Goal: Task Accomplishment & Management: Complete application form

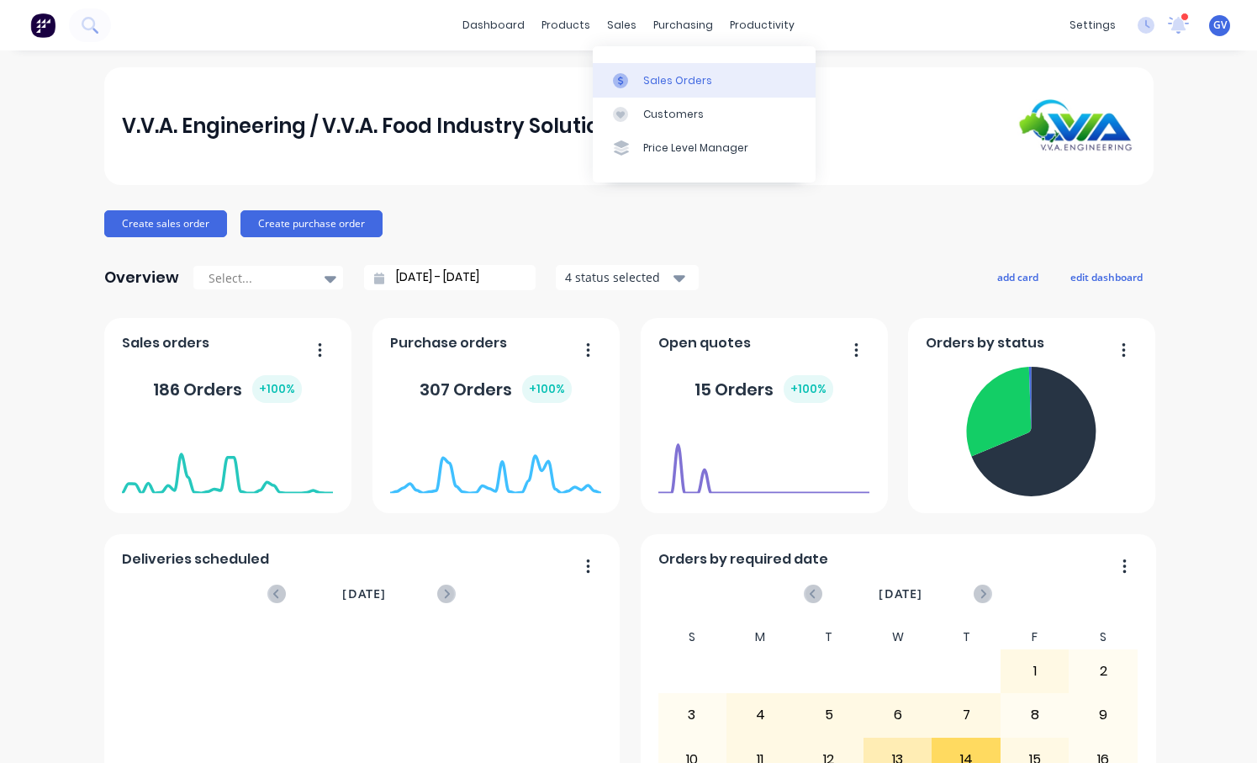
click at [651, 77] on div "Sales Orders" at bounding box center [677, 80] width 69 height 15
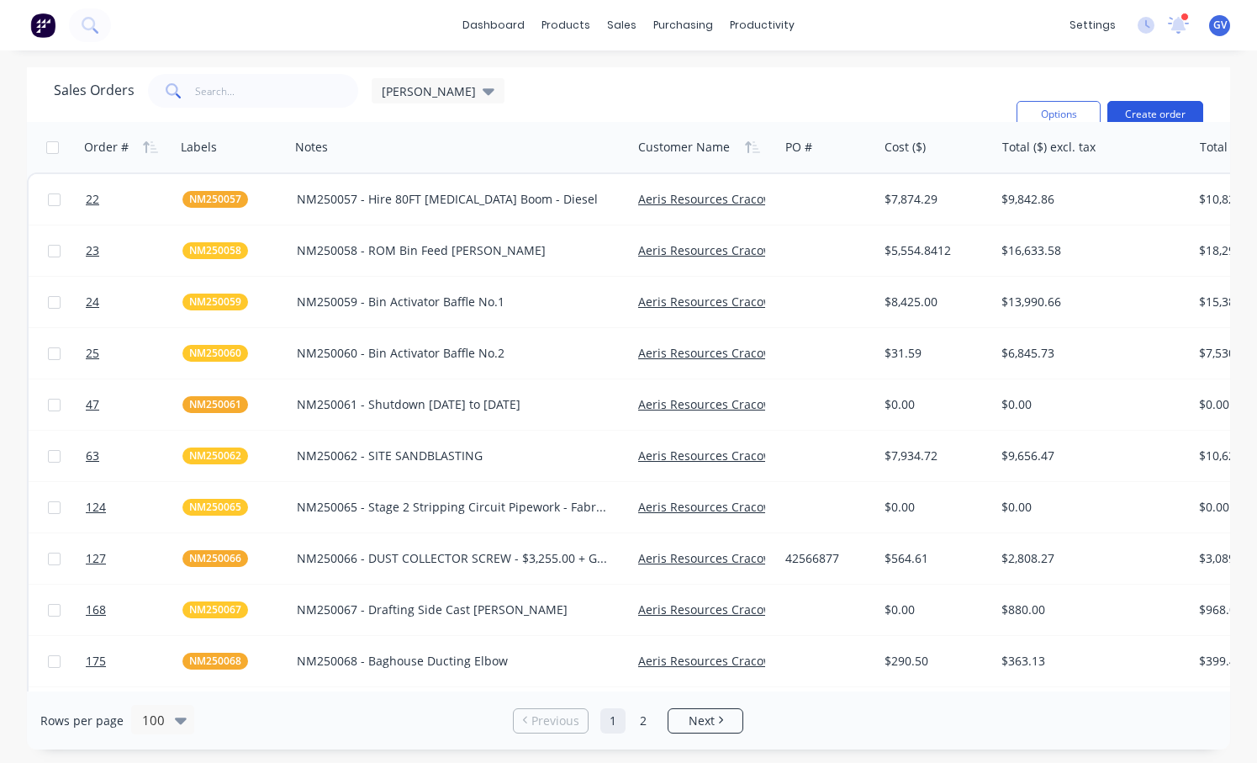
click at [1140, 101] on button "Create order" at bounding box center [1156, 114] width 96 height 27
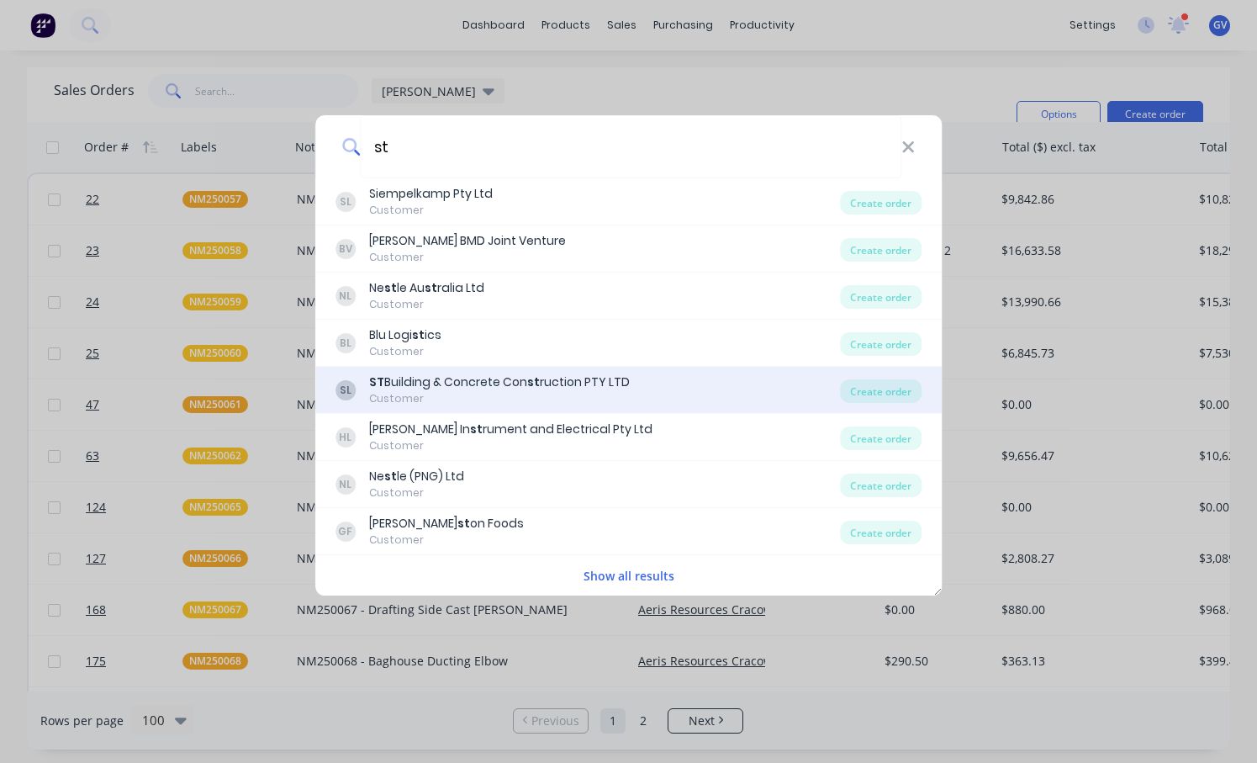
type input "st"
click at [413, 385] on div "ST Building & Concrete Con st ruction PTY LTD" at bounding box center [499, 382] width 261 height 18
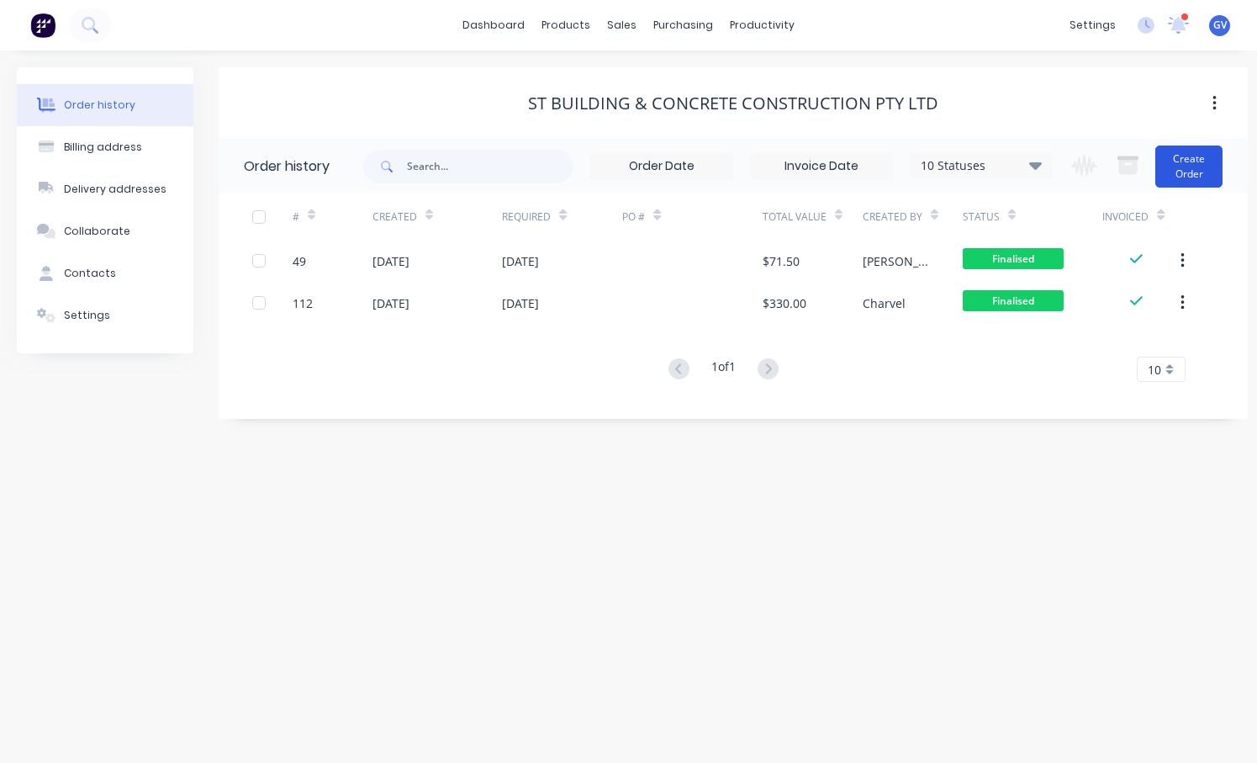
click at [1179, 161] on button "Create Order" at bounding box center [1189, 167] width 67 height 42
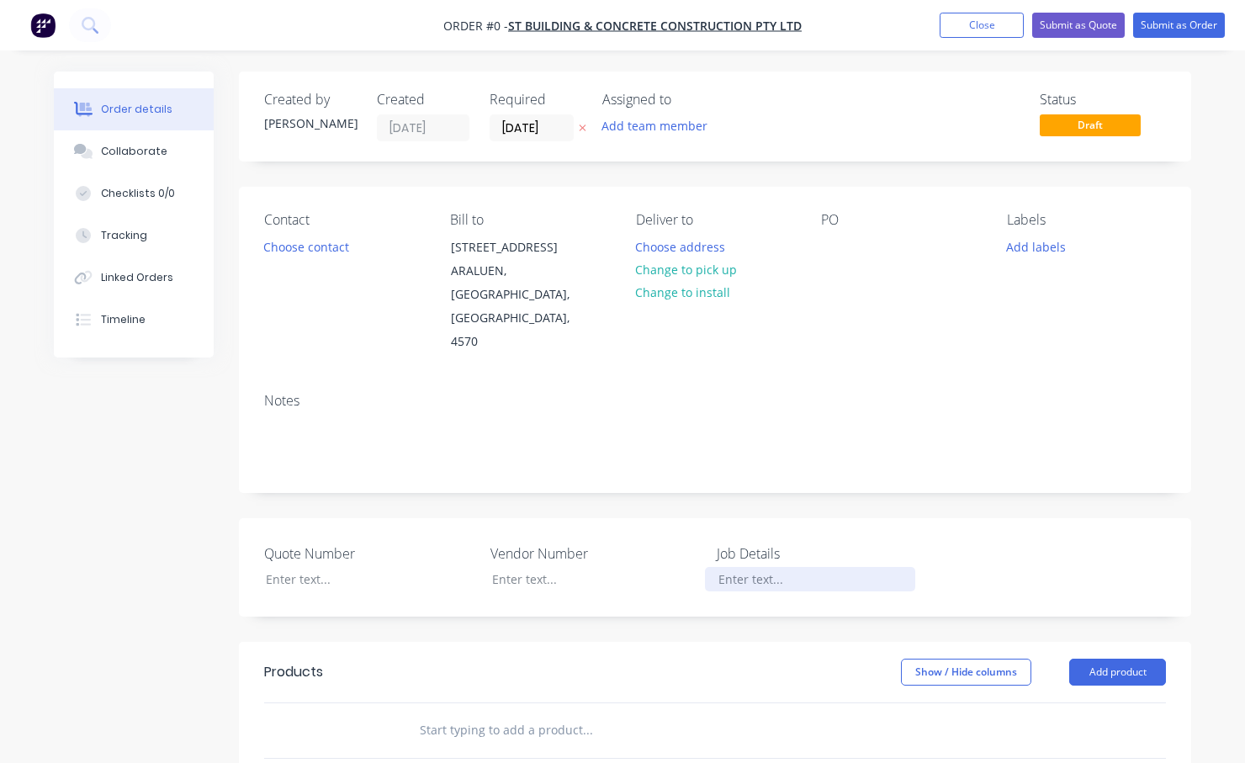
click at [749, 567] on div at bounding box center [810, 579] width 210 height 24
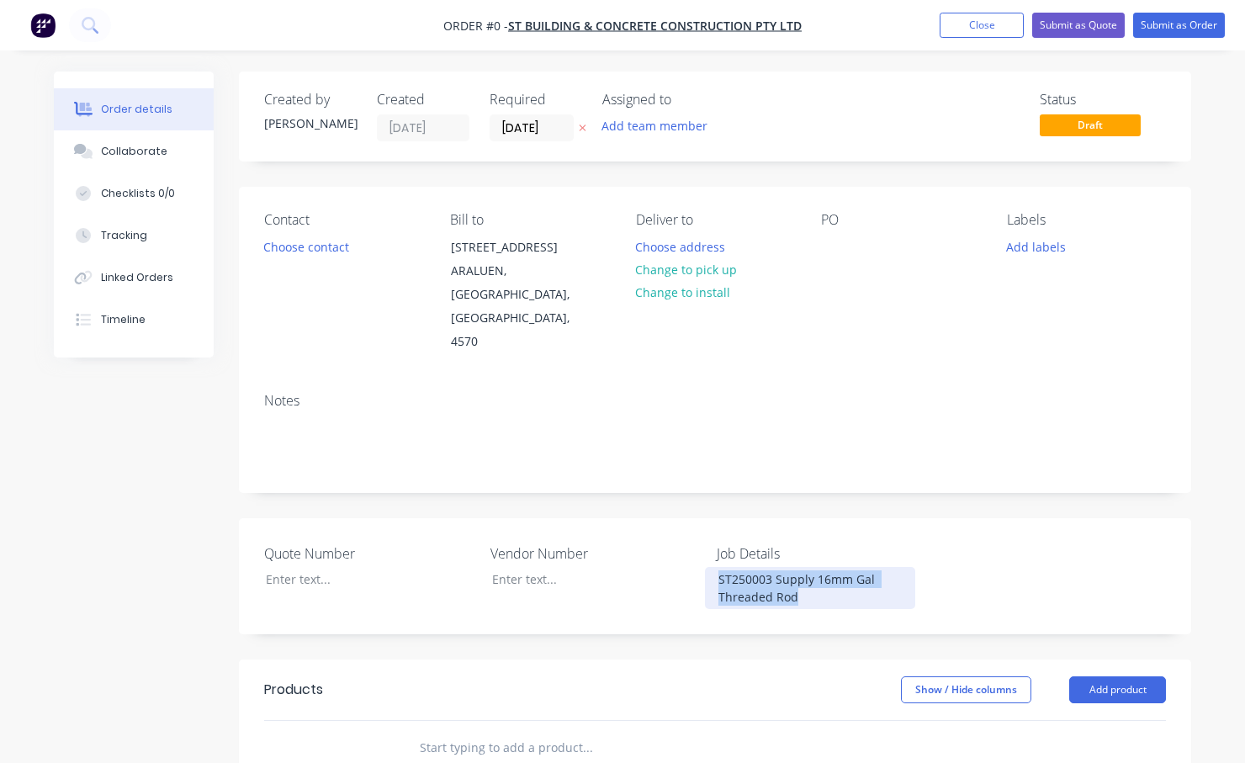
drag, startPoint x: 803, startPoint y: 551, endPoint x: 714, endPoint y: 534, distance: 90.7
click at [714, 567] on div "ST250003 Supply 16mm Gal Threaded Rod" at bounding box center [810, 588] width 210 height 42
copy div "ST250003 Supply 16mm Gal Threaded Rod"
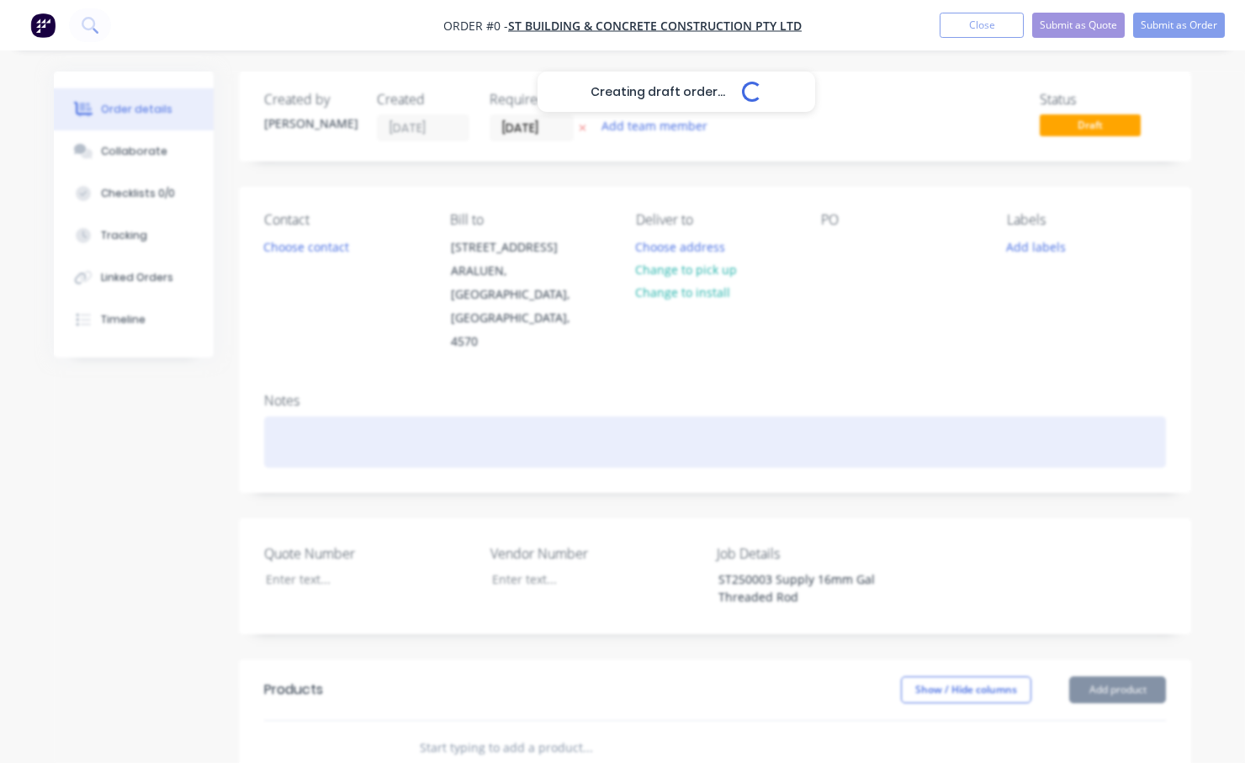
click at [283, 381] on div "Creating draft order... Loading... Order details Collaborate Checklists 0/0 Tra…" at bounding box center [622, 638] width 1171 height 1134
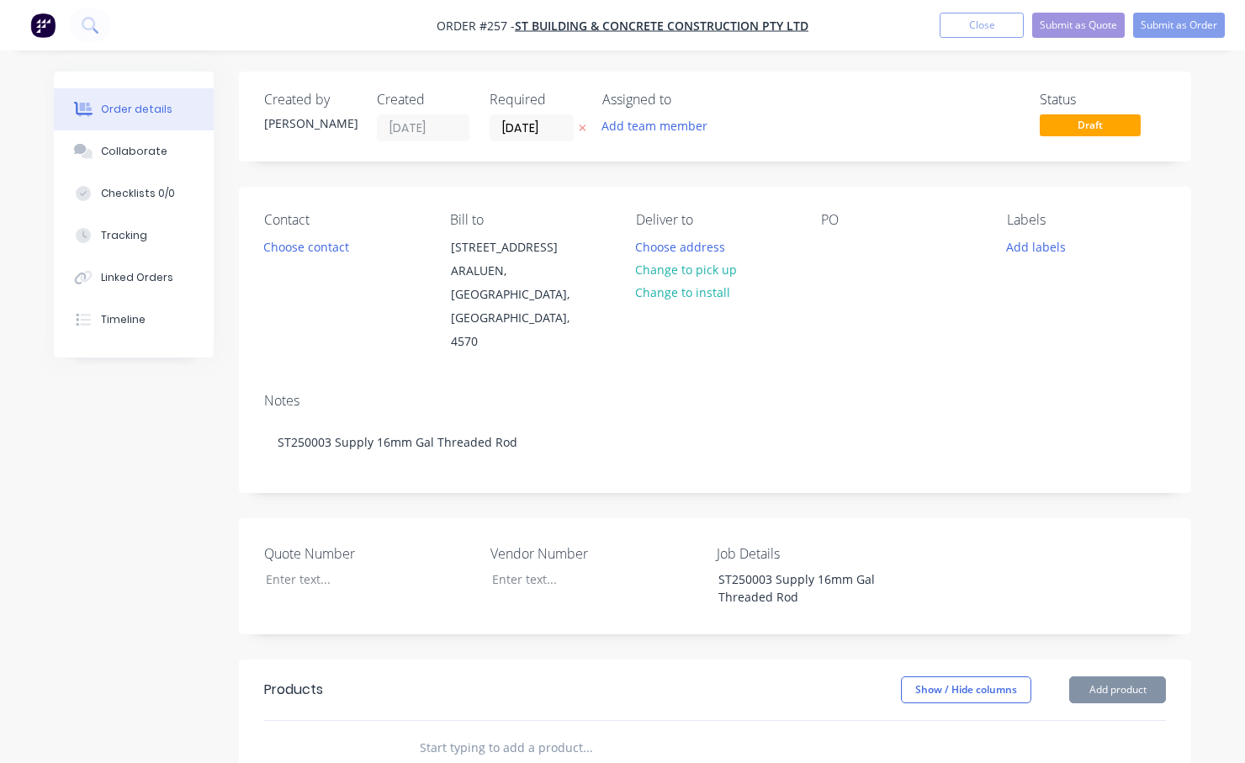
click at [815, 518] on div "Quote Number Vendor Number Job Details ST250003 Supply 16mm Gal Threaded Rod" at bounding box center [715, 576] width 952 height 116
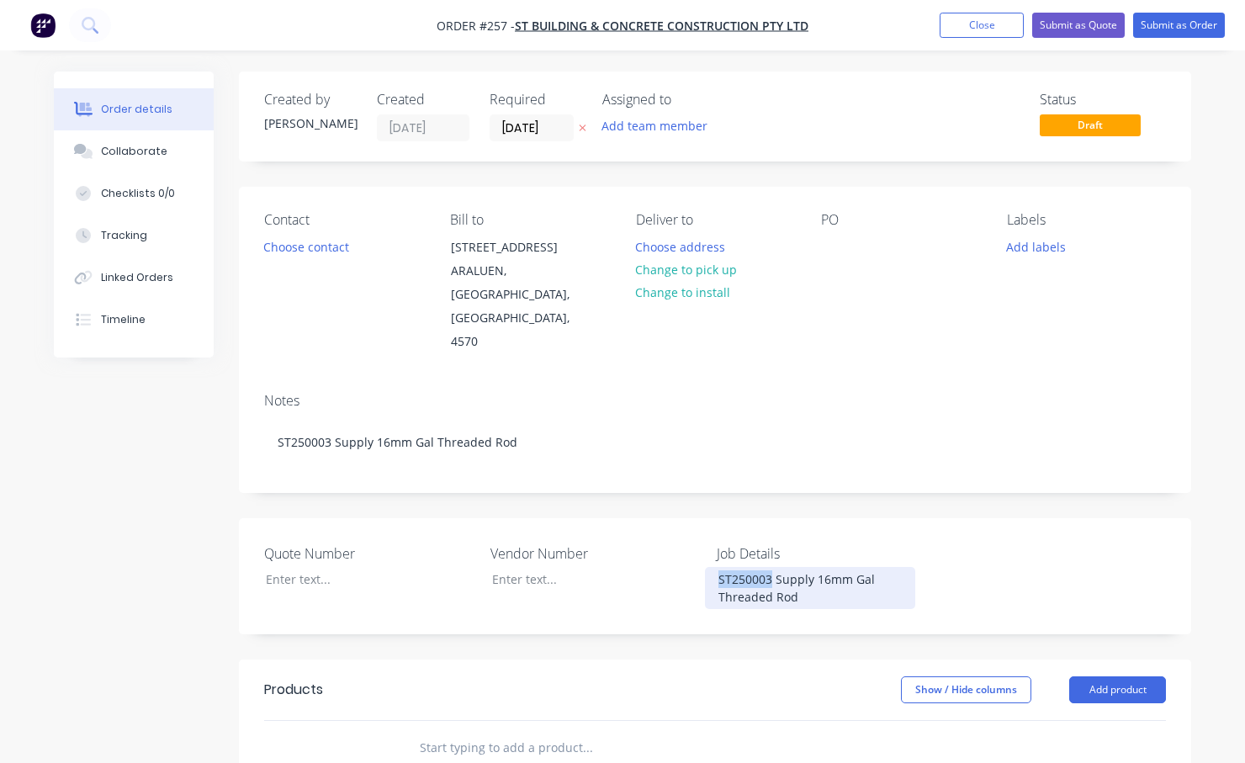
drag, startPoint x: 773, startPoint y: 531, endPoint x: 712, endPoint y: 532, distance: 61.4
click at [712, 567] on div "ST250003 Supply 16mm Gal Threaded Rod" at bounding box center [810, 588] width 210 height 42
copy div "ST250003"
click at [1019, 246] on button "Add labels" at bounding box center [1035, 246] width 77 height 23
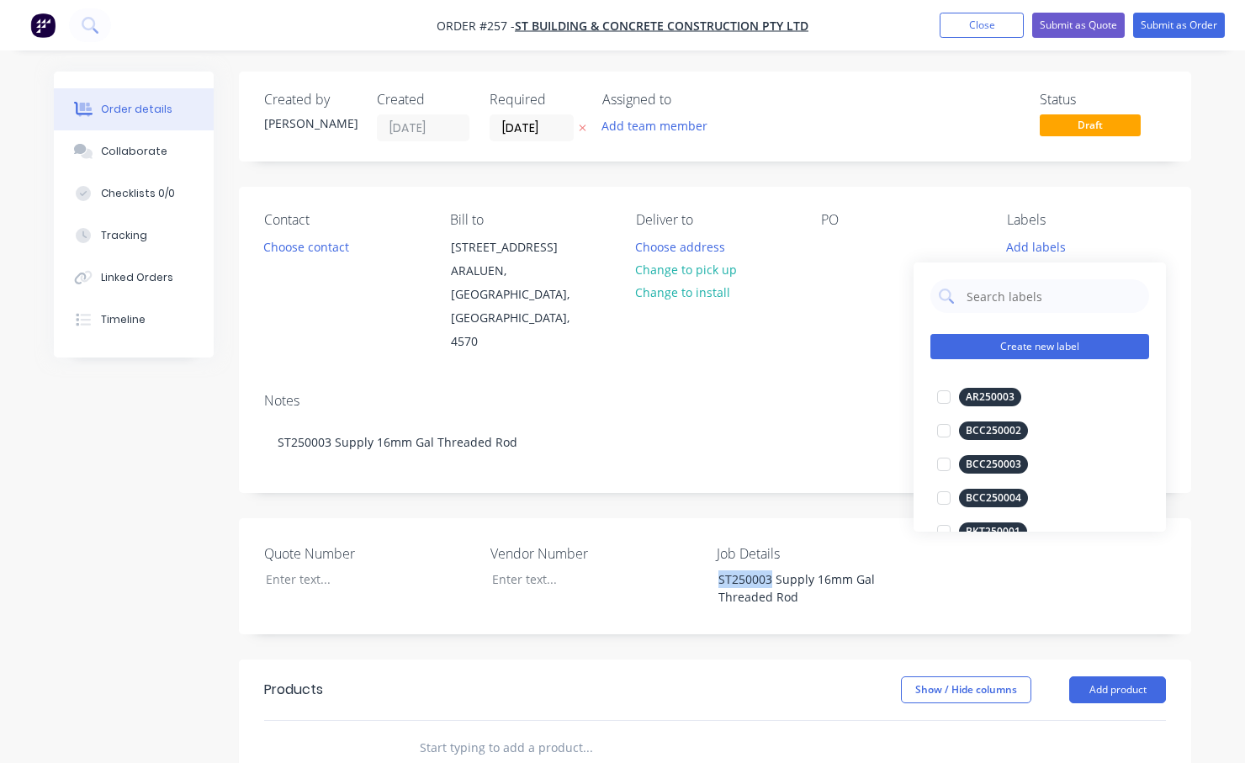
click at [995, 348] on button "Create new label" at bounding box center [1039, 346] width 219 height 25
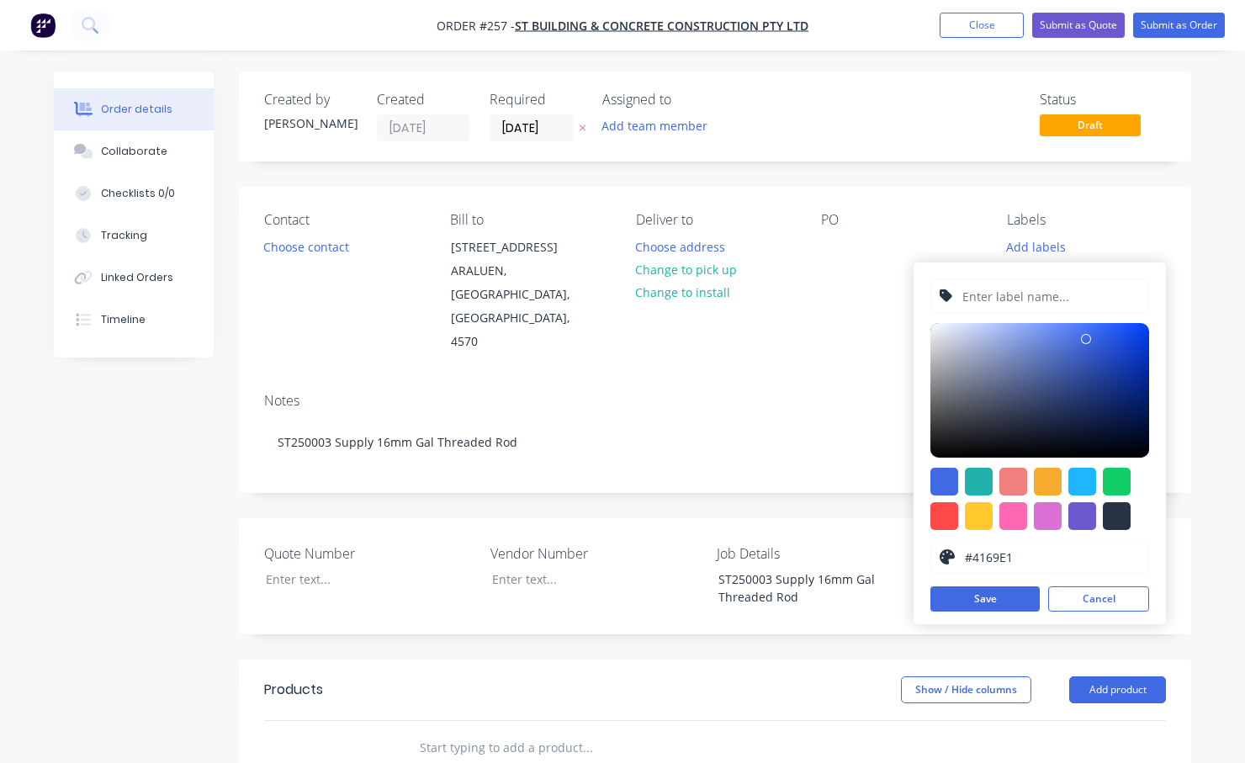
click at [992, 296] on input "text" at bounding box center [1049, 296] width 179 height 32
paste input "ST250003"
type input "ST250003"
click at [1120, 522] on div at bounding box center [1117, 516] width 28 height 28
type input "#273444"
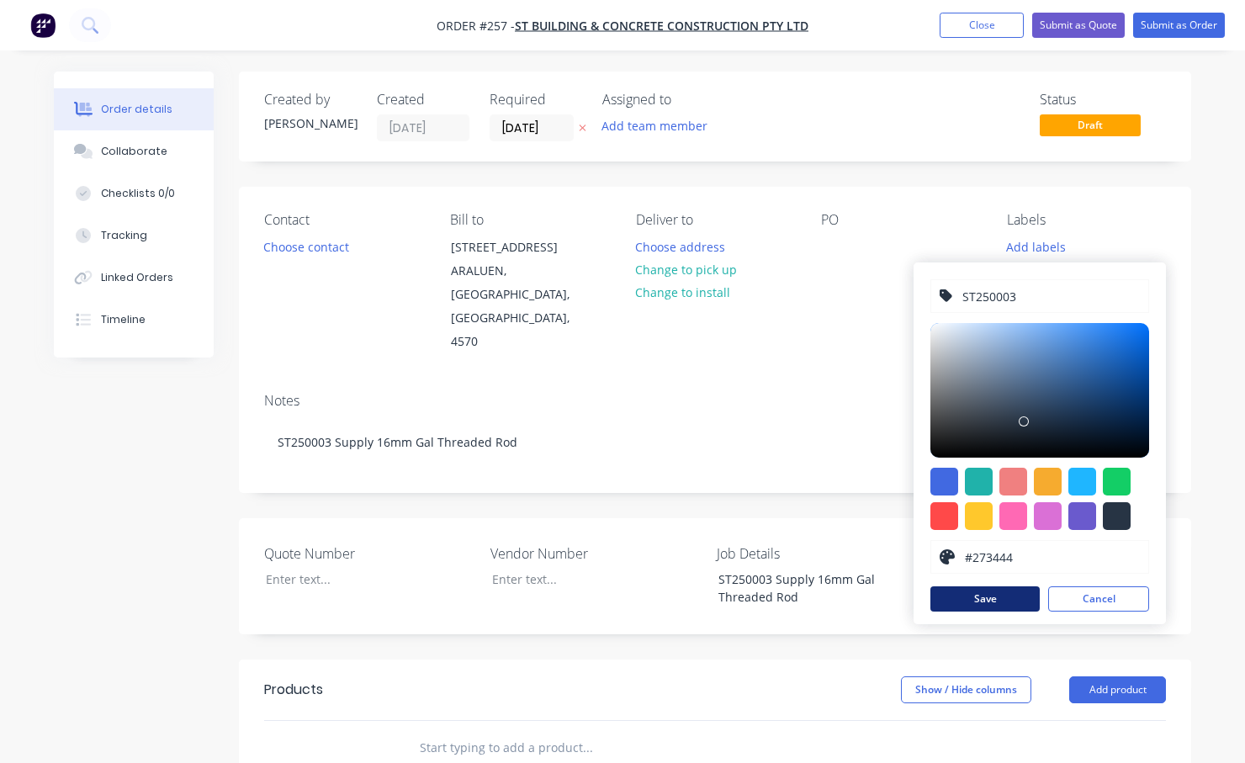
click at [1006, 602] on button "Save" at bounding box center [984, 598] width 109 height 25
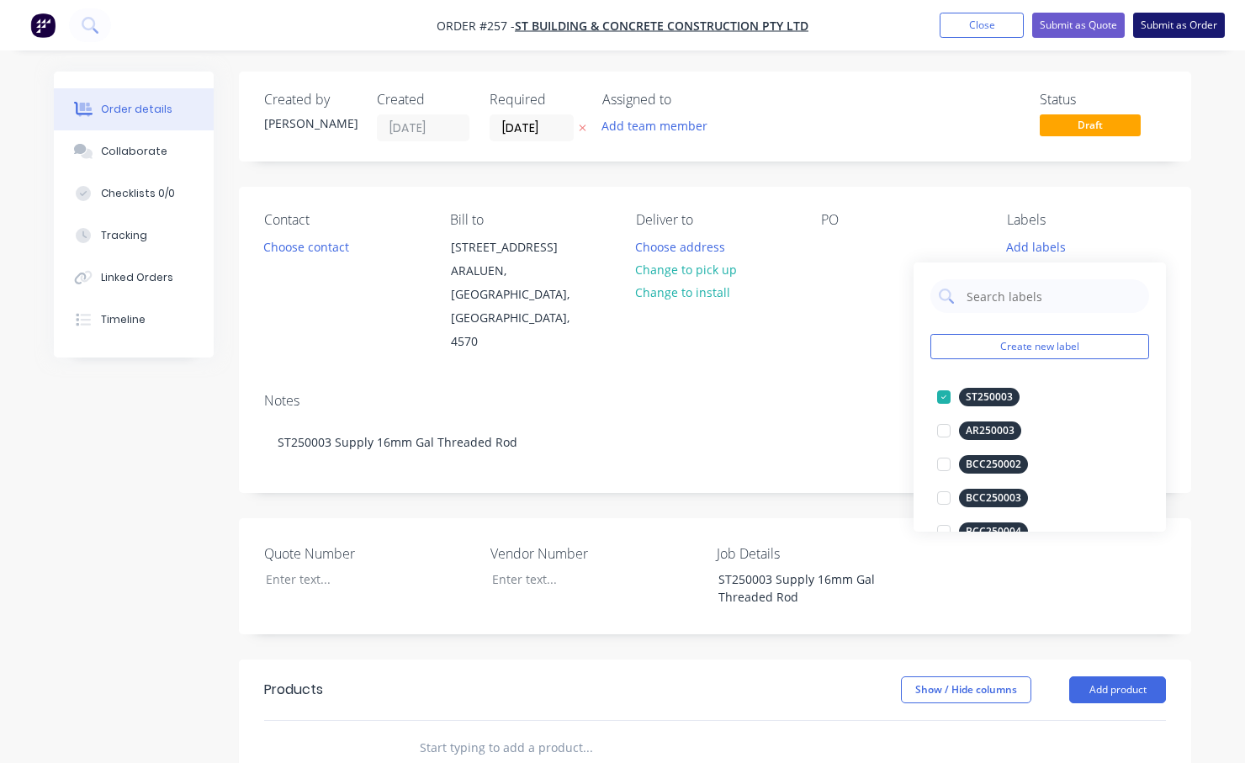
click at [1161, 23] on button "Submit as Order" at bounding box center [1179, 25] width 92 height 25
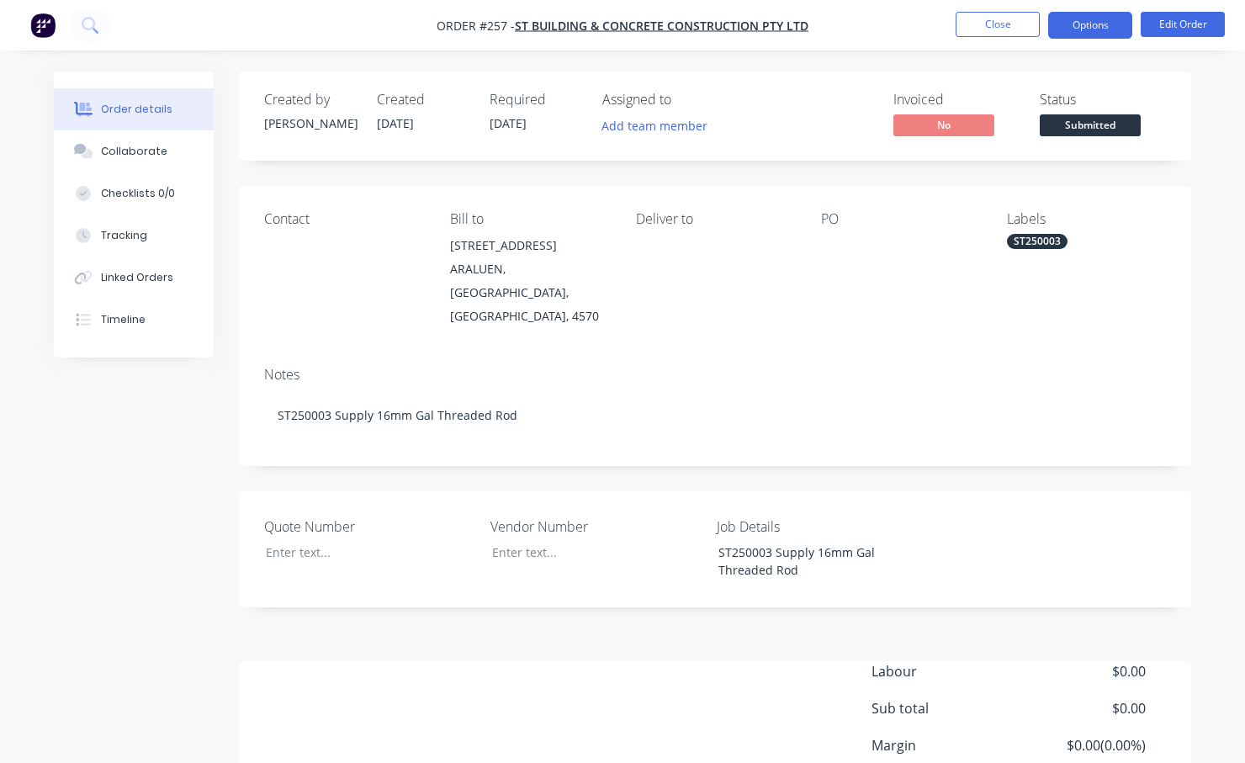
click at [1092, 27] on button "Options" at bounding box center [1090, 25] width 84 height 27
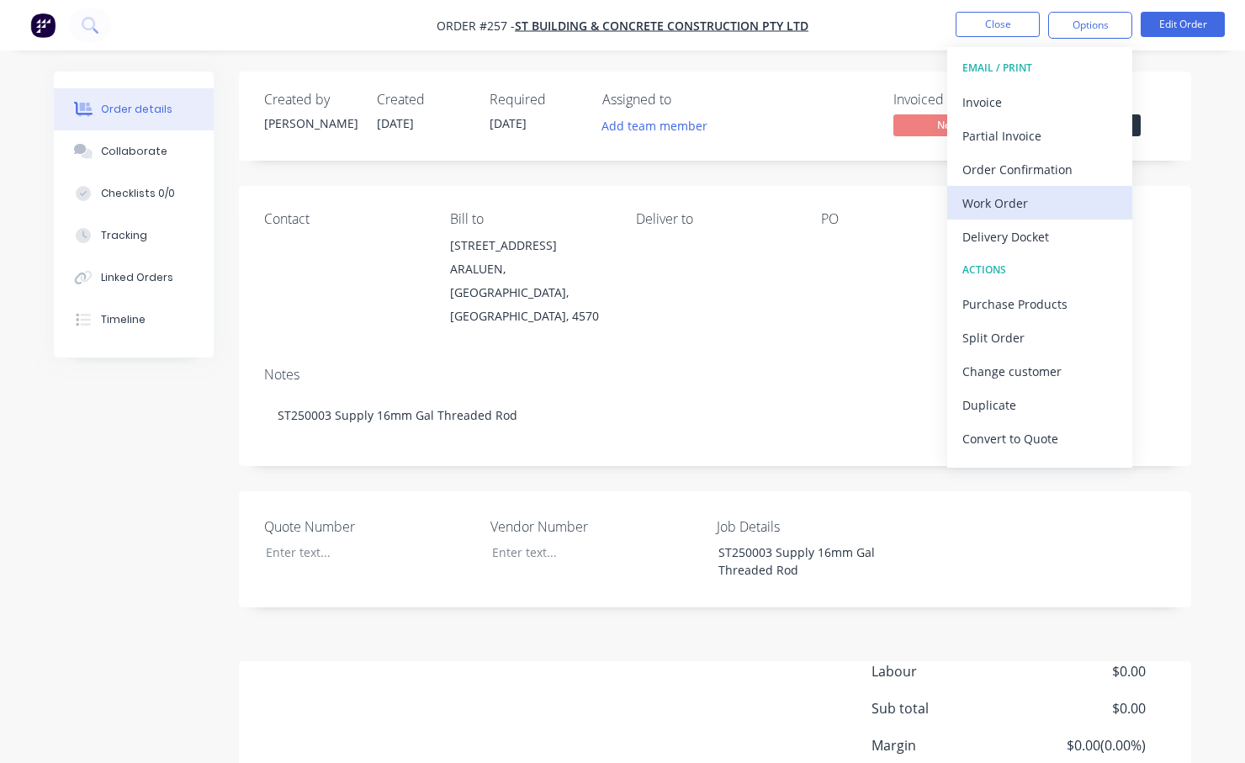
click at [1008, 211] on div "Work Order" at bounding box center [1039, 203] width 155 height 24
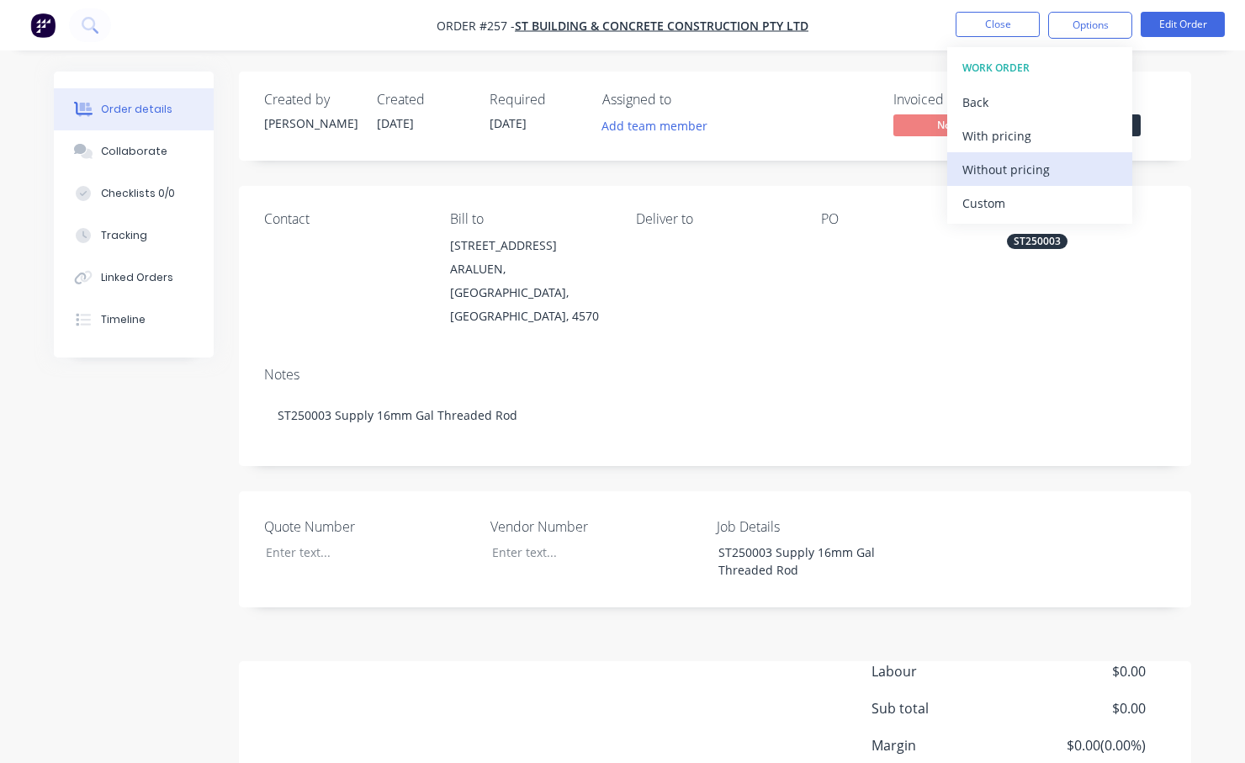
click at [997, 164] on div "Without pricing" at bounding box center [1039, 169] width 155 height 24
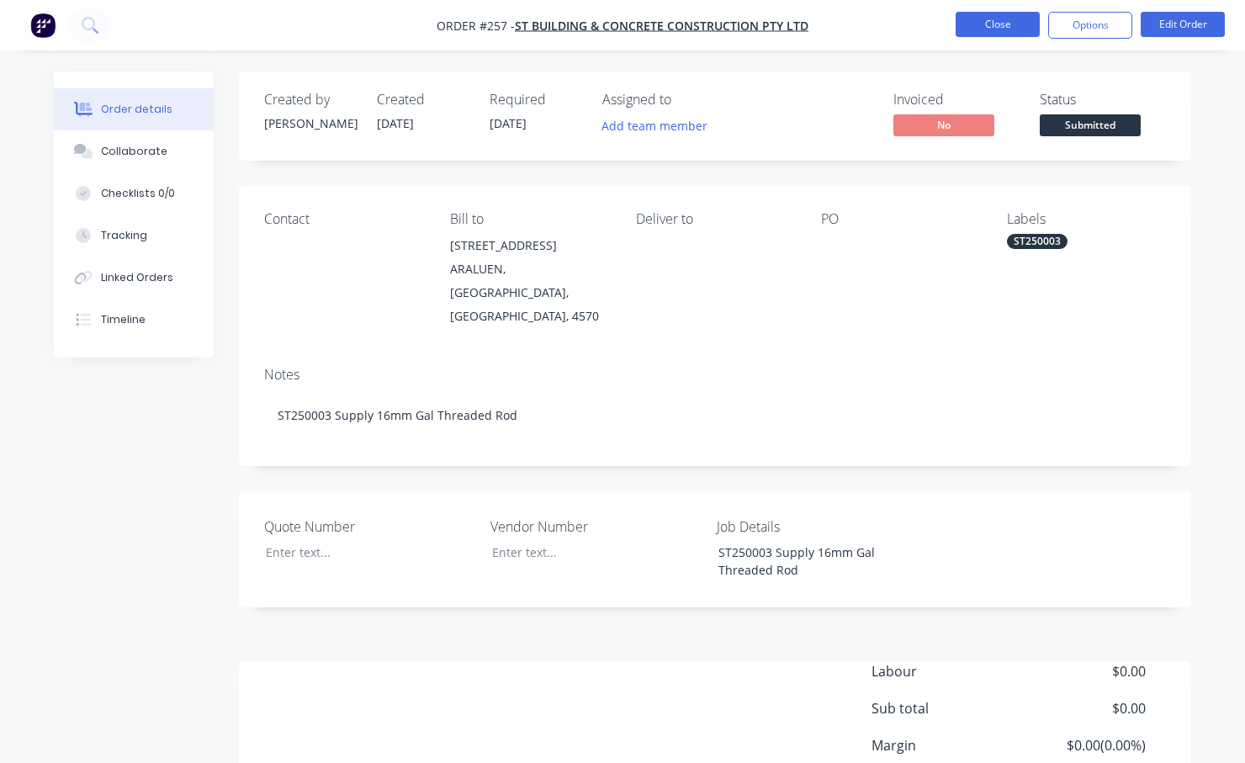
click at [992, 24] on button "Close" at bounding box center [997, 24] width 84 height 25
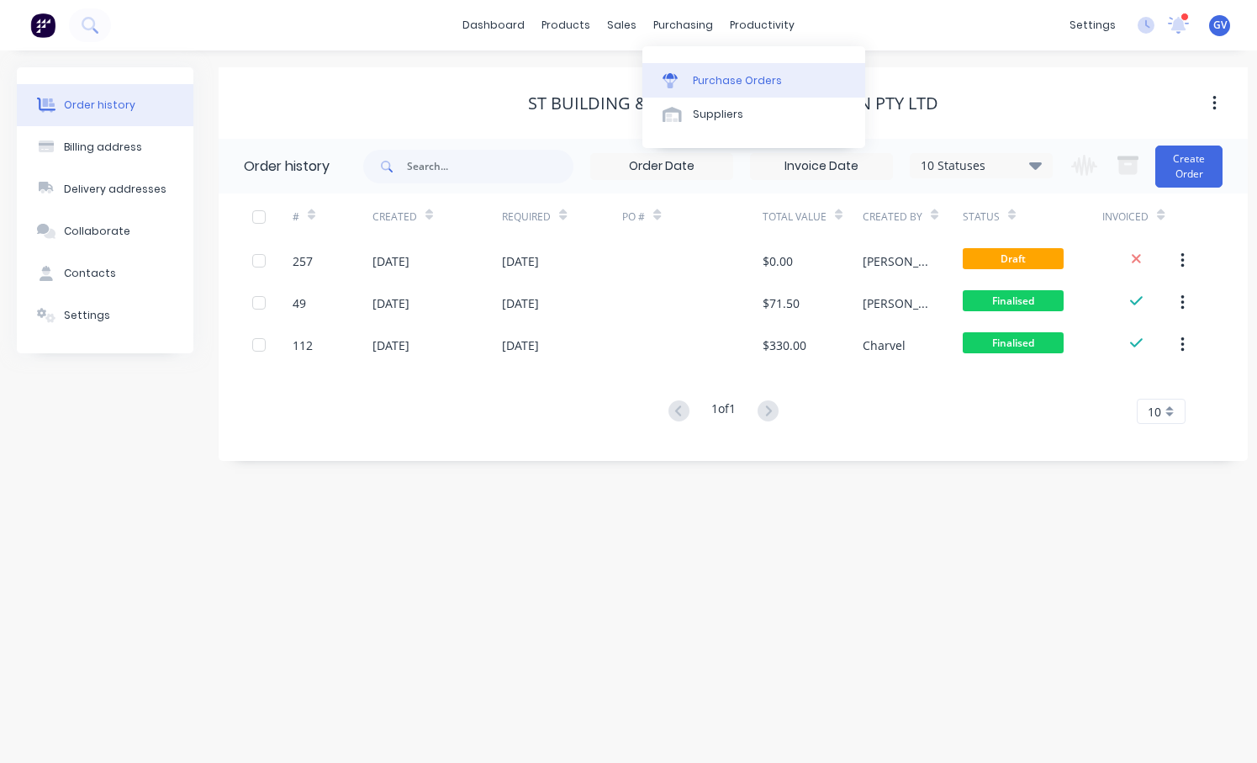
click at [714, 77] on div "Purchase Orders" at bounding box center [737, 80] width 89 height 15
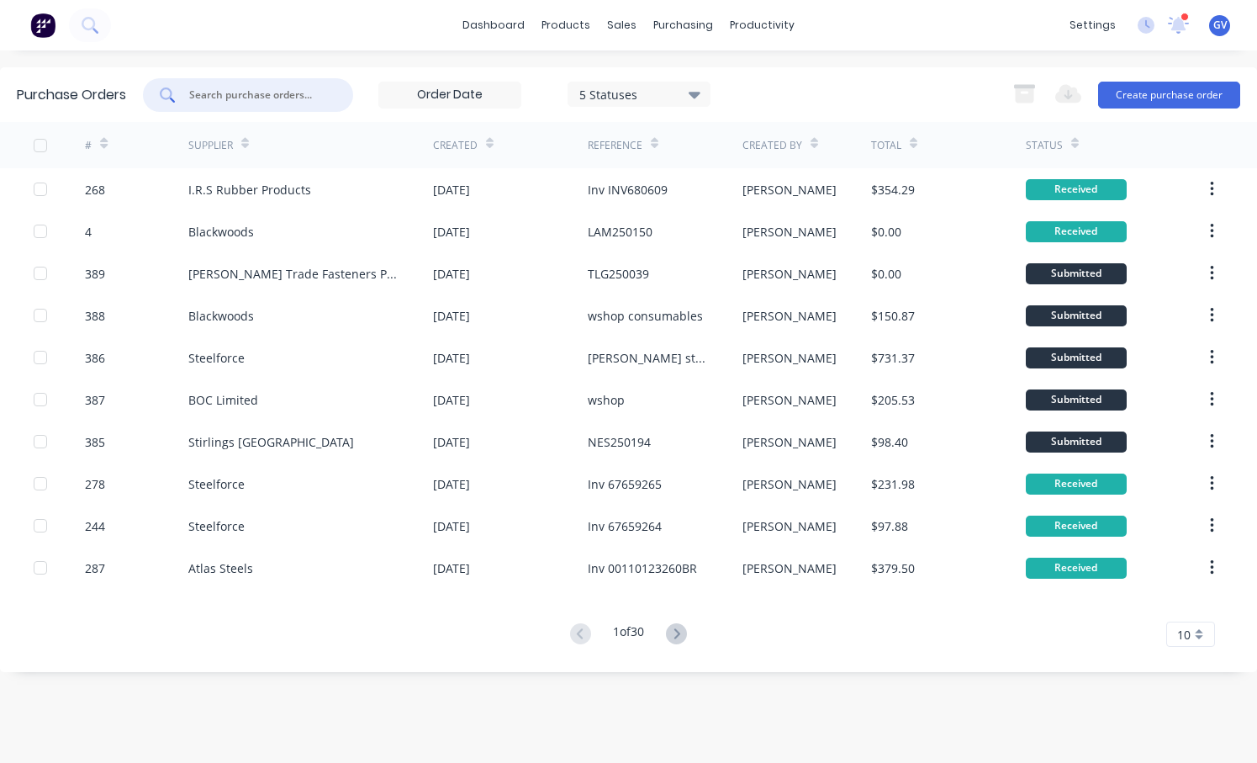
click at [259, 94] on input "text" at bounding box center [258, 95] width 140 height 17
type input "NM25"
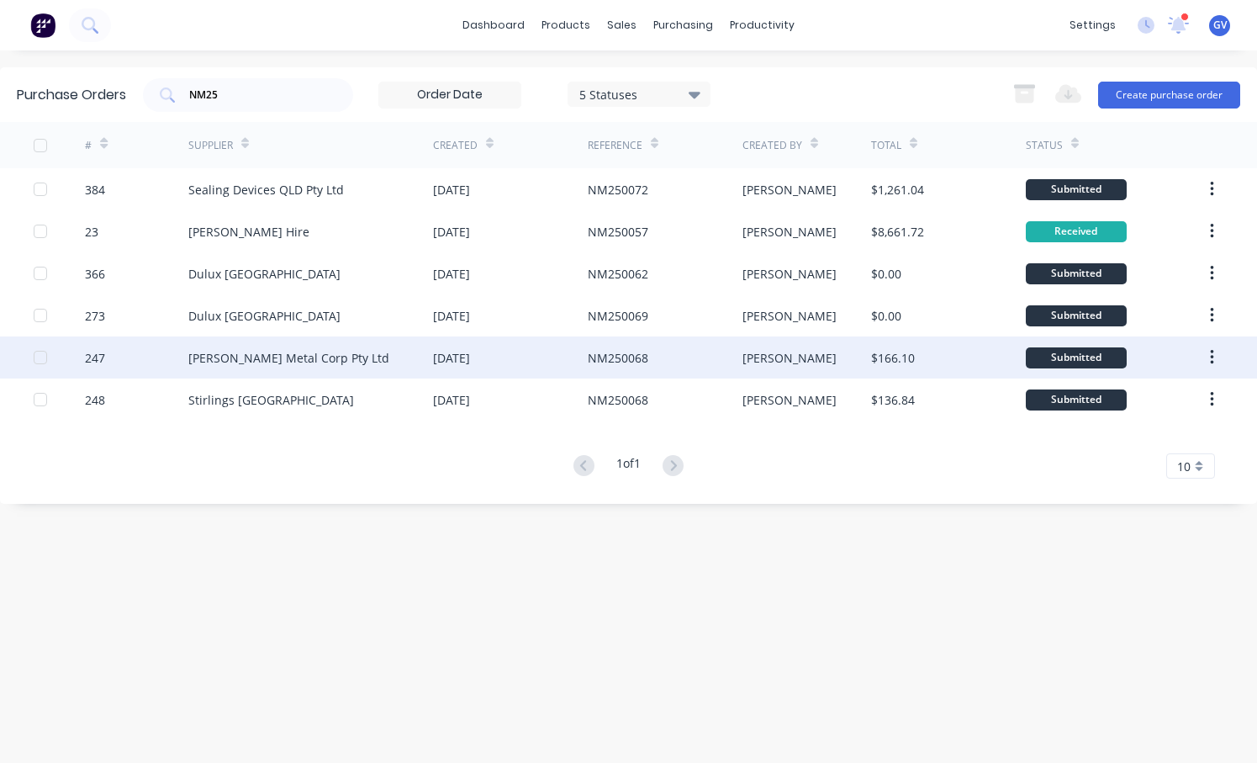
click at [623, 353] on div "NM250068" at bounding box center [618, 358] width 61 height 18
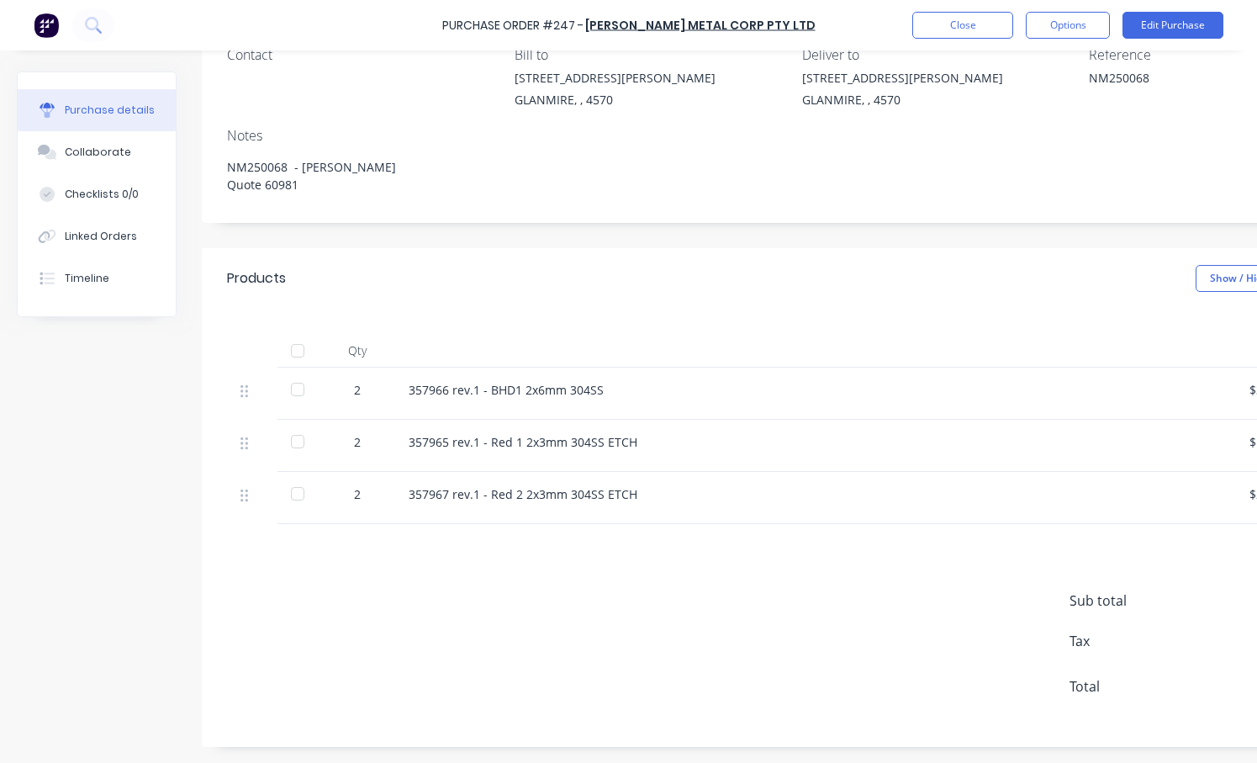
scroll to position [168, 0]
type textarea "x"
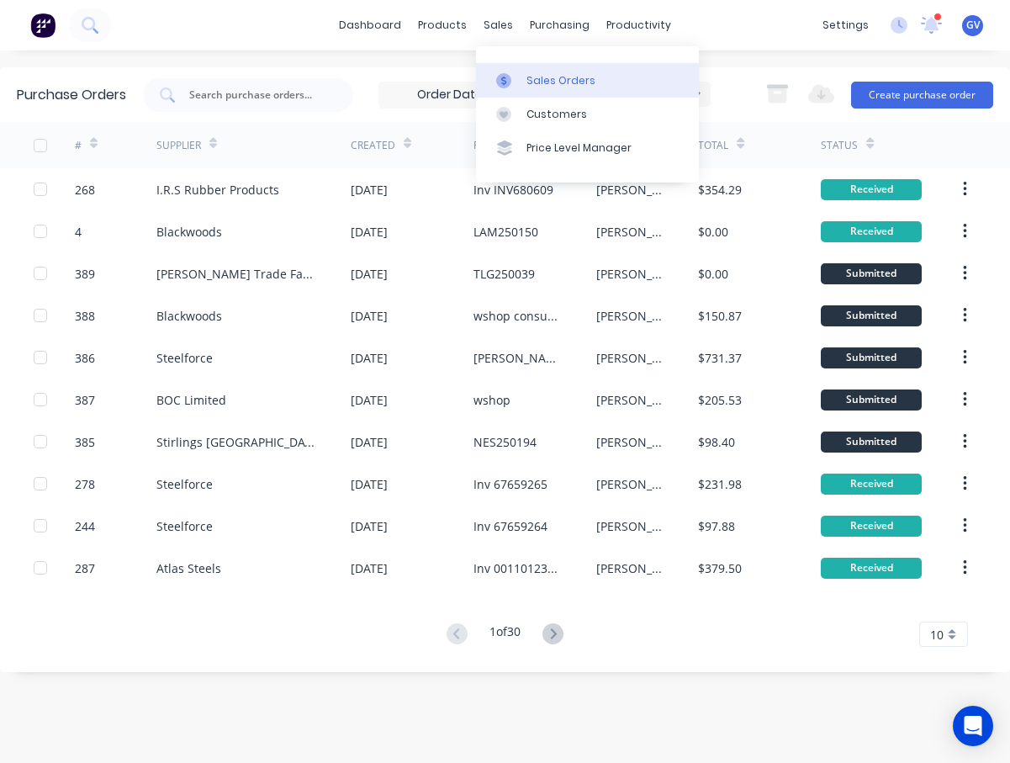
click at [546, 81] on div "Sales Orders" at bounding box center [560, 80] width 69 height 15
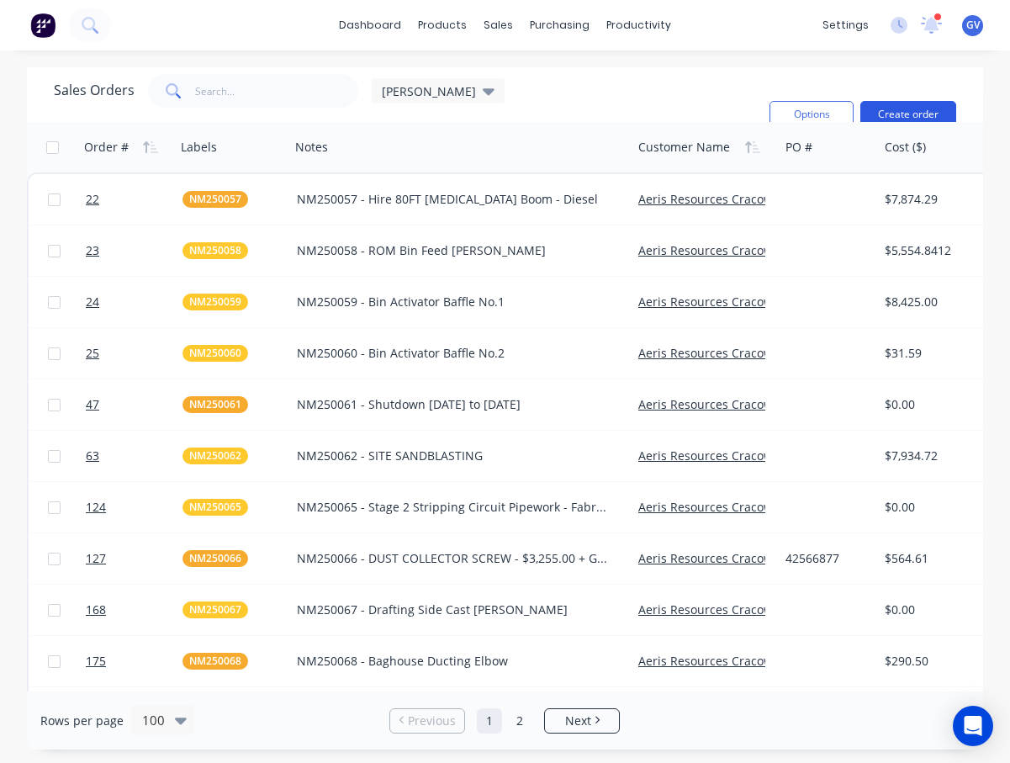
click at [892, 112] on button "Create order" at bounding box center [908, 114] width 96 height 27
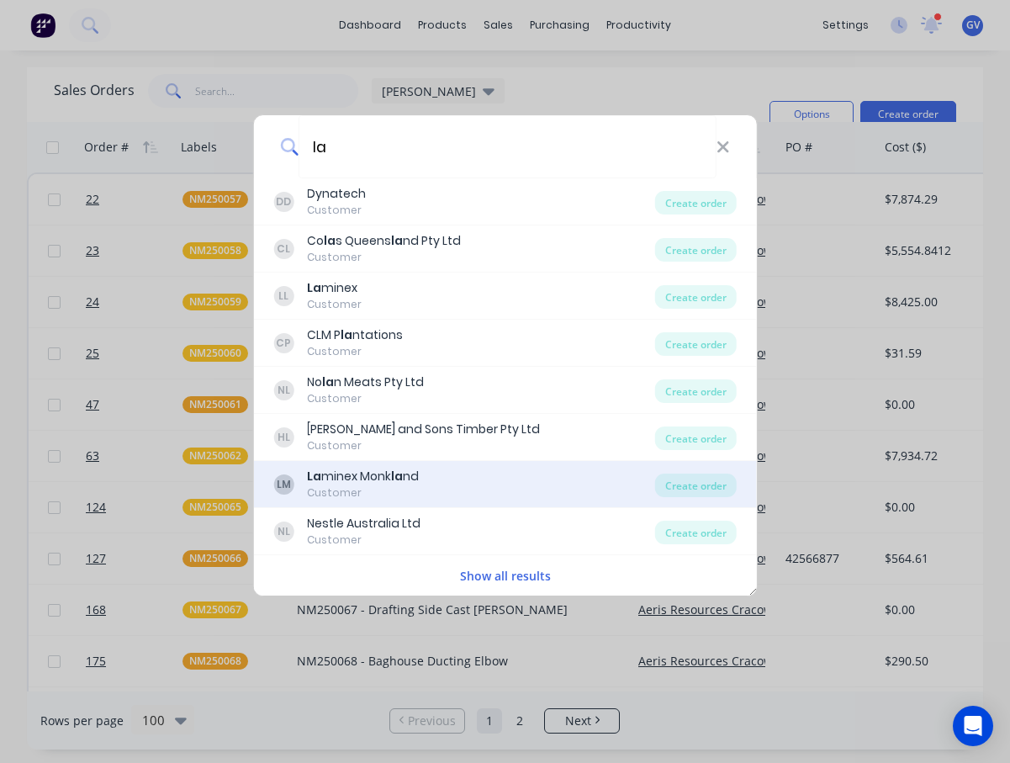
type input "la"
click at [370, 479] on div "La minex Monk la nd" at bounding box center [363, 477] width 112 height 18
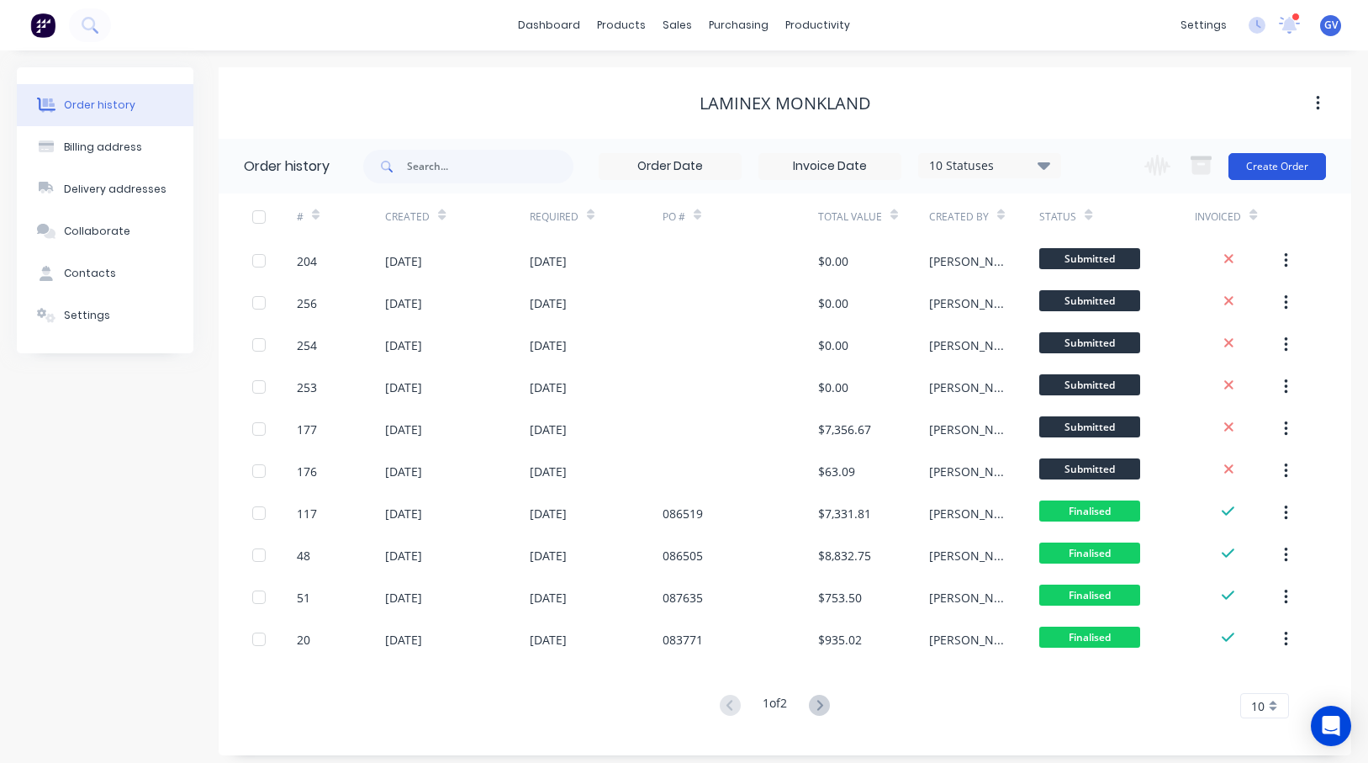
click at [1257, 157] on button "Create Order" at bounding box center [1278, 166] width 98 height 27
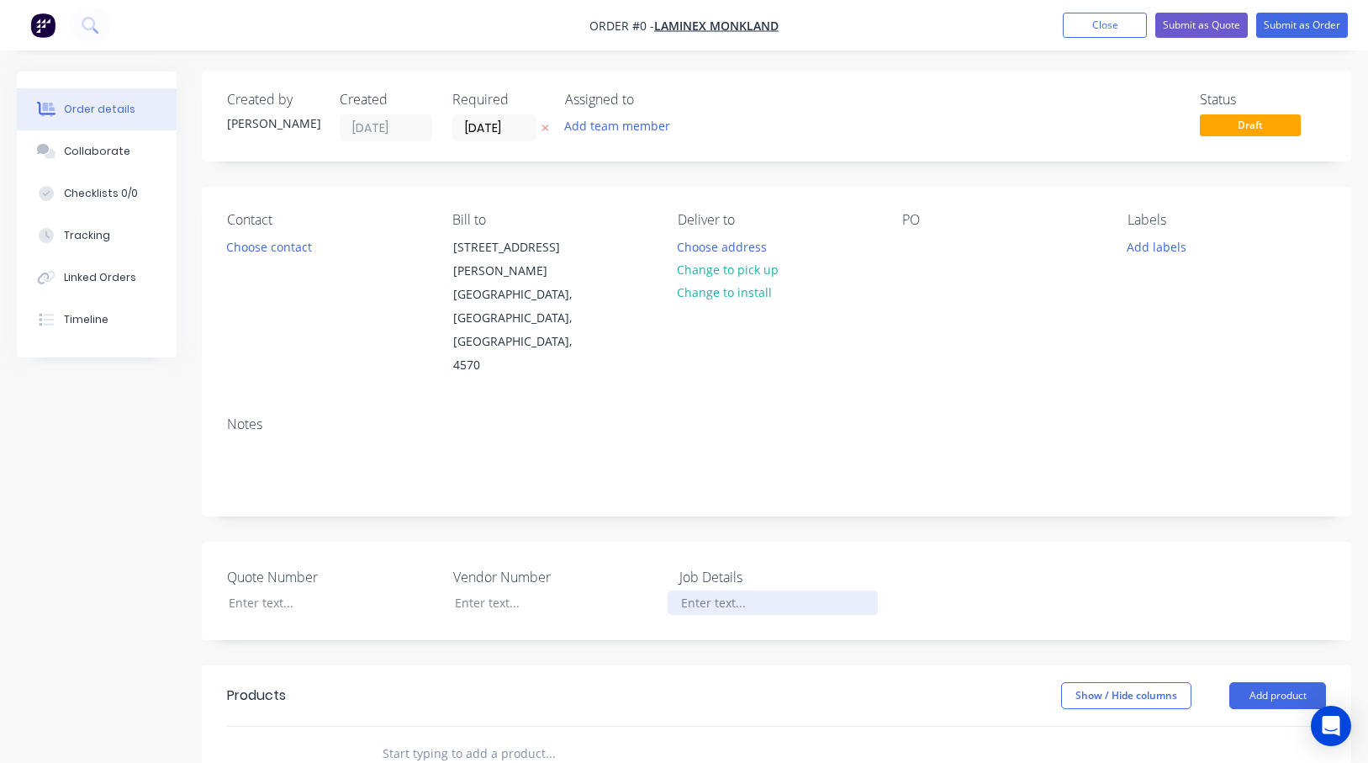
click at [712, 590] on div at bounding box center [773, 602] width 210 height 24
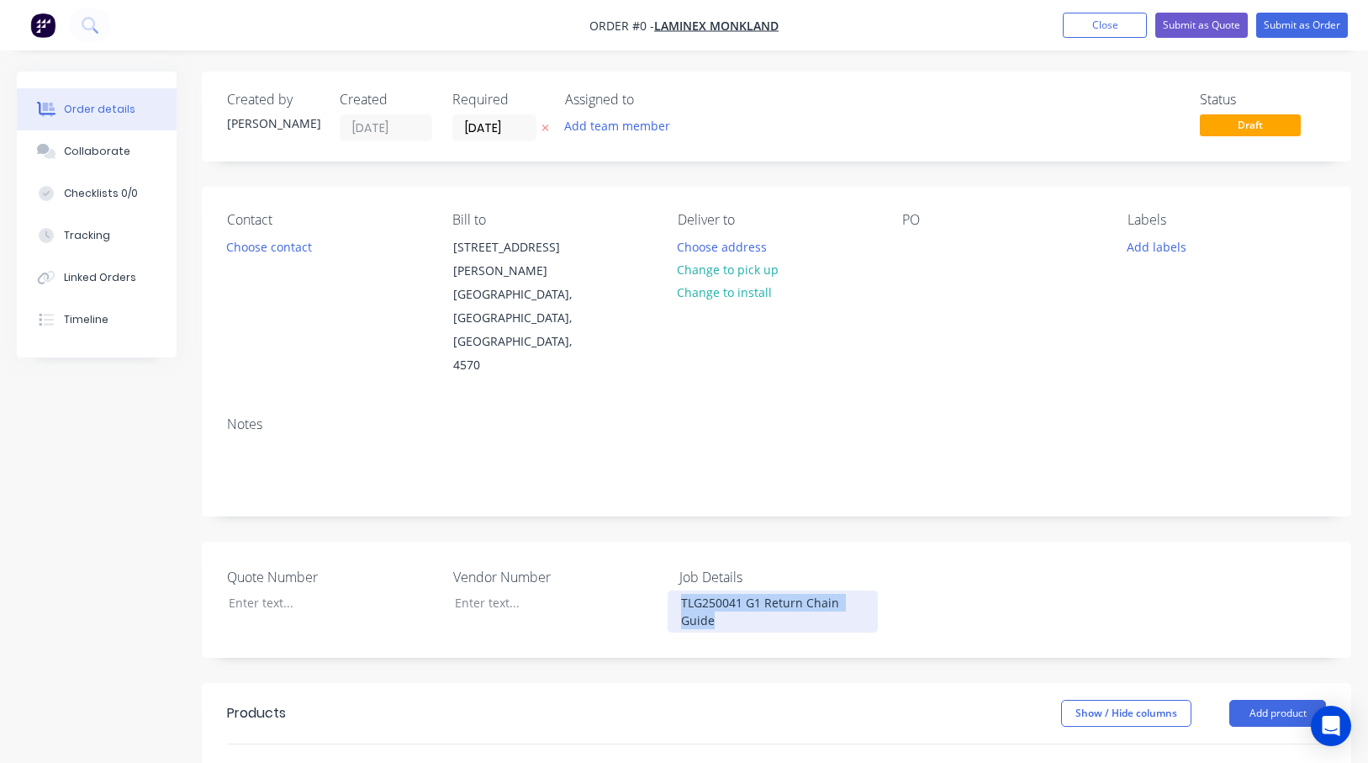
drag, startPoint x: 747, startPoint y: 579, endPoint x: 666, endPoint y: 553, distance: 84.8
click at [666, 553] on div "Quote Number Vendor Number Job Details TLG250041 G1 Return Chain Guide" at bounding box center [777, 600] width 1150 height 116
copy div "TLG250041 G1 Return Chain Guide"
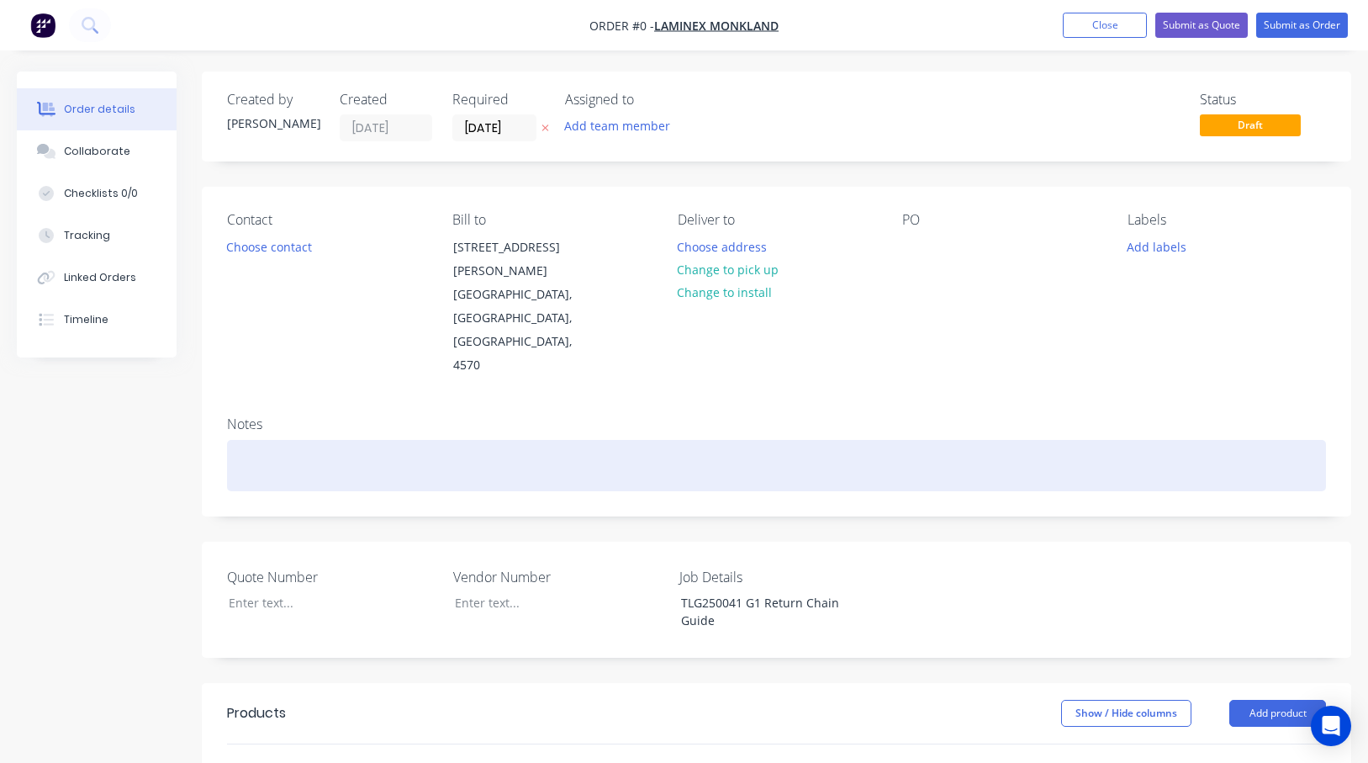
click at [268, 415] on div "Order details Collaborate Checklists 0/0 Tracking Linked Orders Timeline Order …" at bounding box center [684, 649] width 1368 height 1157
click at [268, 440] on div at bounding box center [776, 465] width 1099 height 51
paste div
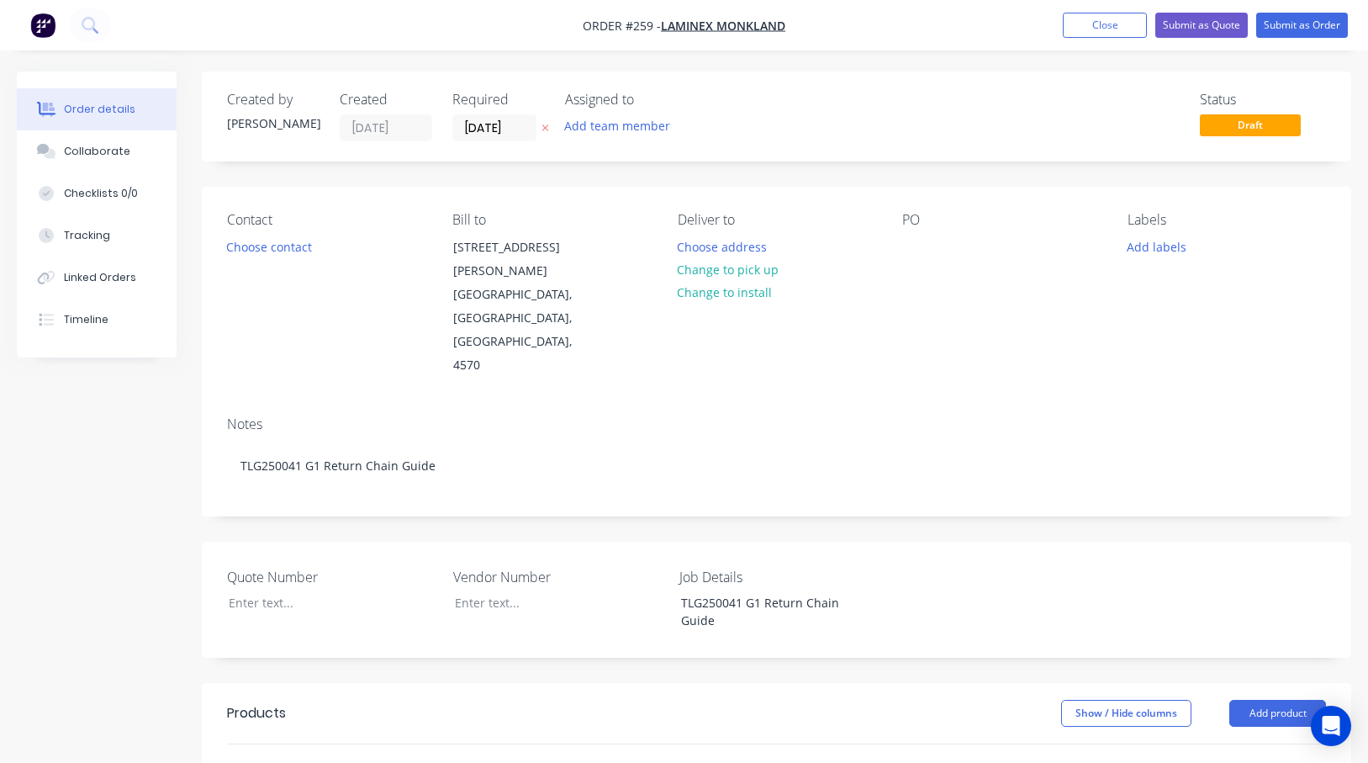
click at [870, 567] on label "Job Details" at bounding box center [785, 577] width 210 height 20
drag, startPoint x: 746, startPoint y: 551, endPoint x: 666, endPoint y: 549, distance: 79.9
click at [666, 549] on div "Quote Number Vendor Number Job Details TLG250041 G1 Return Chain Guide" at bounding box center [777, 600] width 1150 height 116
copy div "TLG250041"
click at [1158, 247] on button "Add labels" at bounding box center [1157, 246] width 77 height 23
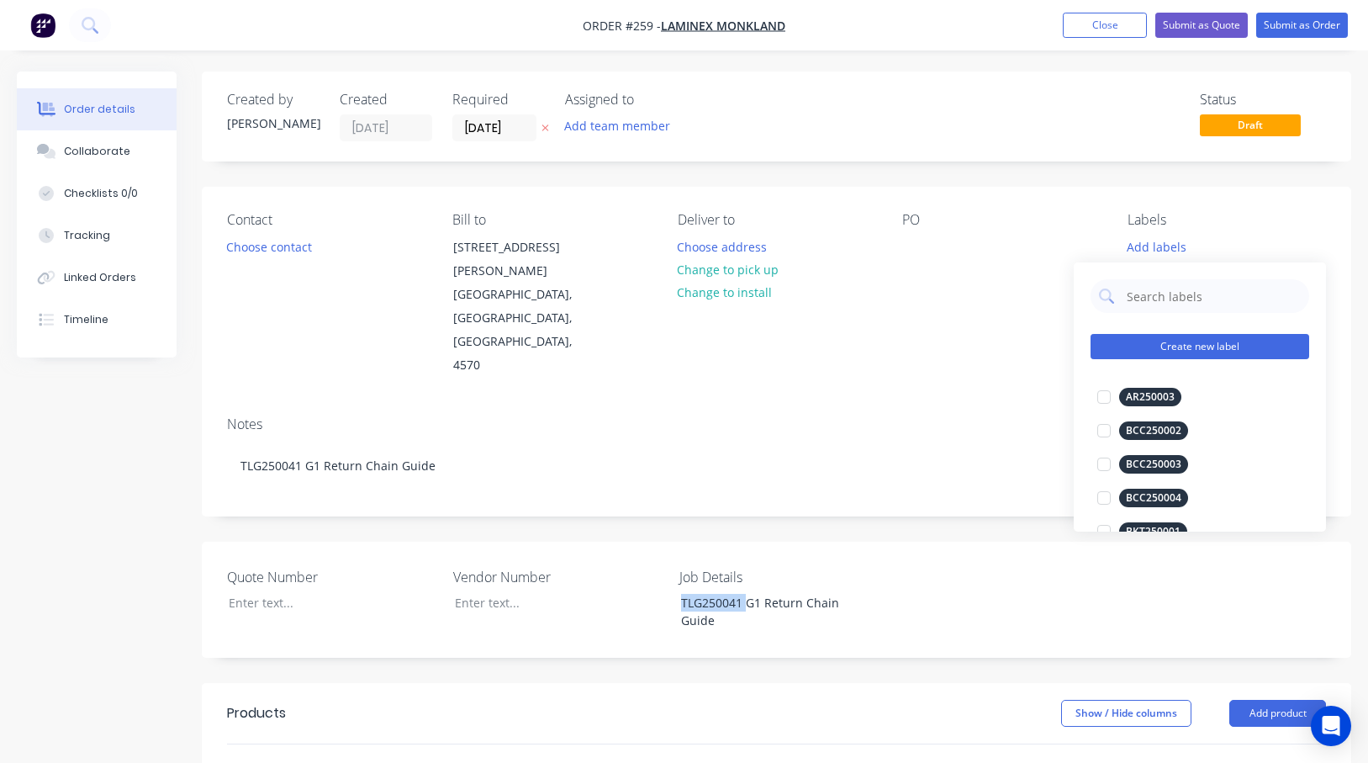
click at [1173, 345] on button "Create new label" at bounding box center [1200, 346] width 219 height 25
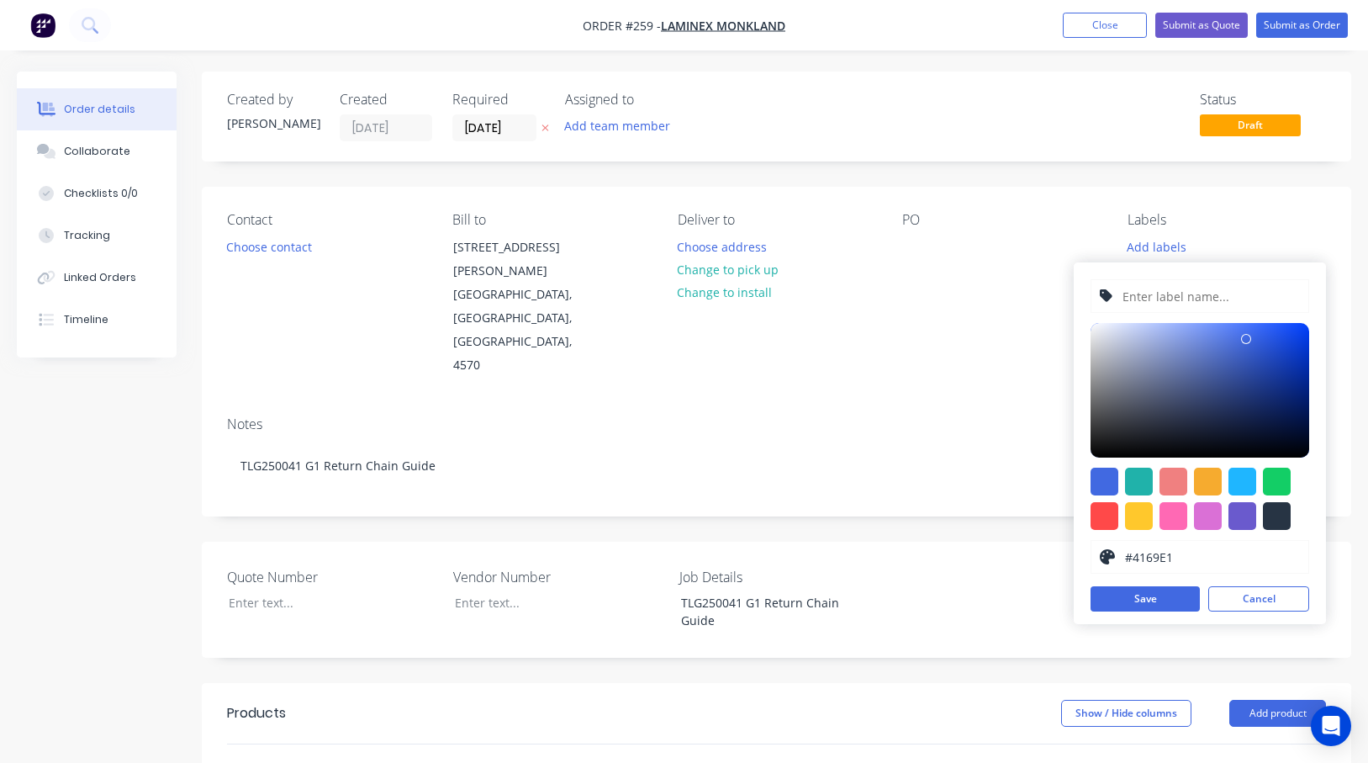
click at [1147, 293] on input "text" at bounding box center [1210, 296] width 179 height 32
paste input "TLG250041"
type input "TLG250041"
click at [1111, 511] on div at bounding box center [1105, 516] width 28 height 28
type input "#FF4949"
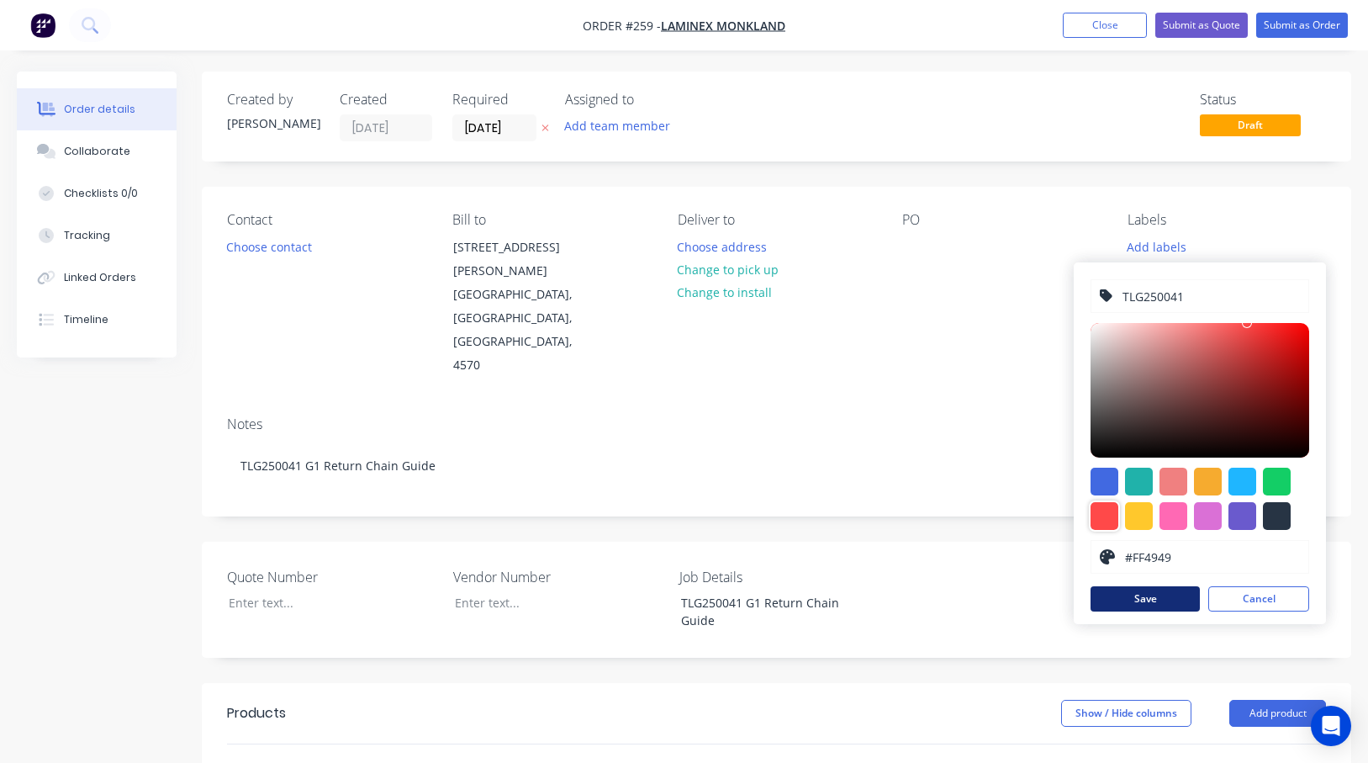
click at [1156, 597] on button "Save" at bounding box center [1145, 598] width 109 height 25
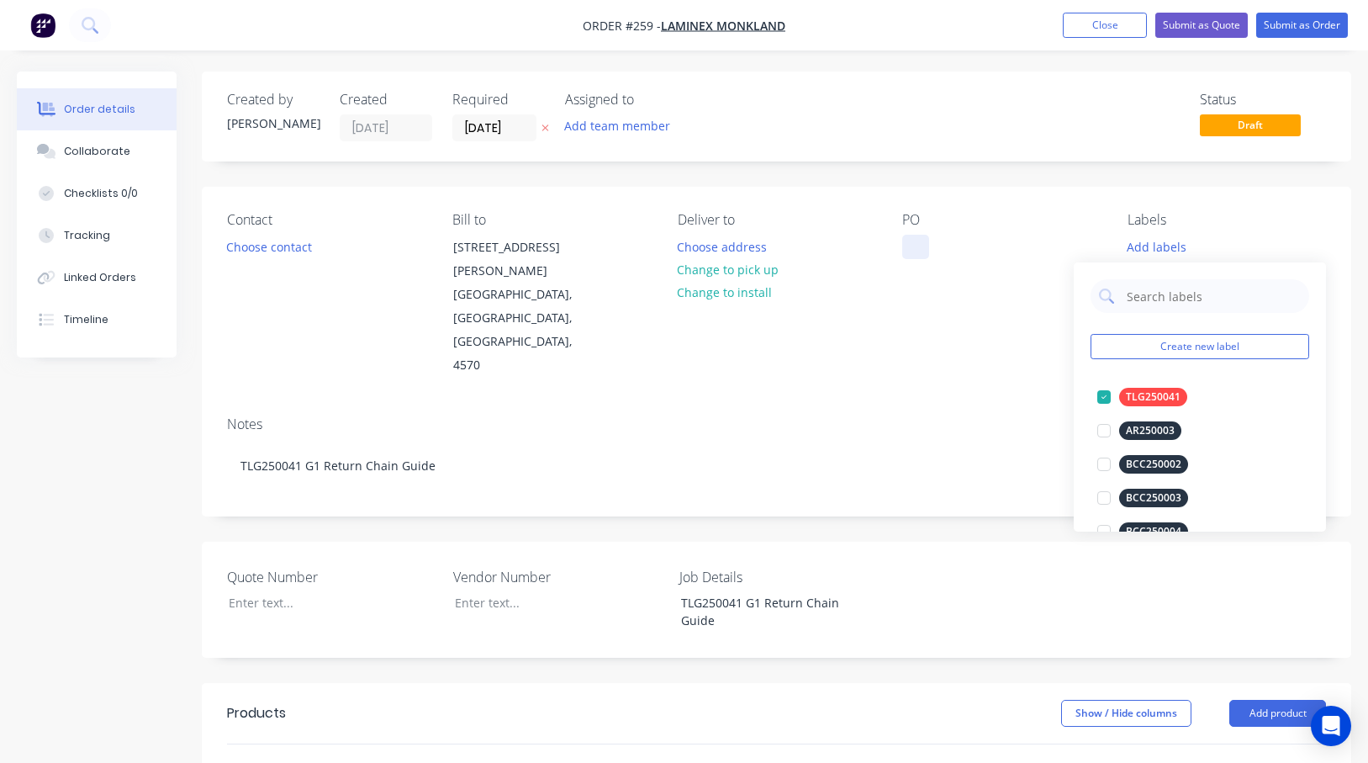
click at [921, 254] on div at bounding box center [915, 247] width 27 height 24
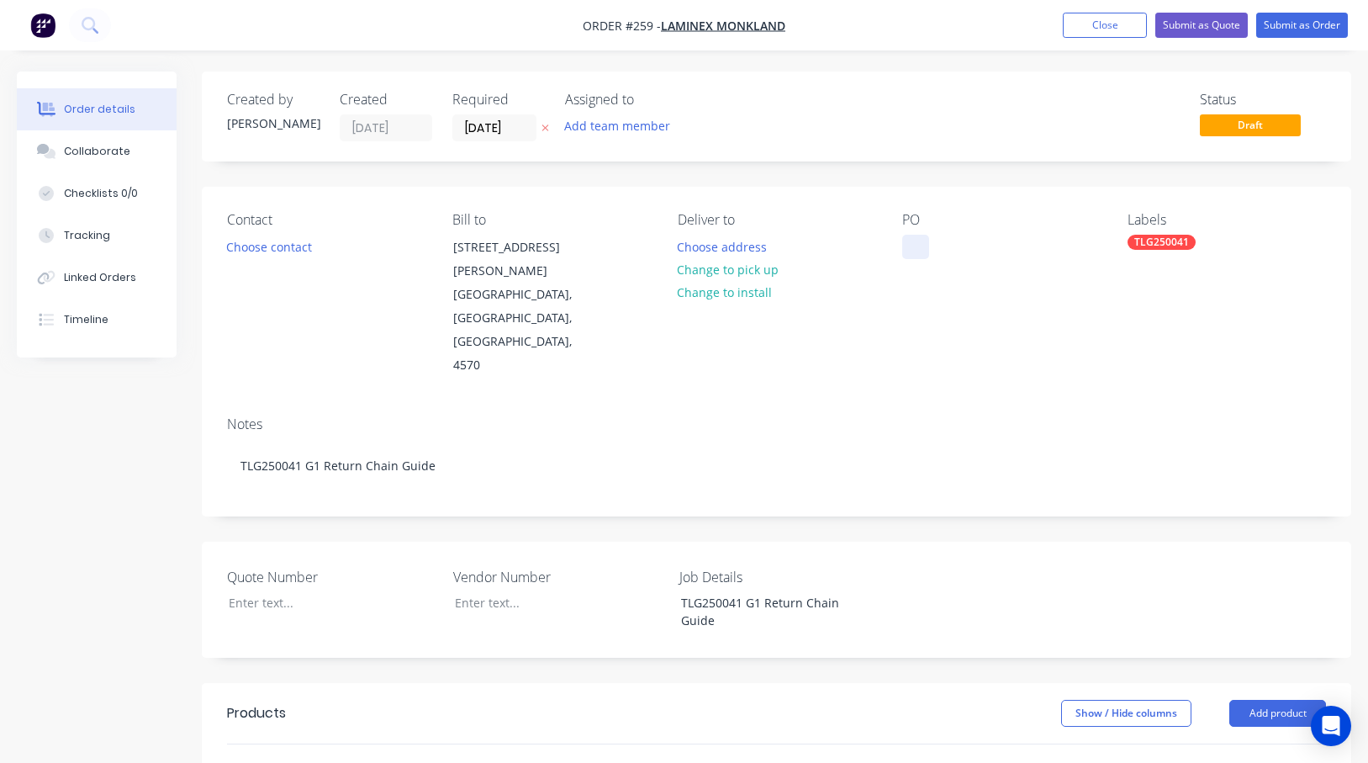
click at [923, 250] on div at bounding box center [915, 247] width 27 height 24
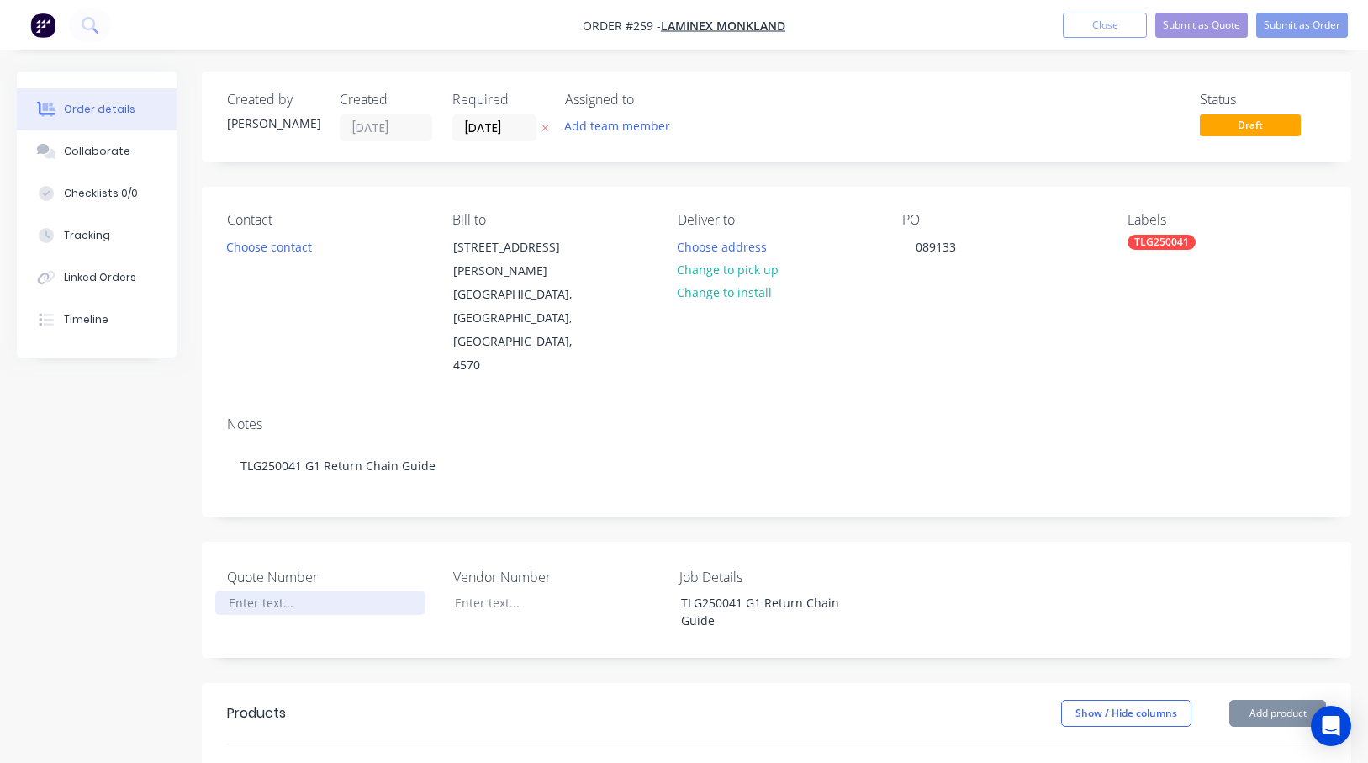
click at [290, 590] on div at bounding box center [320, 602] width 210 height 24
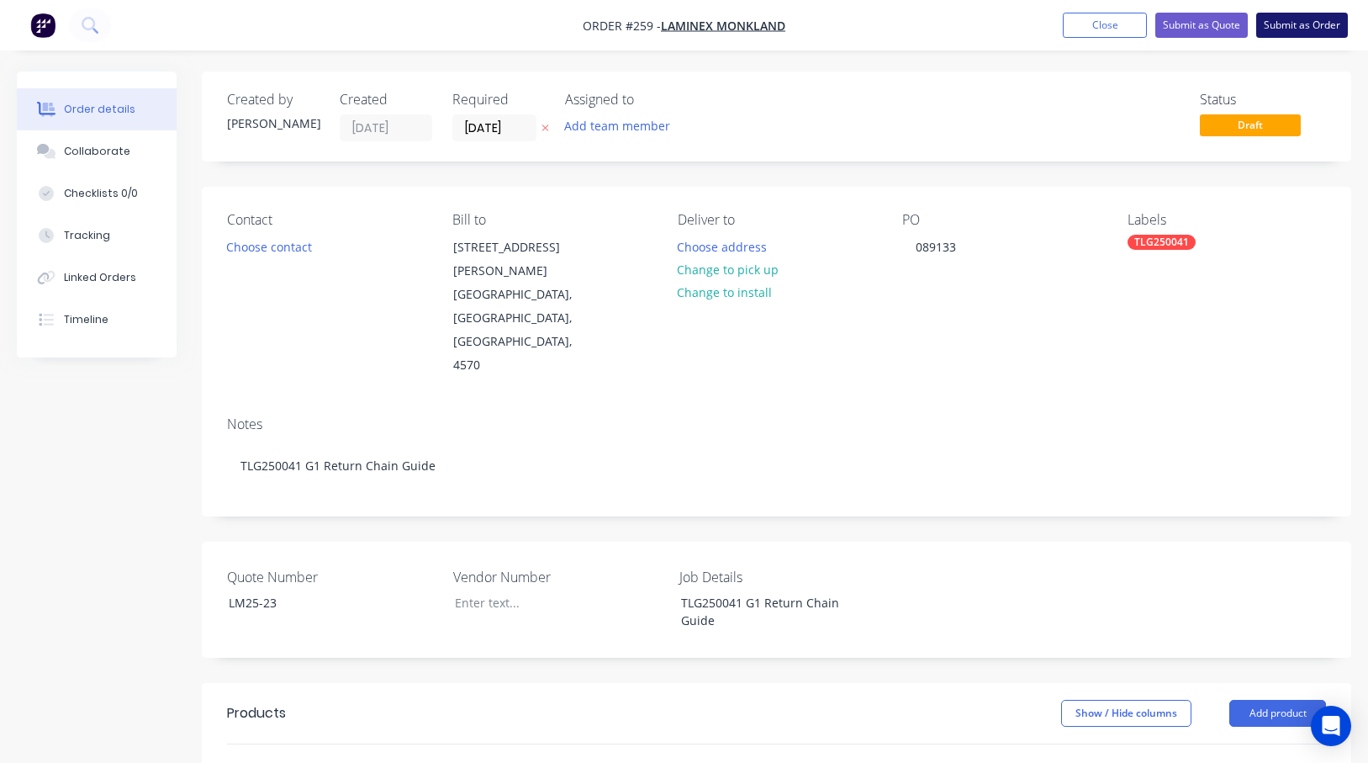
click at [1257, 24] on button "Submit as Order" at bounding box center [1303, 25] width 92 height 25
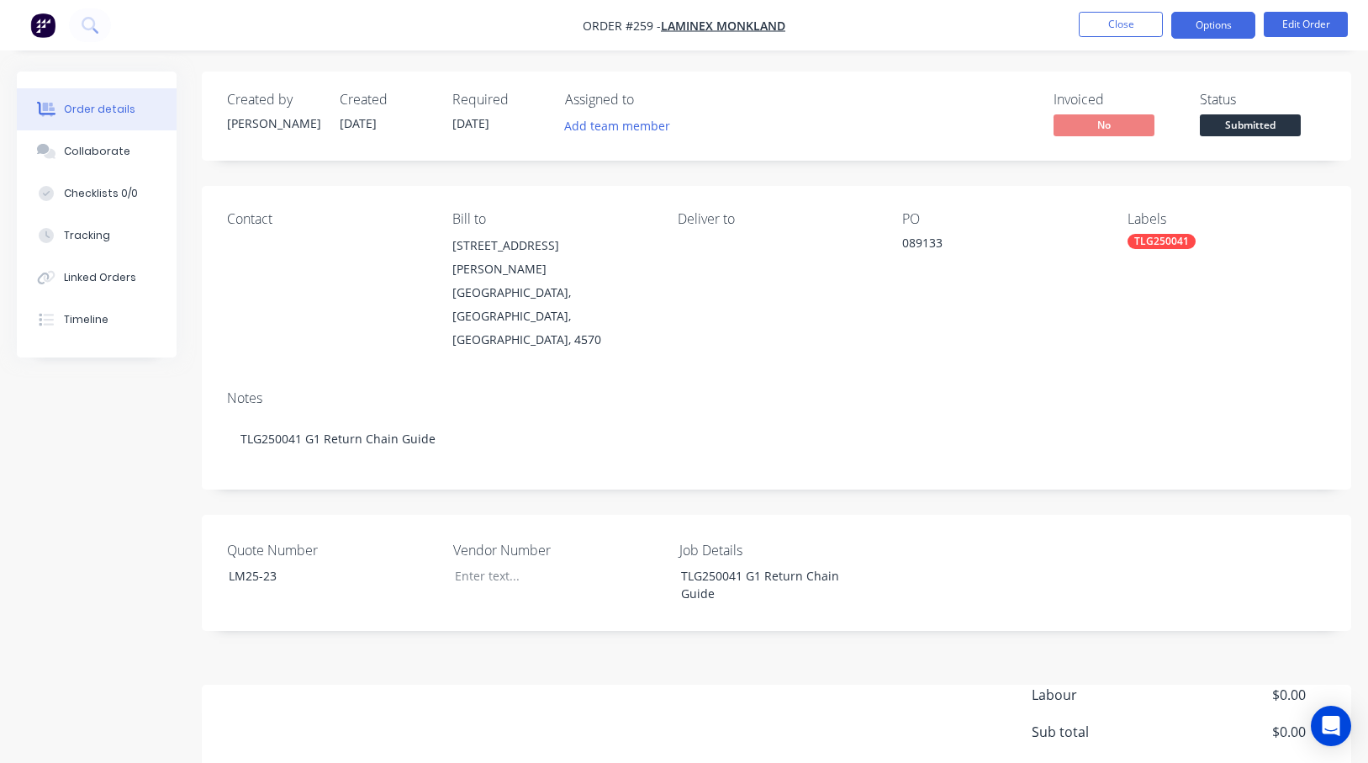
click at [1214, 26] on button "Options" at bounding box center [1214, 25] width 84 height 27
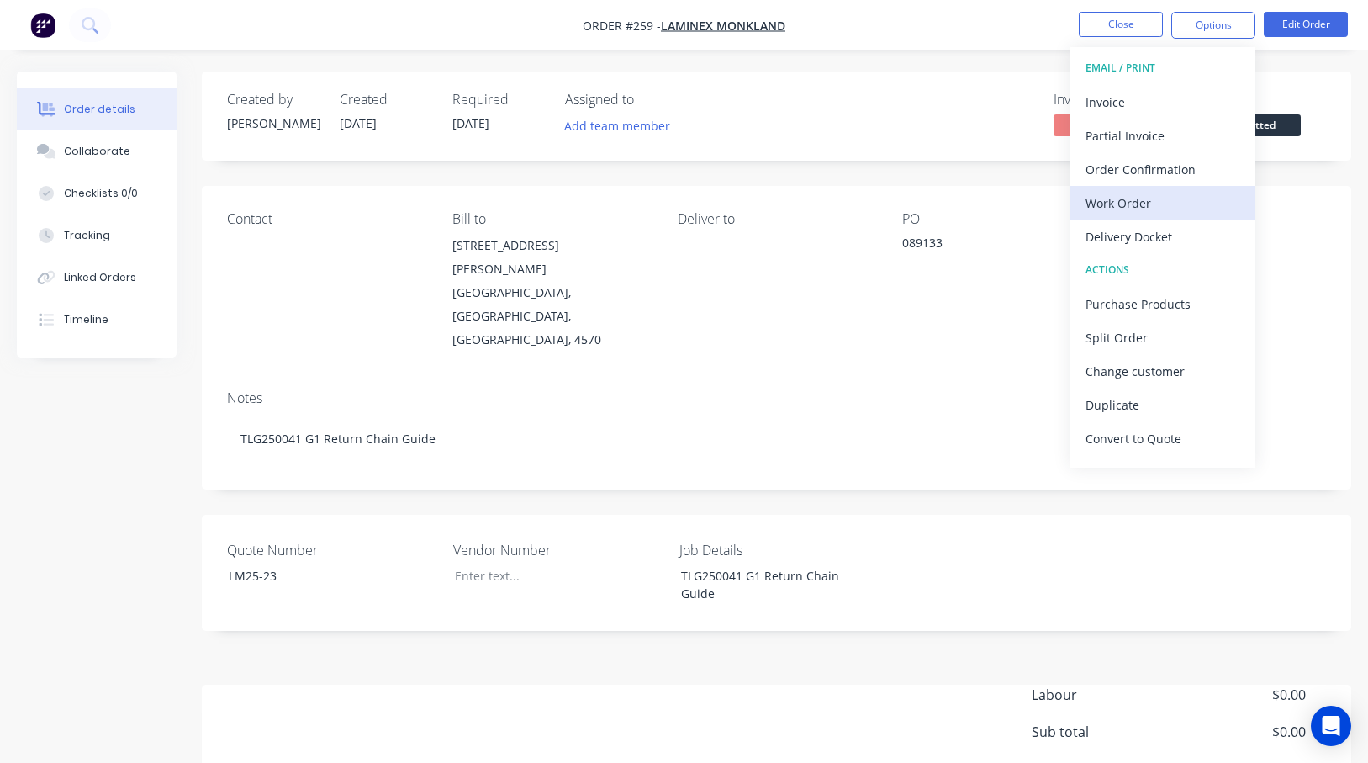
click at [1125, 206] on div "Work Order" at bounding box center [1163, 203] width 155 height 24
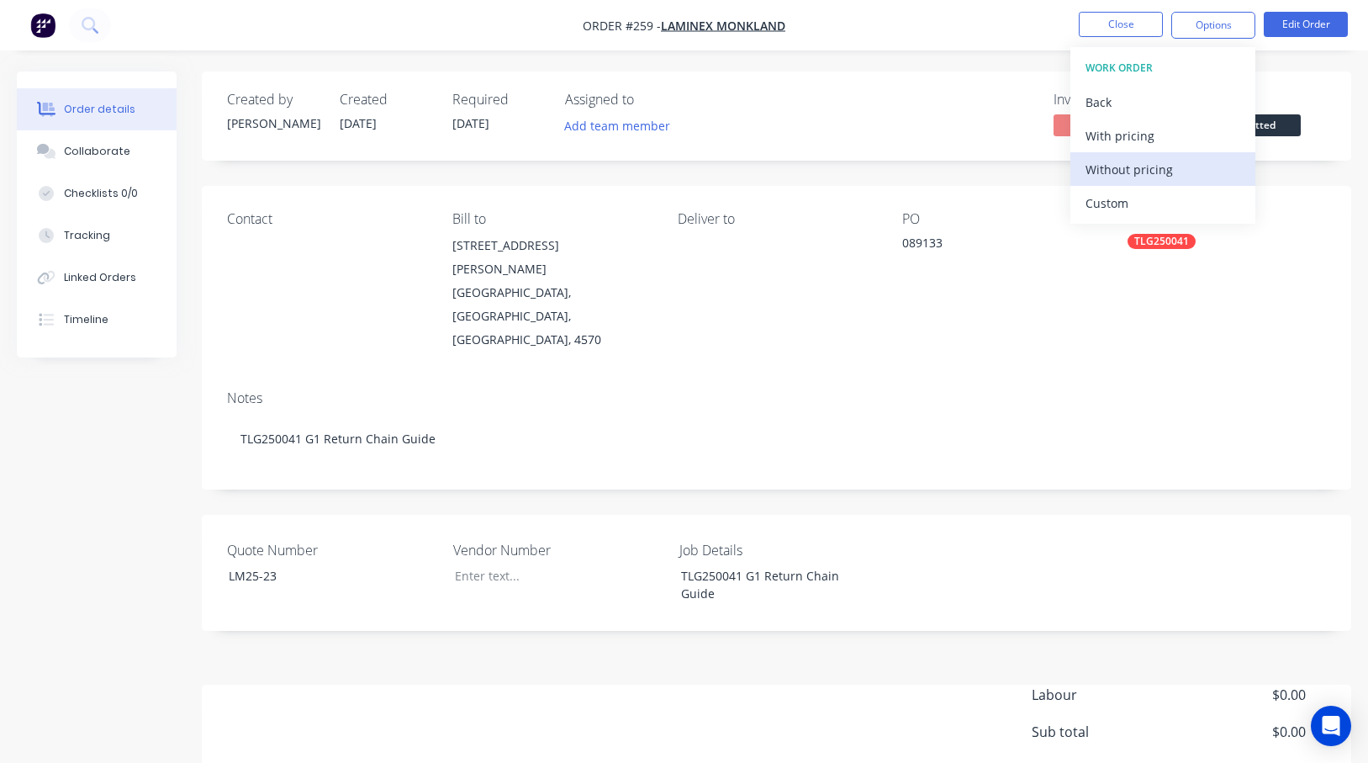
click at [1127, 167] on div "Without pricing" at bounding box center [1163, 169] width 155 height 24
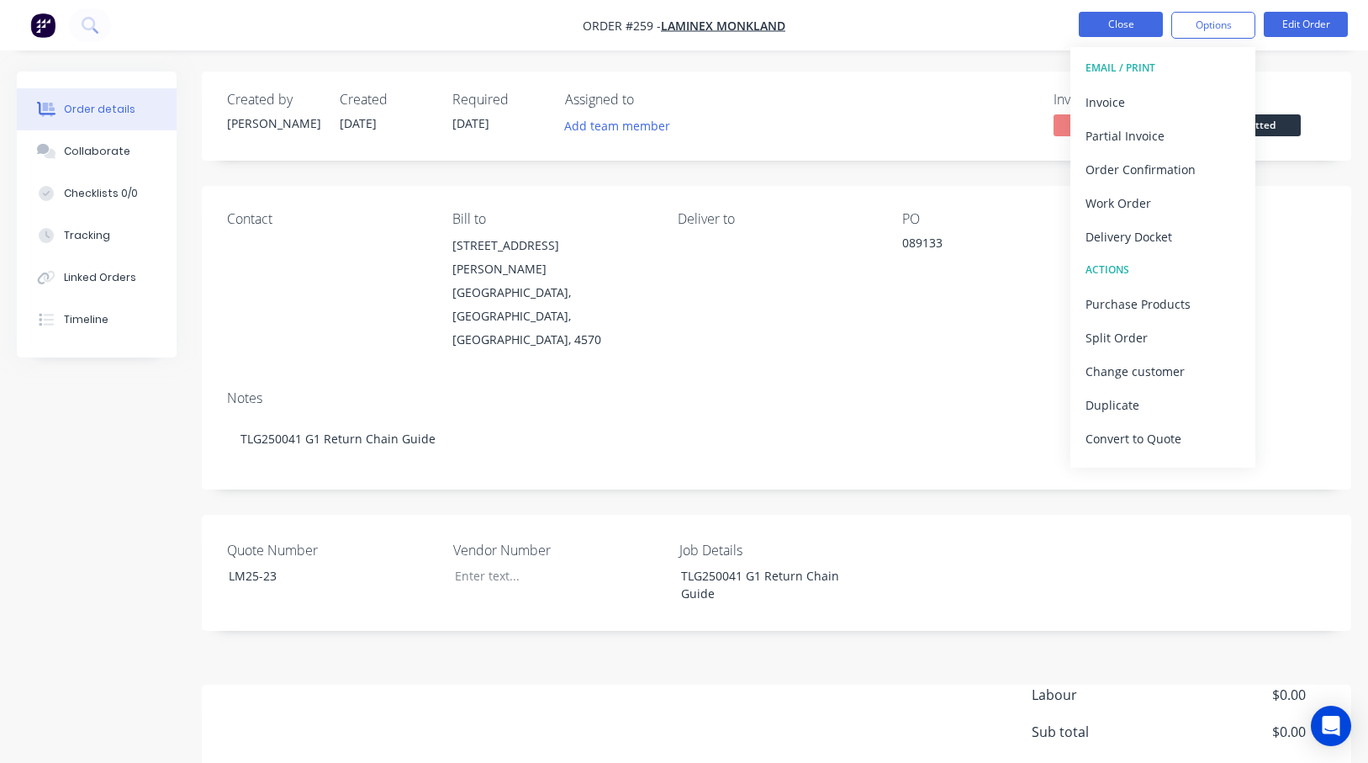
click at [1141, 26] on button "Close" at bounding box center [1121, 24] width 84 height 25
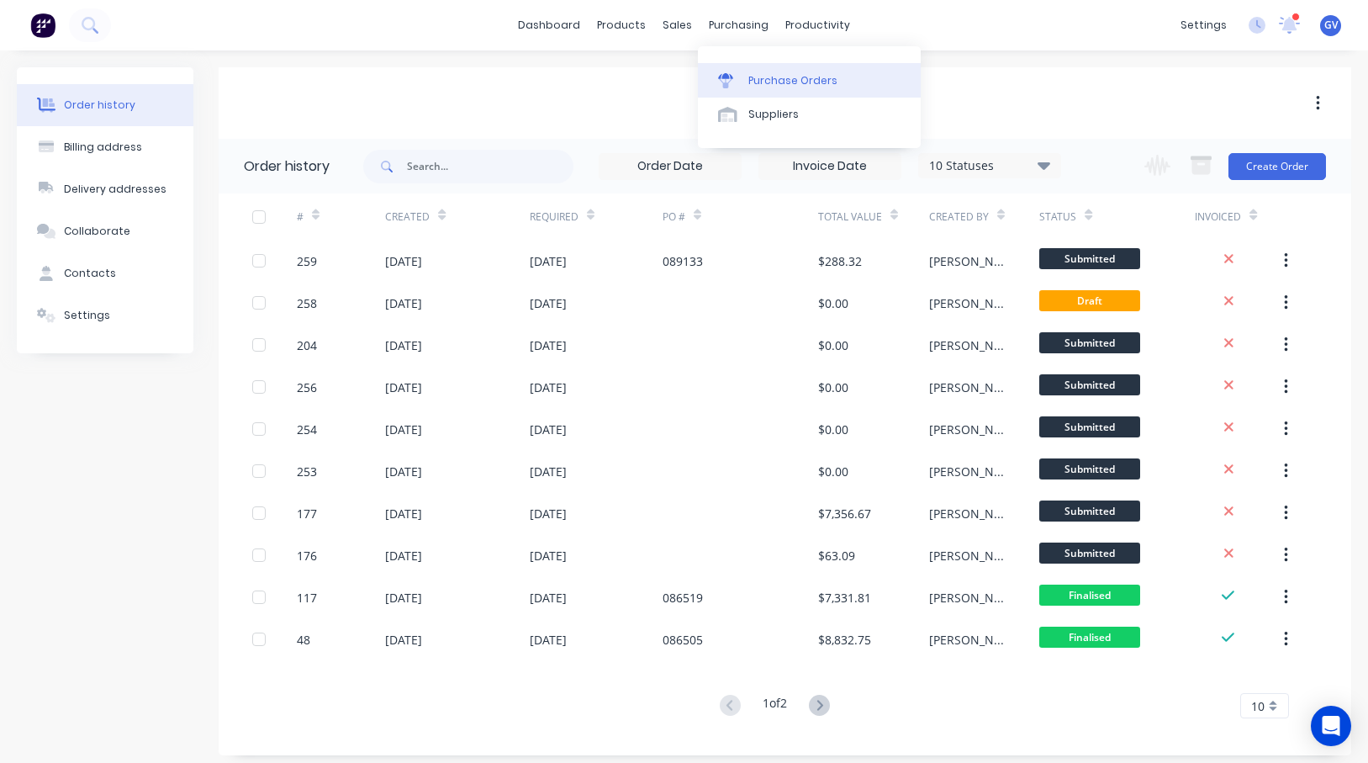
click at [758, 77] on div "Purchase Orders" at bounding box center [793, 80] width 89 height 15
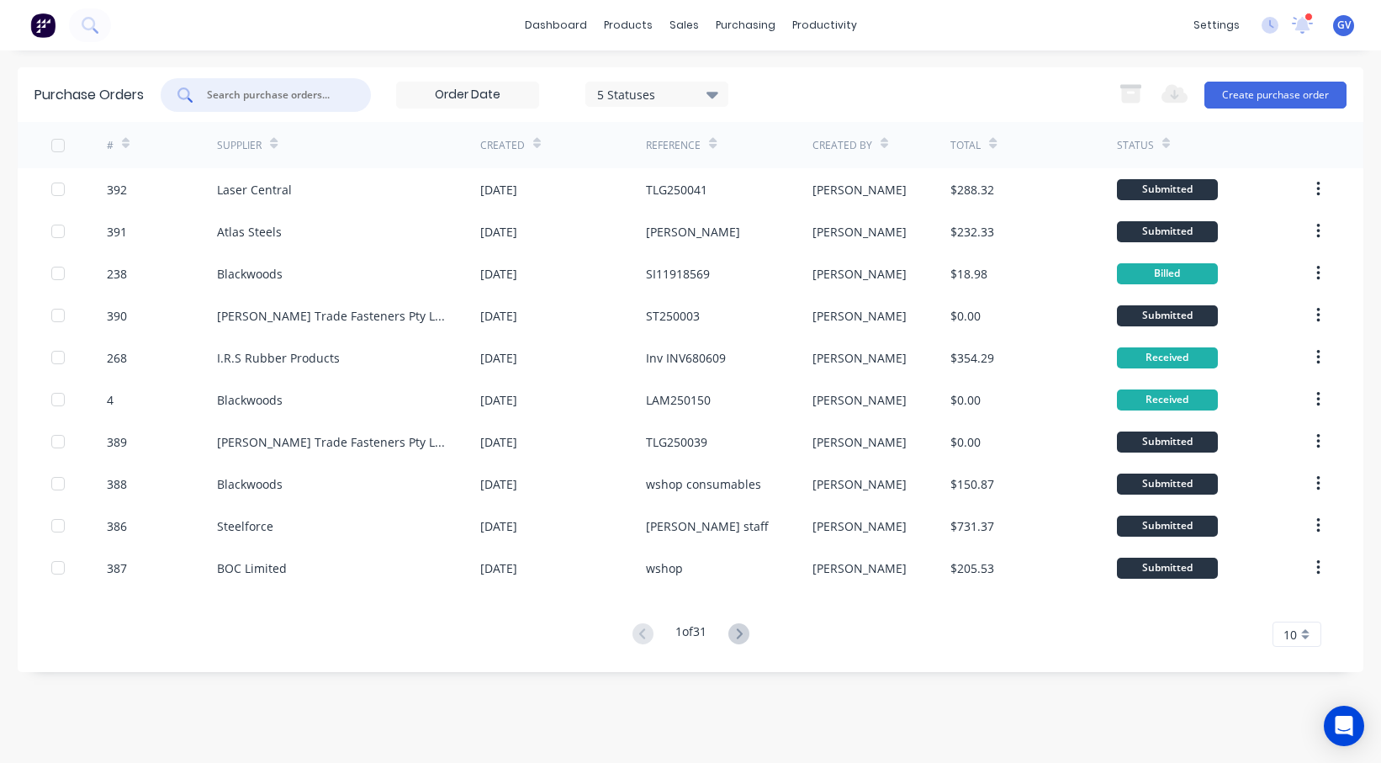
click at [280, 94] on input "text" at bounding box center [275, 95] width 140 height 17
type input "c"
type input "cbc25"
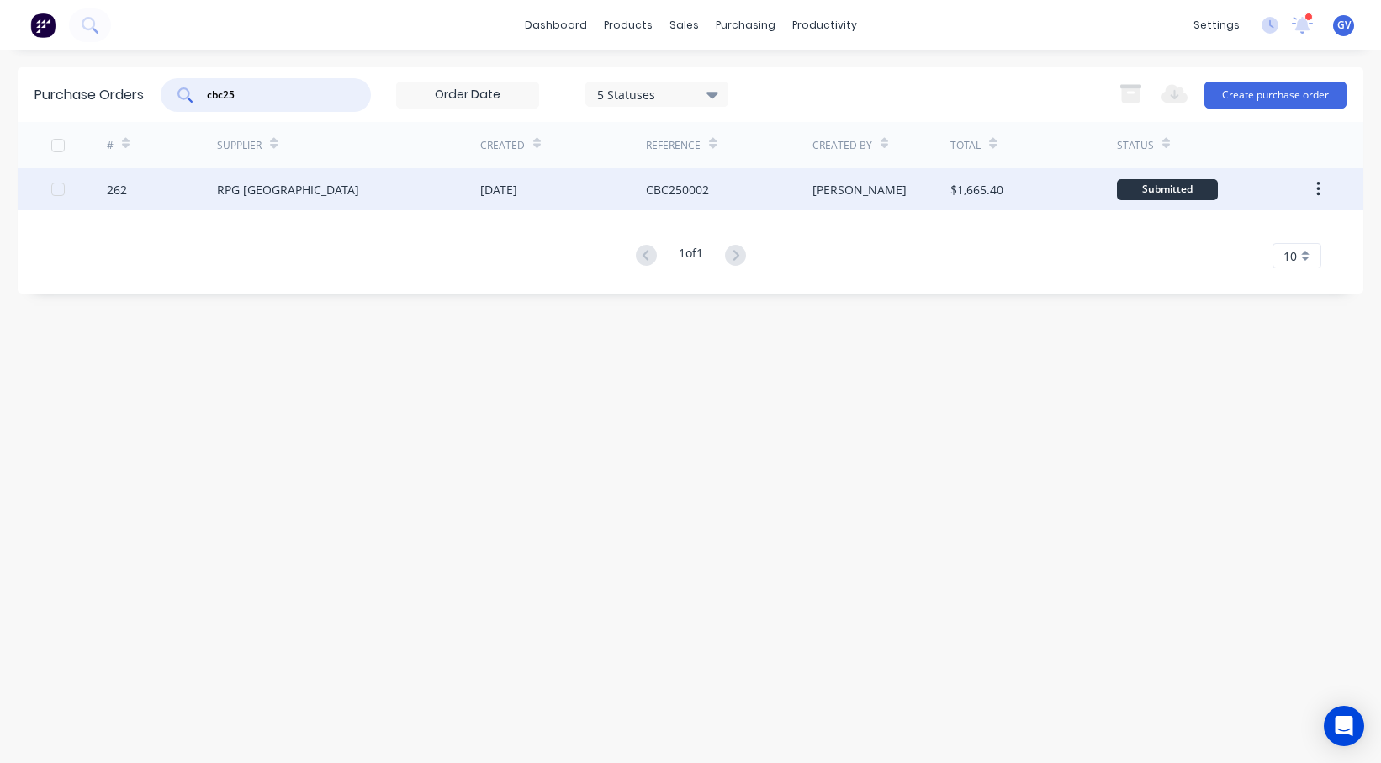
click at [729, 192] on div "CBC250002" at bounding box center [729, 189] width 166 height 42
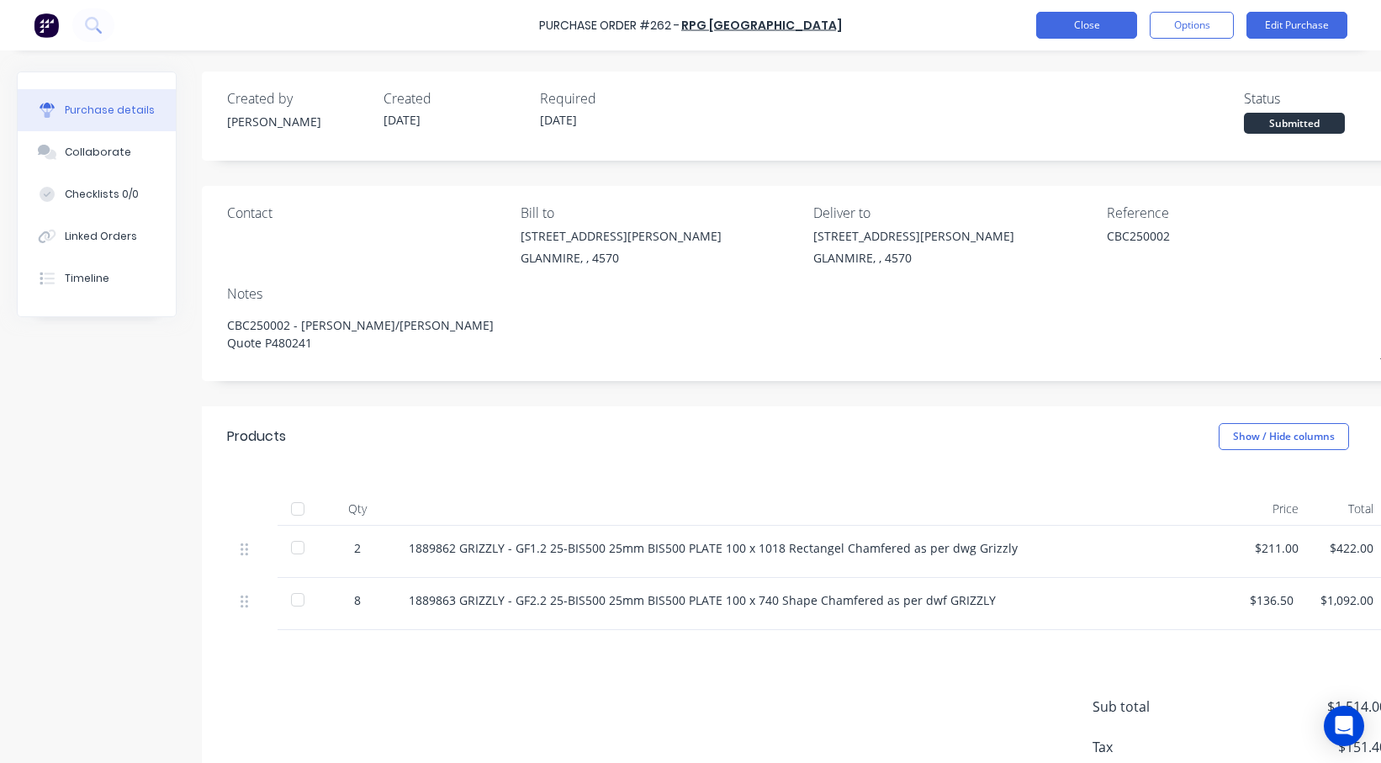
click at [1093, 29] on button "Close" at bounding box center [1086, 25] width 101 height 27
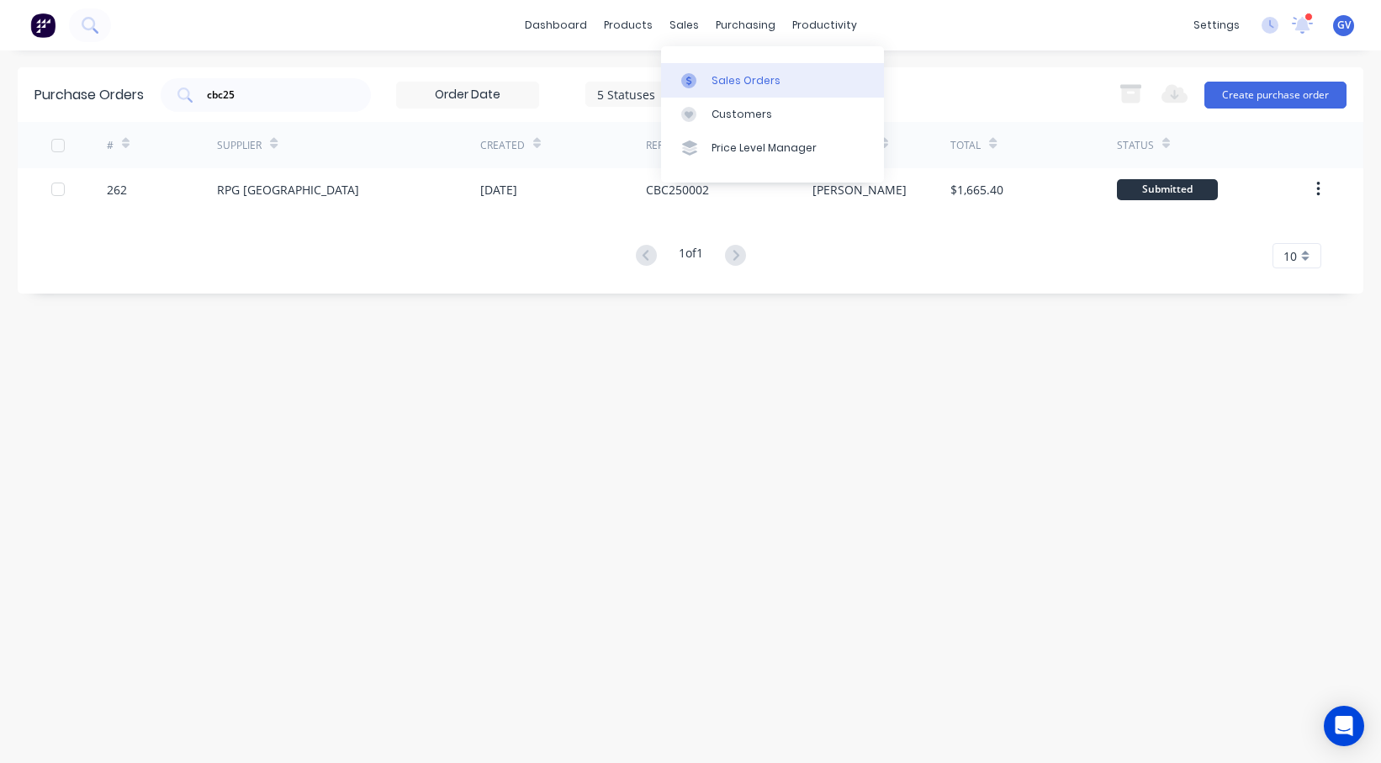
click at [733, 80] on div "Sales Orders" at bounding box center [746, 80] width 69 height 15
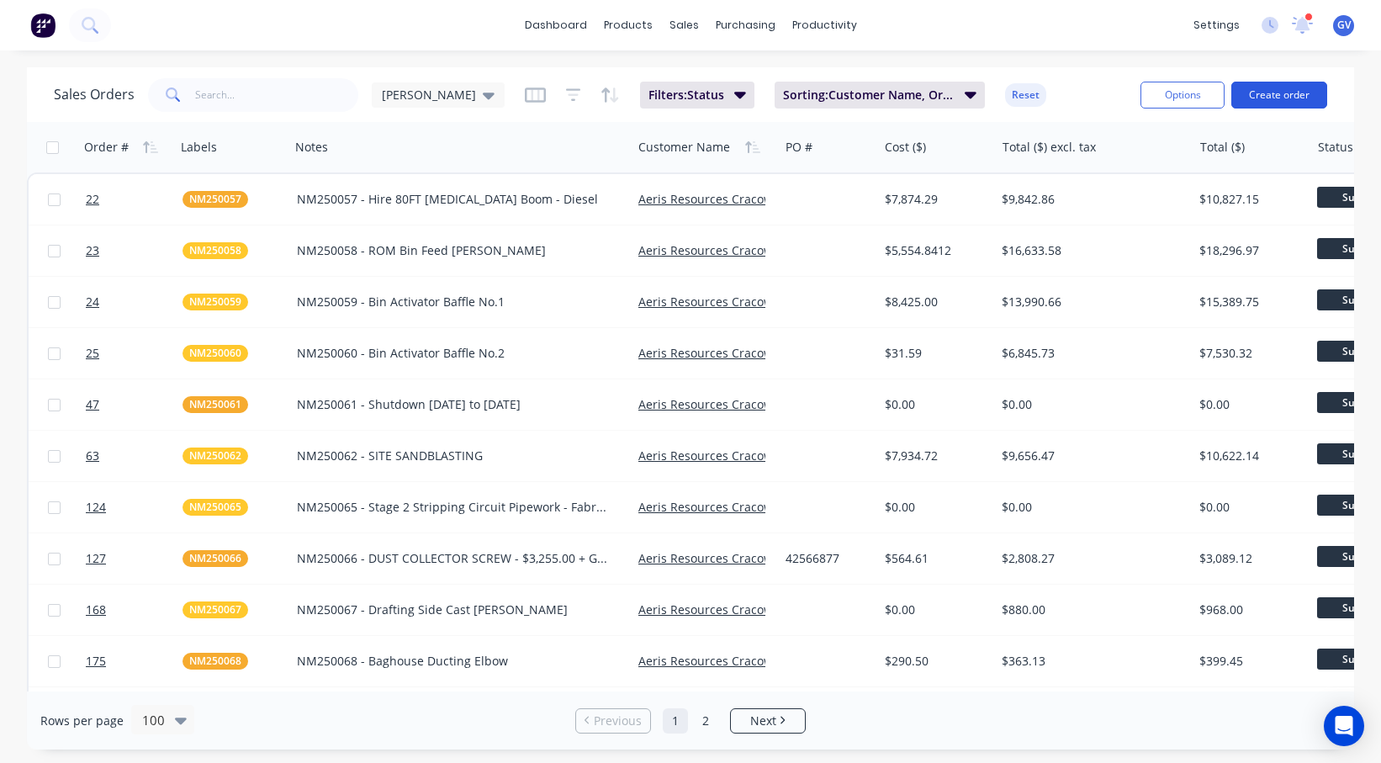
click at [1257, 98] on button "Create order" at bounding box center [1279, 95] width 96 height 27
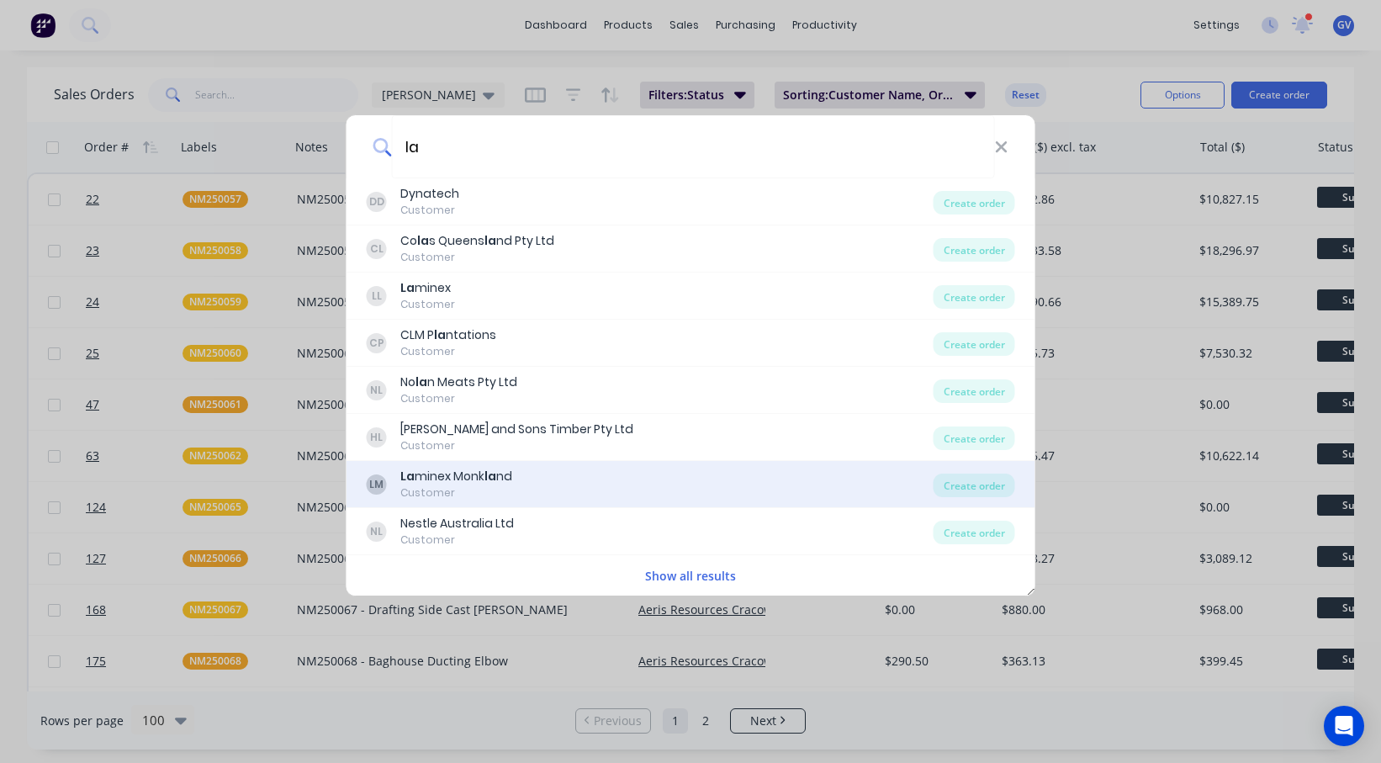
type input "la"
click at [436, 489] on div "Customer" at bounding box center [456, 492] width 112 height 15
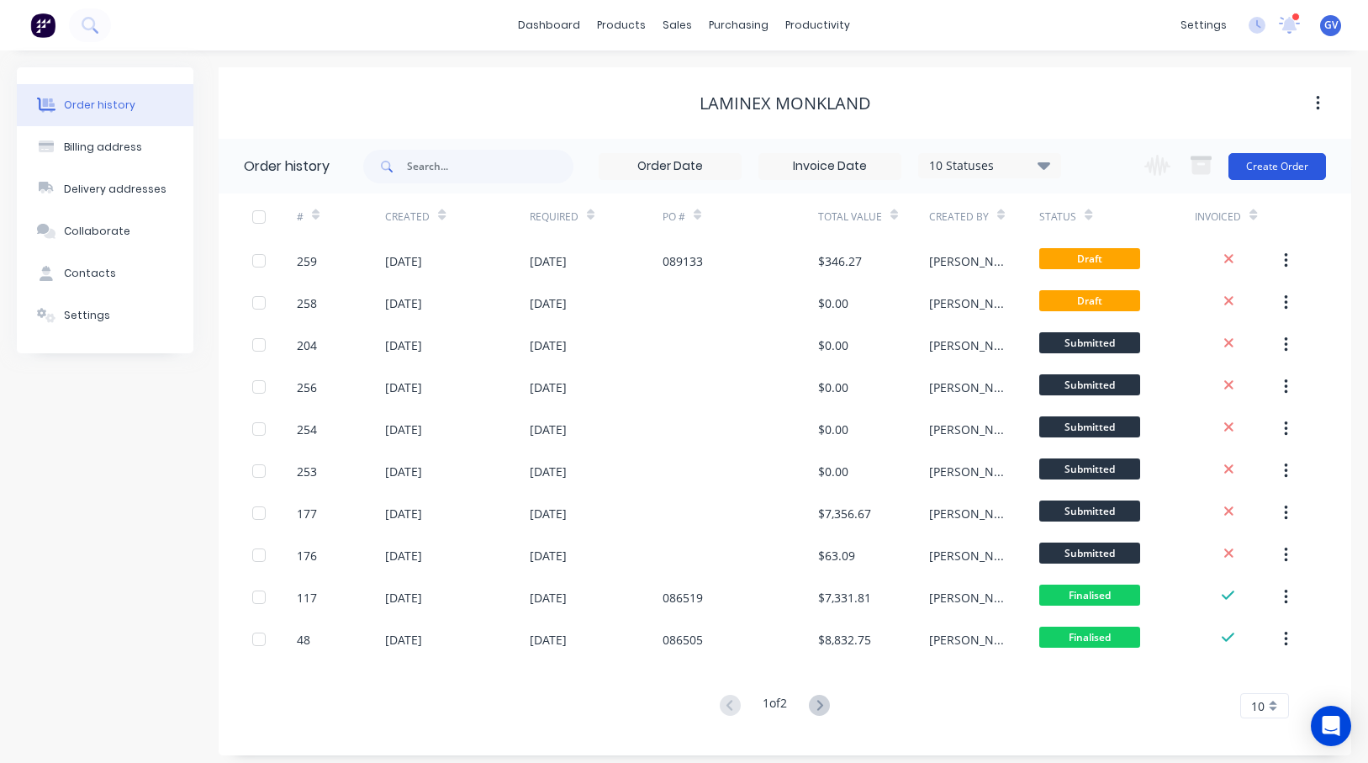
click at [1257, 166] on button "Create Order" at bounding box center [1278, 166] width 98 height 27
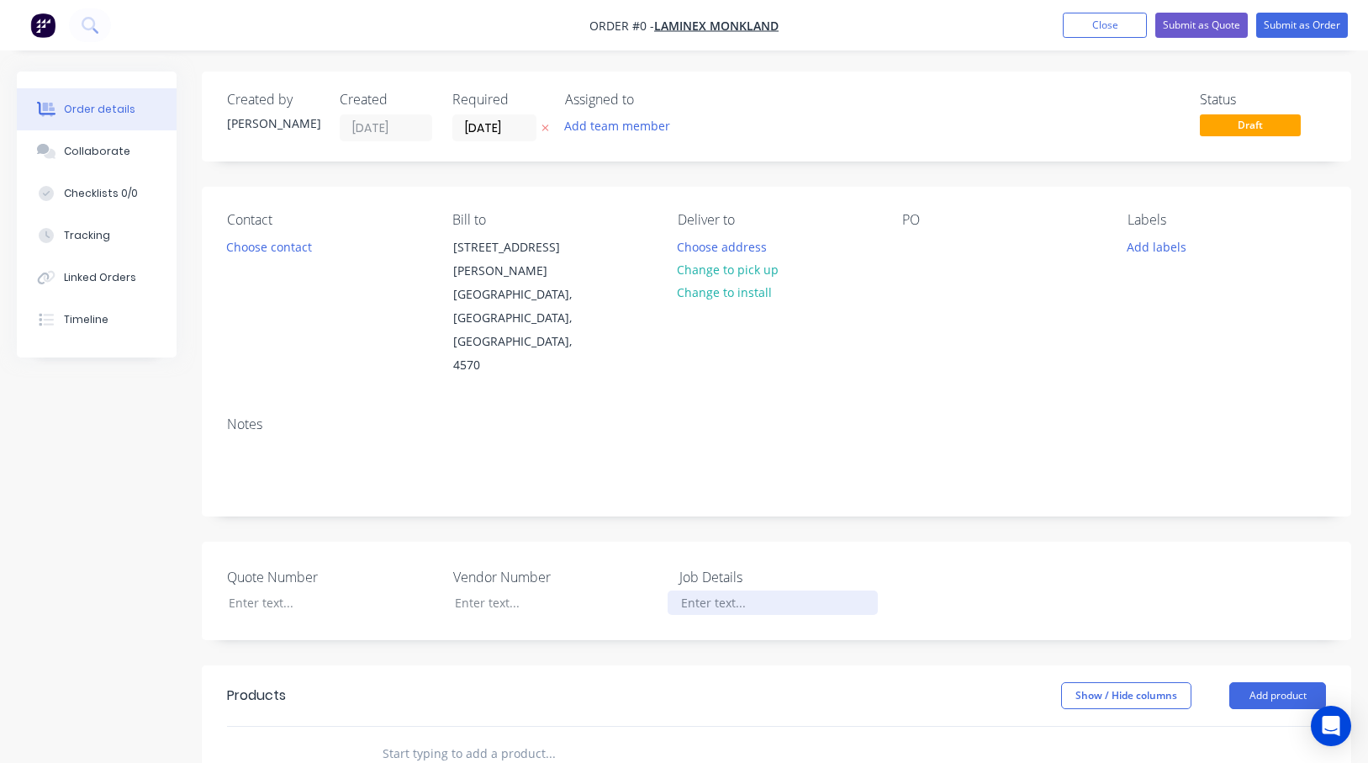
click at [733, 590] on div at bounding box center [773, 602] width 210 height 24
click at [743, 590] on div at bounding box center [773, 602] width 210 height 24
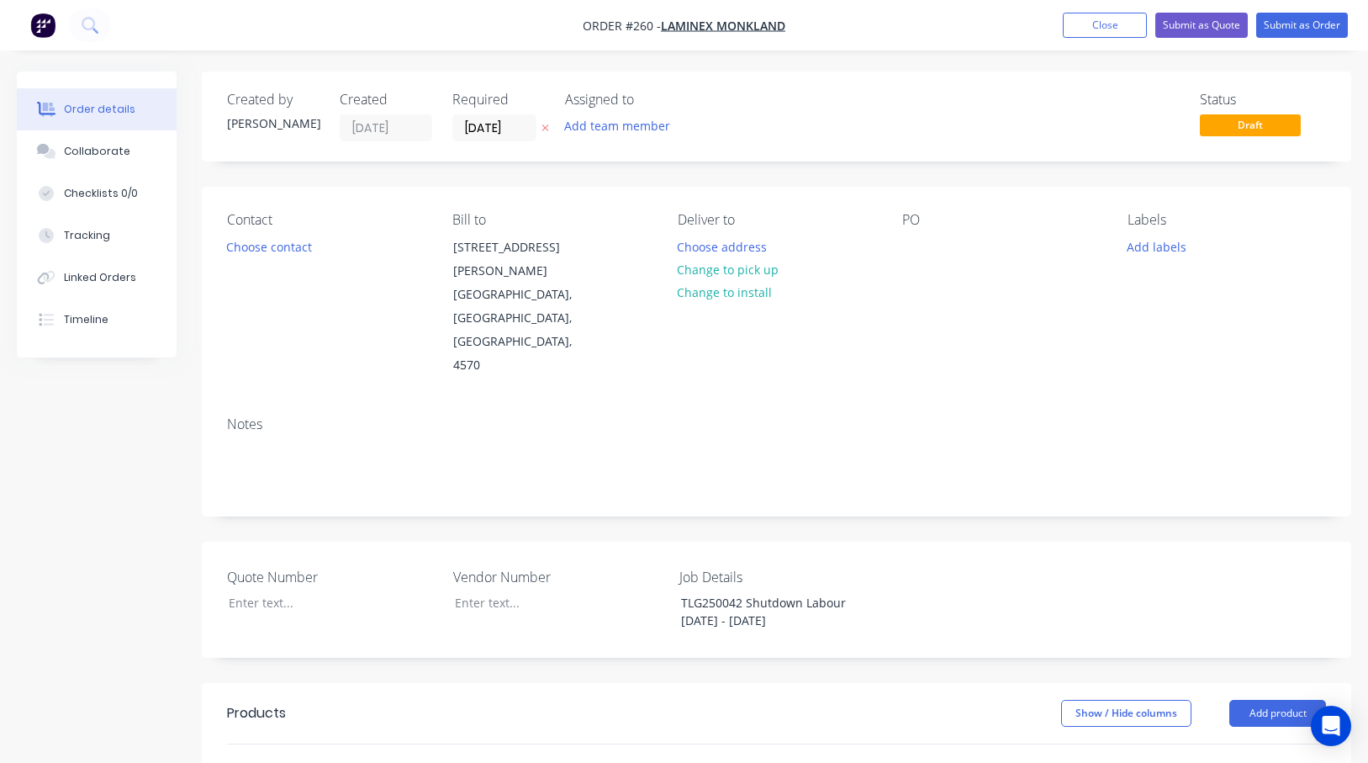
click at [842, 586] on div "Quote Number Vendor Number Job Details TLG250042 Shutdown Labour 19th - 21st Au…" at bounding box center [777, 600] width 1150 height 116
drag, startPoint x: 797, startPoint y: 579, endPoint x: 648, endPoint y: 555, distance: 150.9
click at [648, 555] on div "Quote Number Vendor Number Job Details TLG250042 Shutdown Labour 19th - 21st Au…" at bounding box center [777, 600] width 1150 height 116
copy div "TLG250042 Shutdown Labour 19th - 21st August"
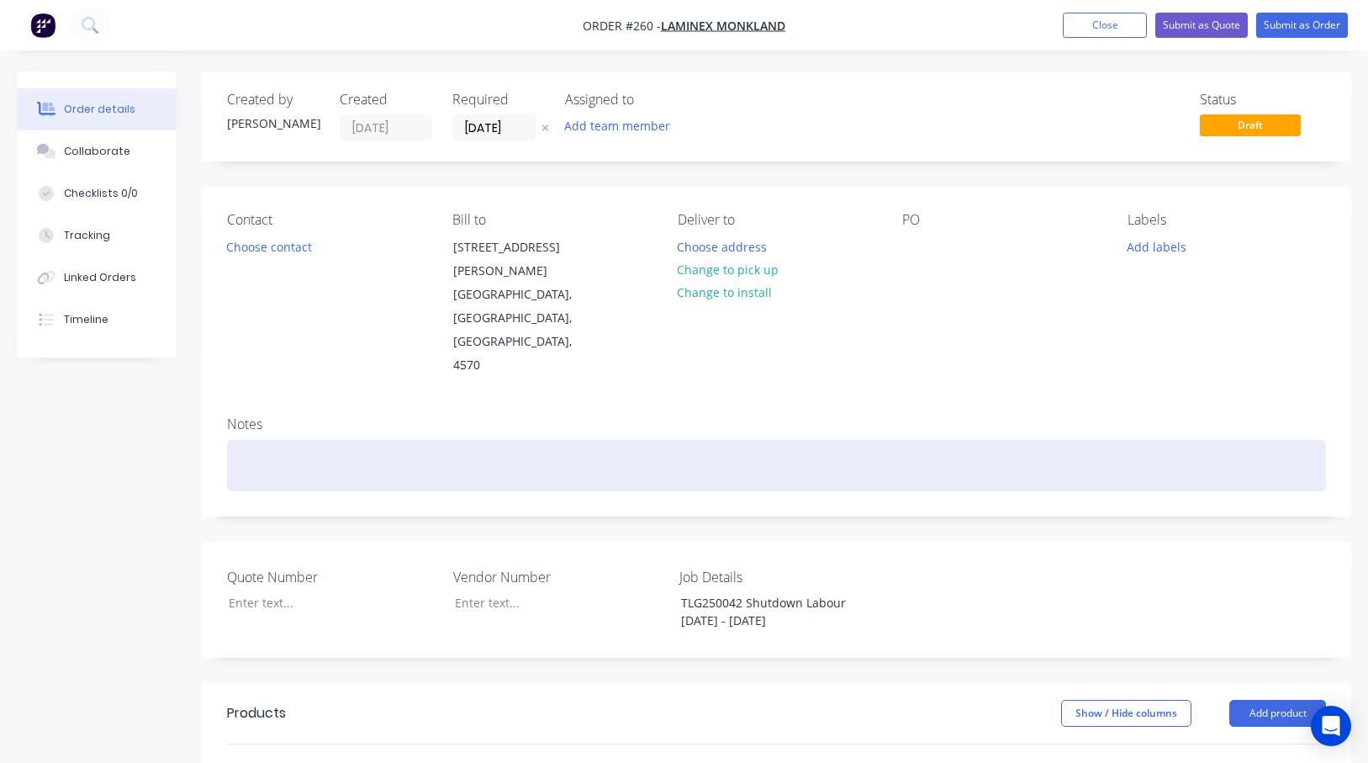
click at [263, 440] on div at bounding box center [776, 465] width 1099 height 51
paste div
drag, startPoint x: 574, startPoint y: 426, endPoint x: 474, endPoint y: 399, distance: 103.4
click at [574, 440] on div "TLG250042 Shutdown Labour 19th - 21st August" at bounding box center [776, 465] width 1099 height 51
drag, startPoint x: 304, startPoint y: 419, endPoint x: 232, endPoint y: 419, distance: 72.3
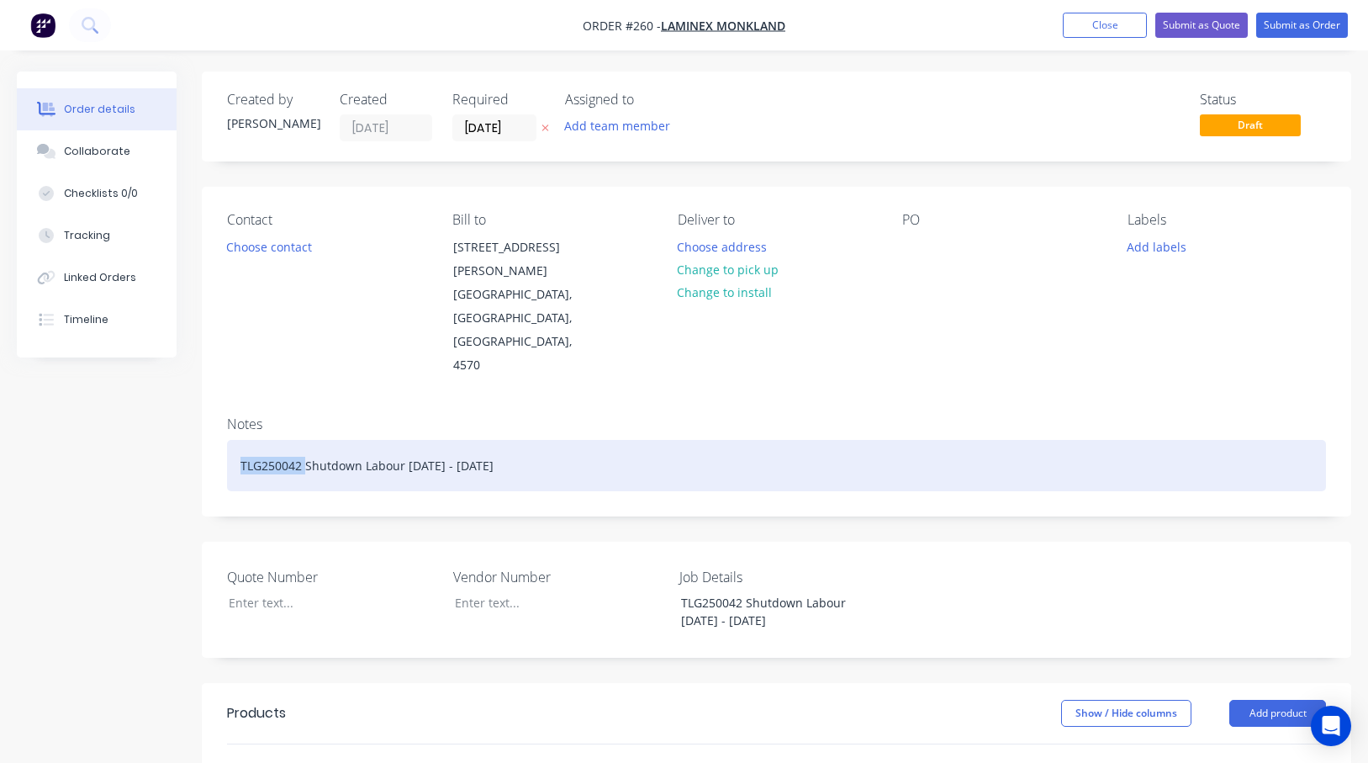
click at [232, 440] on div "TLG250042 Shutdown Labour 19th - 21st August" at bounding box center [776, 465] width 1099 height 51
copy div "TLG250042"
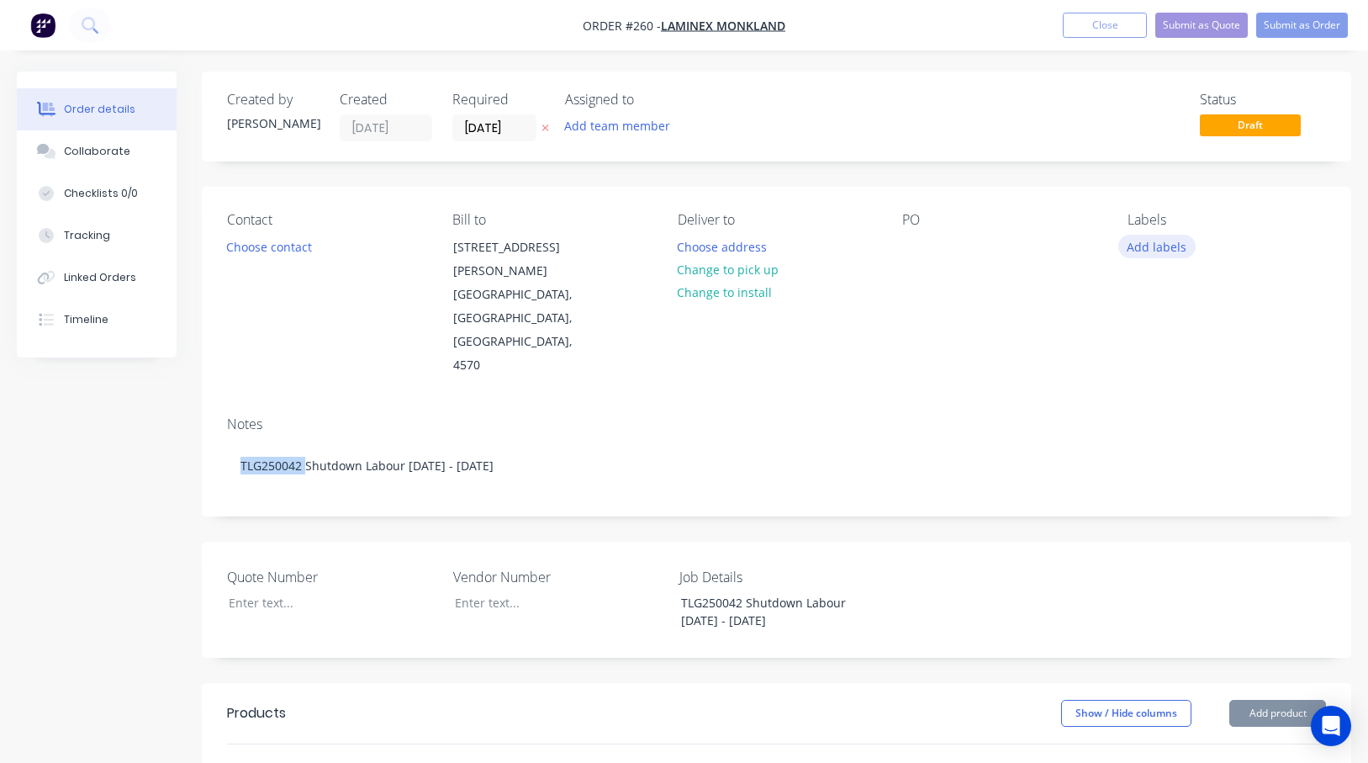
click at [1150, 247] on button "Add labels" at bounding box center [1157, 246] width 77 height 23
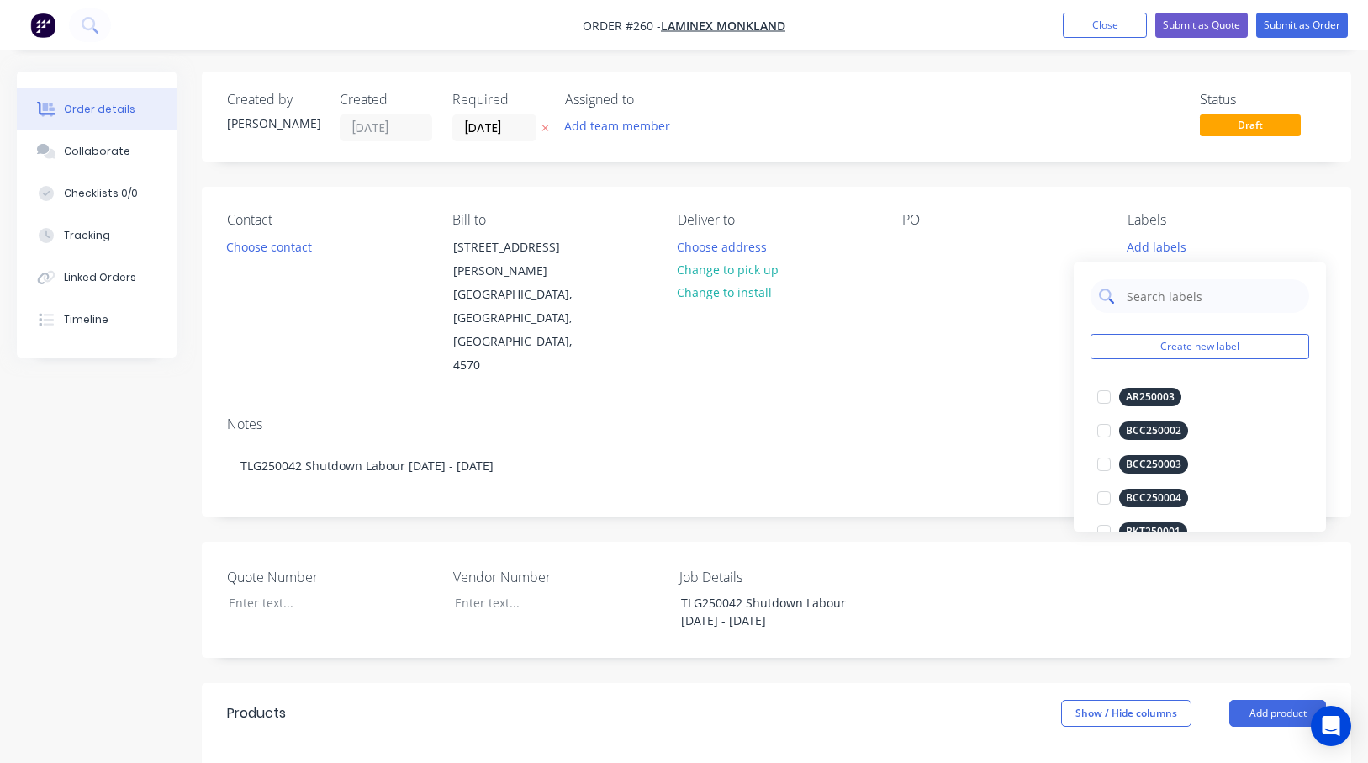
click at [1155, 294] on input "text" at bounding box center [1213, 296] width 176 height 34
paste input "TLG250042"
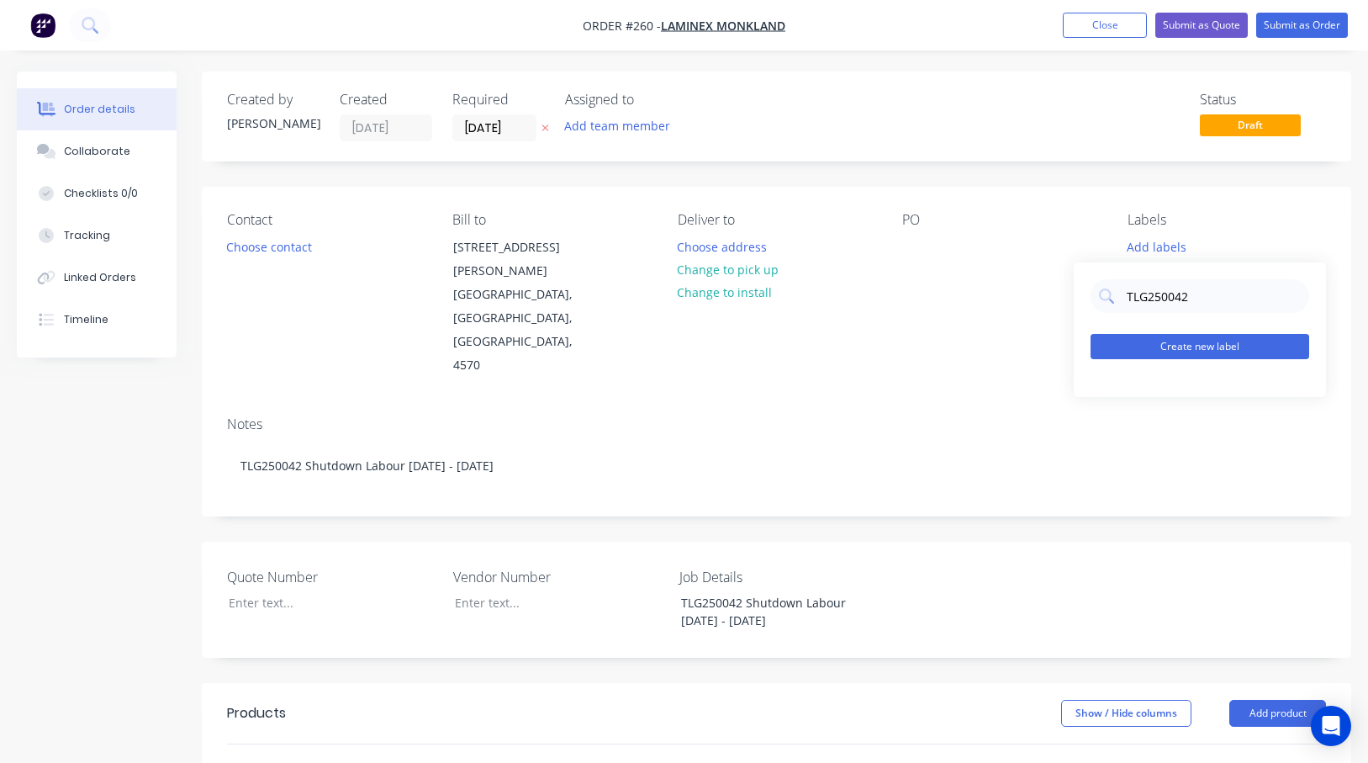
type input "TLG250042"
click at [1236, 347] on button "Create new label" at bounding box center [1200, 346] width 219 height 25
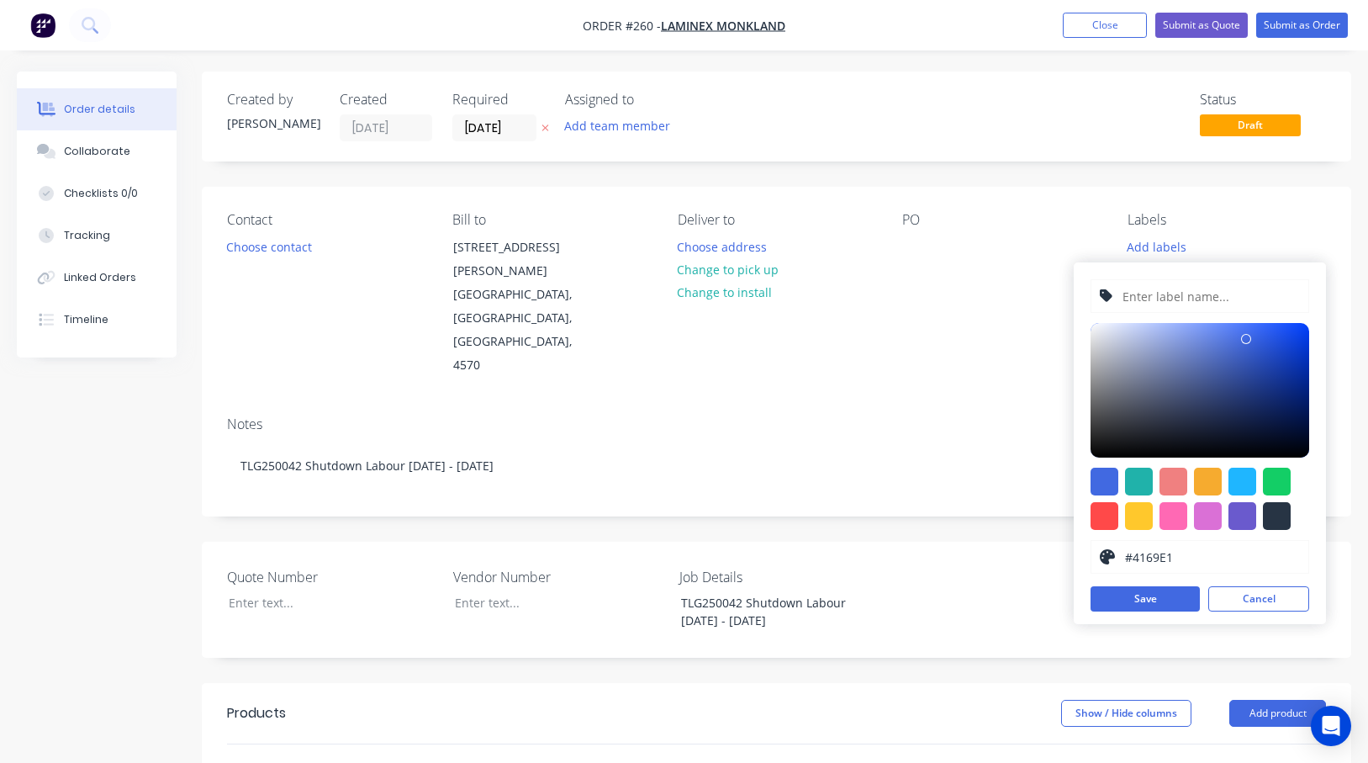
click at [1183, 298] on input "text" at bounding box center [1210, 296] width 179 height 32
paste input "TLG250042"
type input "TLG250042"
click at [1109, 516] on div at bounding box center [1105, 516] width 28 height 28
type input "#FF4949"
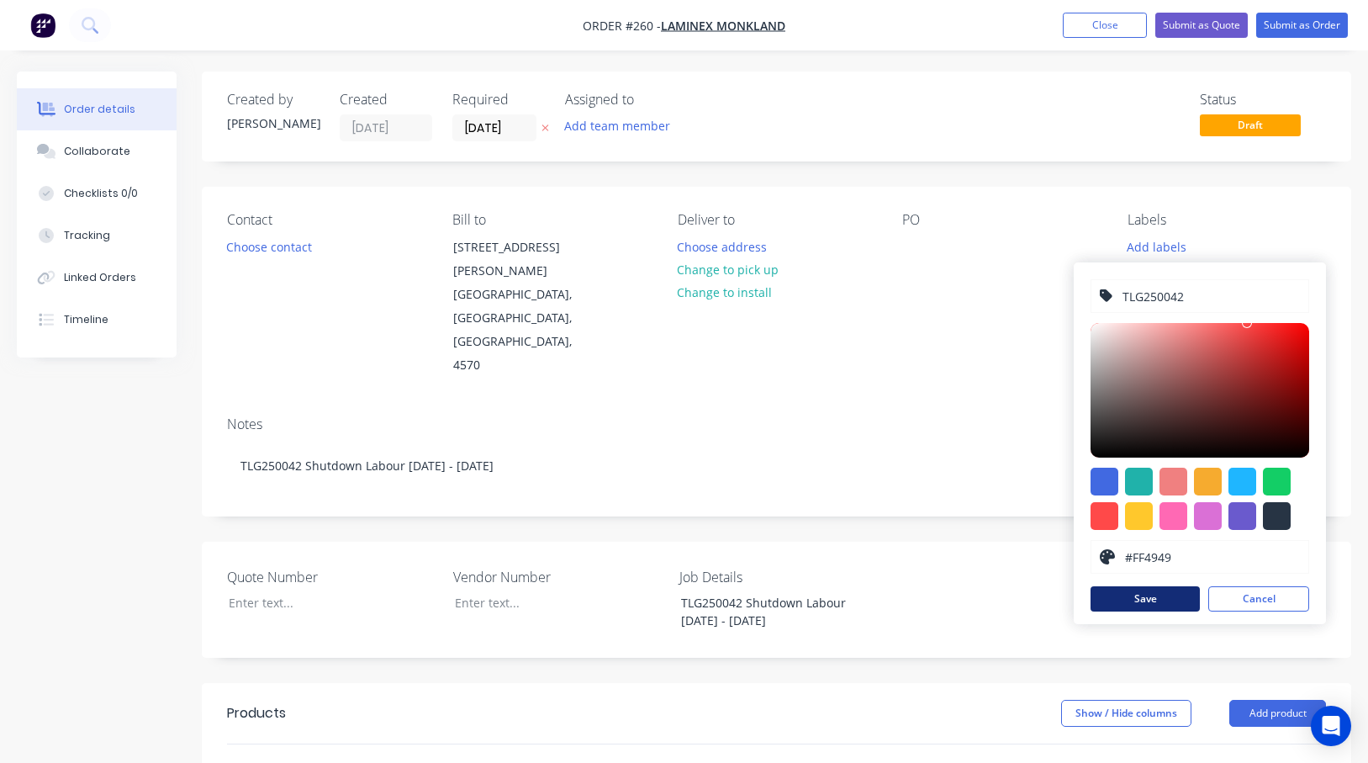
click at [1146, 594] on button "Save" at bounding box center [1145, 598] width 109 height 25
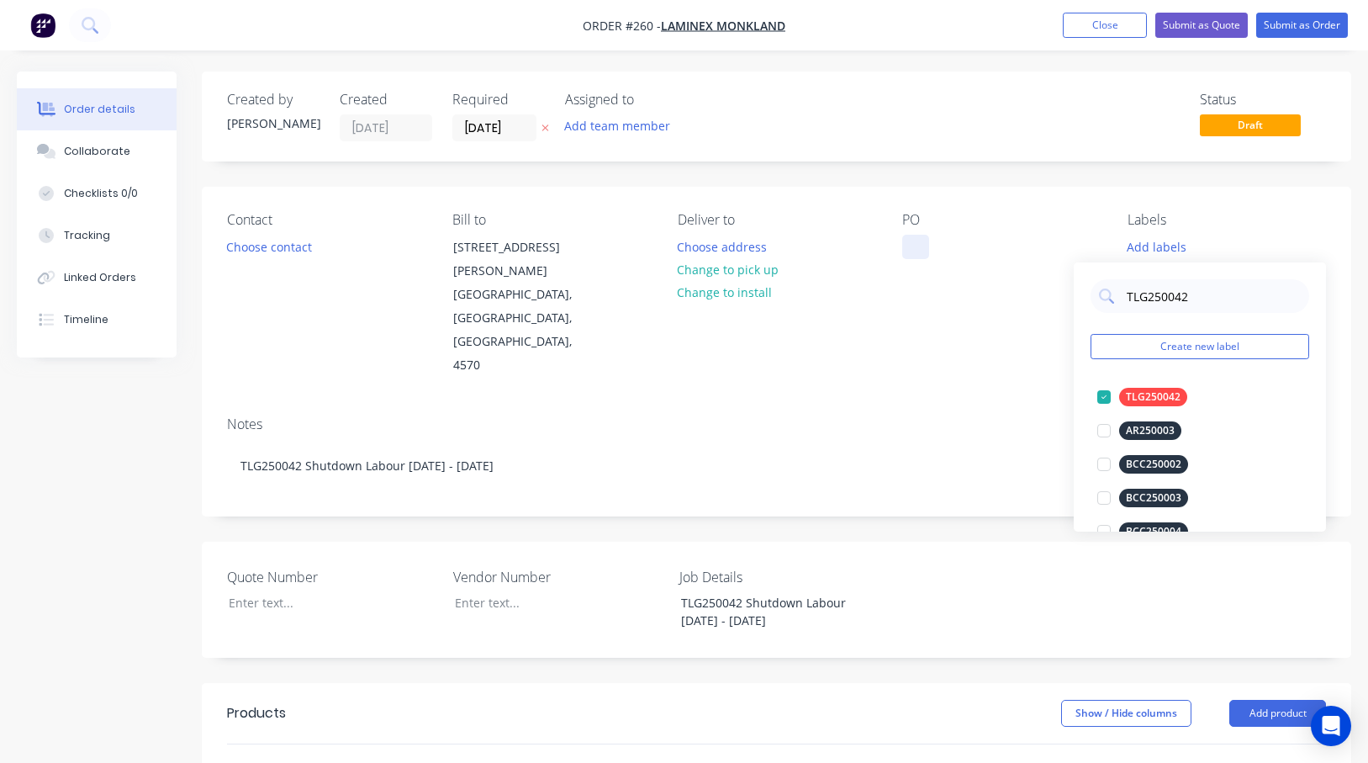
click at [911, 245] on div at bounding box center [915, 247] width 27 height 24
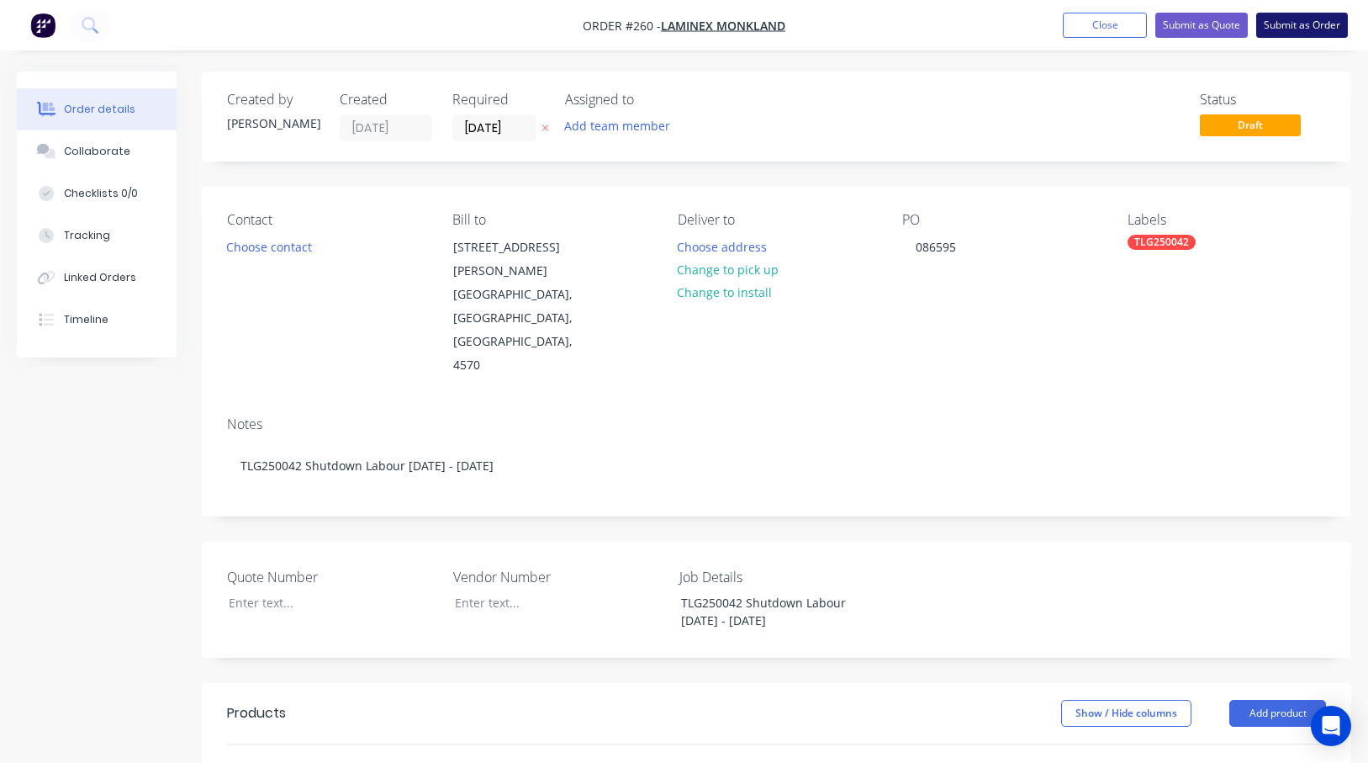
click at [1257, 21] on button "Submit as Order" at bounding box center [1303, 25] width 92 height 25
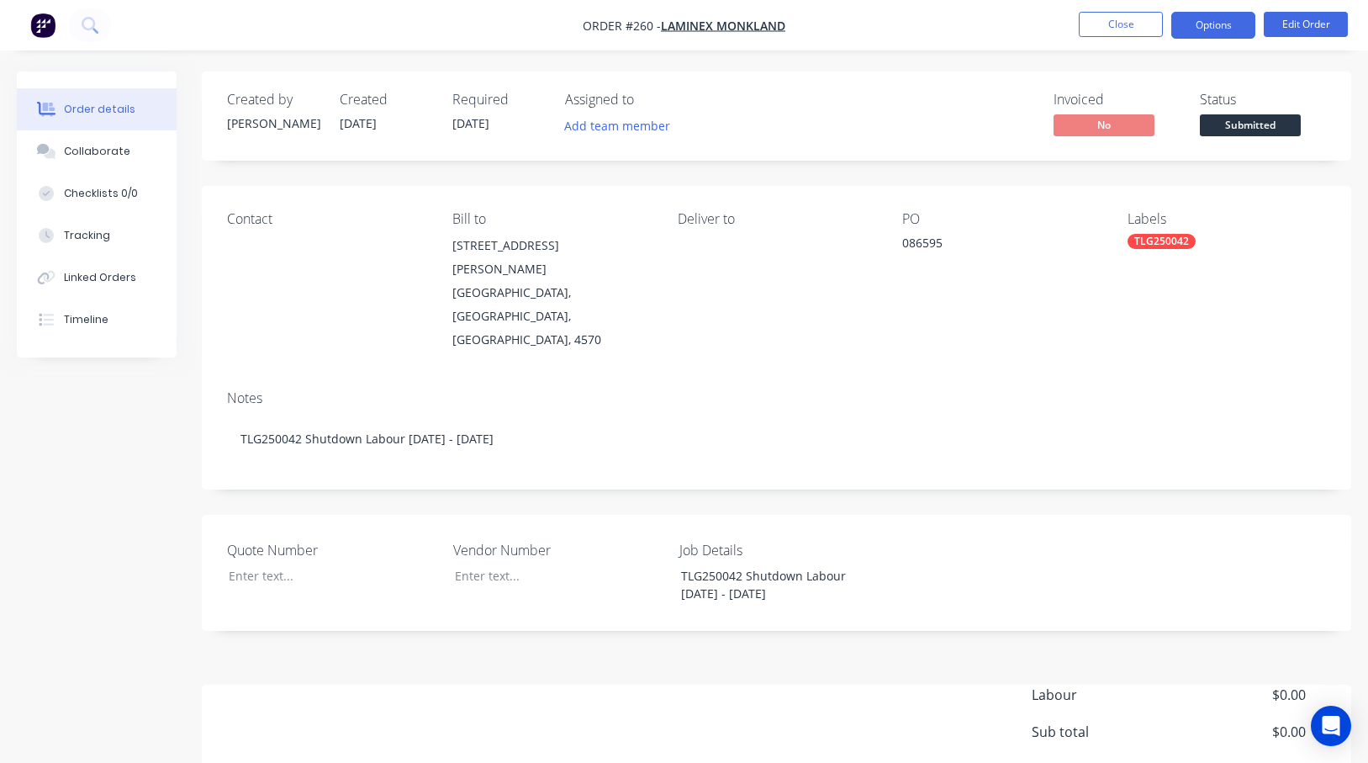
click at [1206, 21] on button "Options" at bounding box center [1214, 25] width 84 height 27
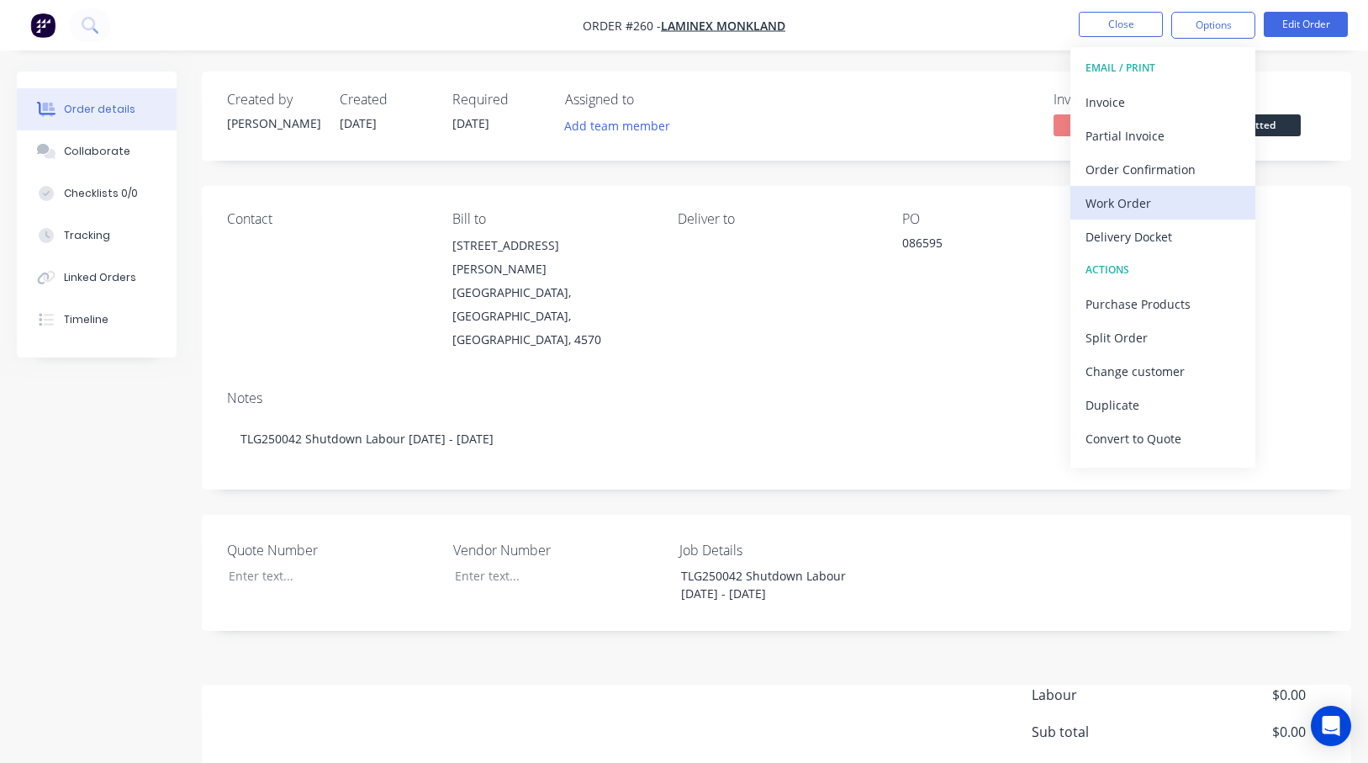
click at [1131, 201] on div "Work Order" at bounding box center [1163, 203] width 155 height 24
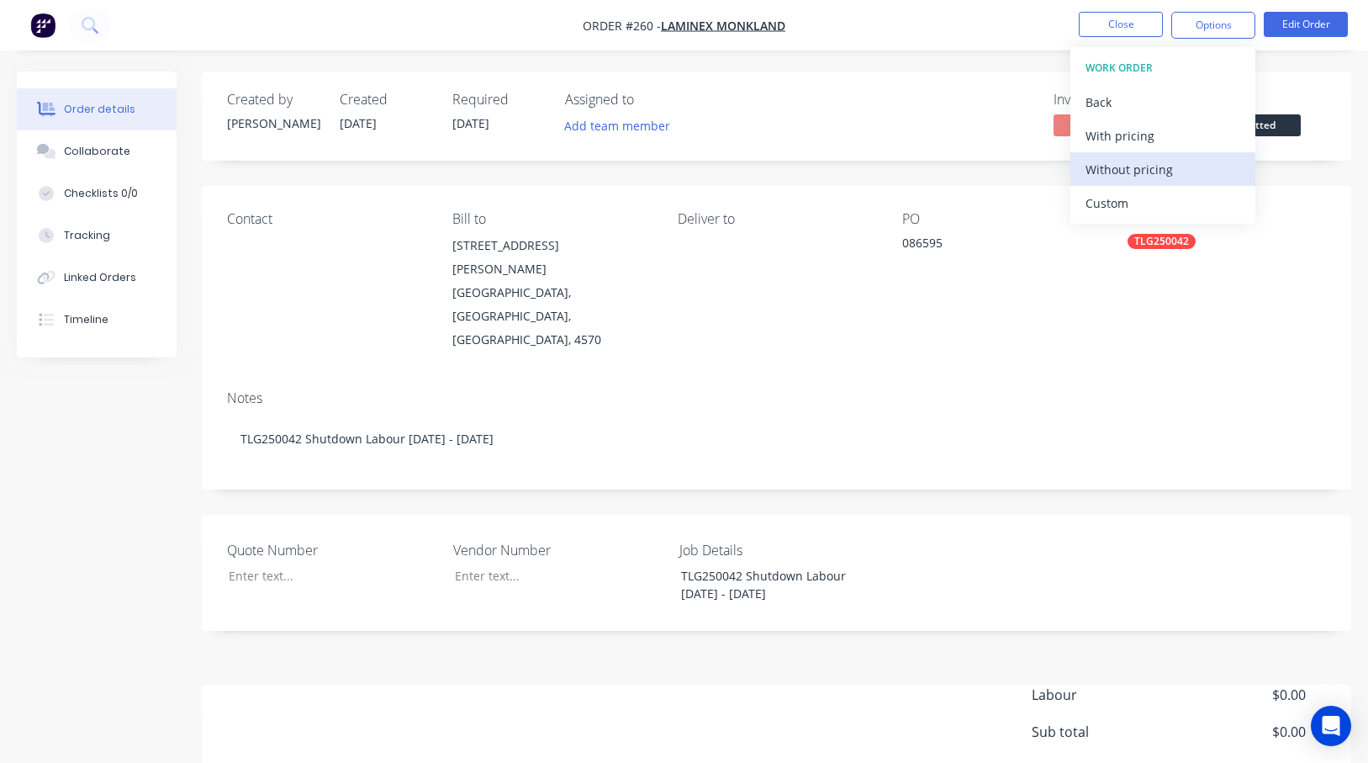
click at [1132, 165] on div "Without pricing" at bounding box center [1163, 169] width 155 height 24
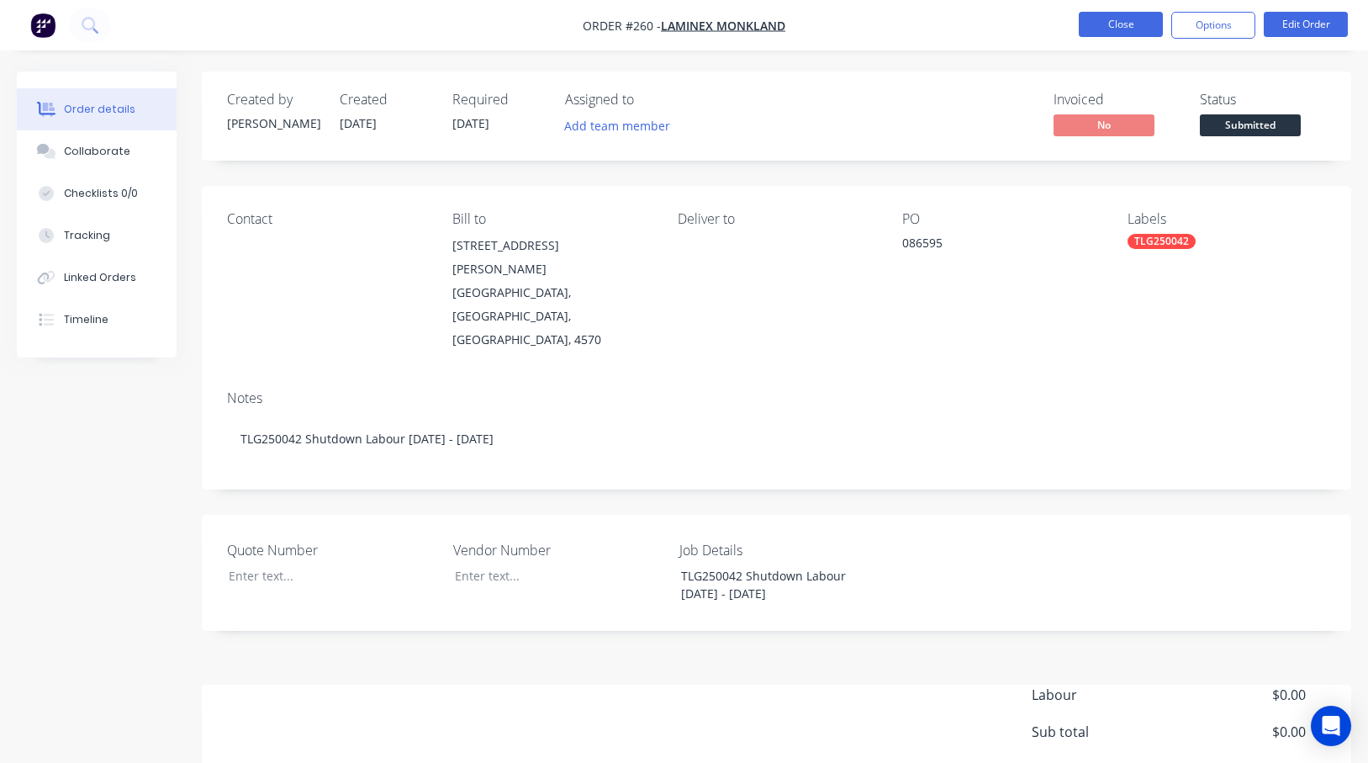
click at [1130, 19] on button "Close" at bounding box center [1121, 24] width 84 height 25
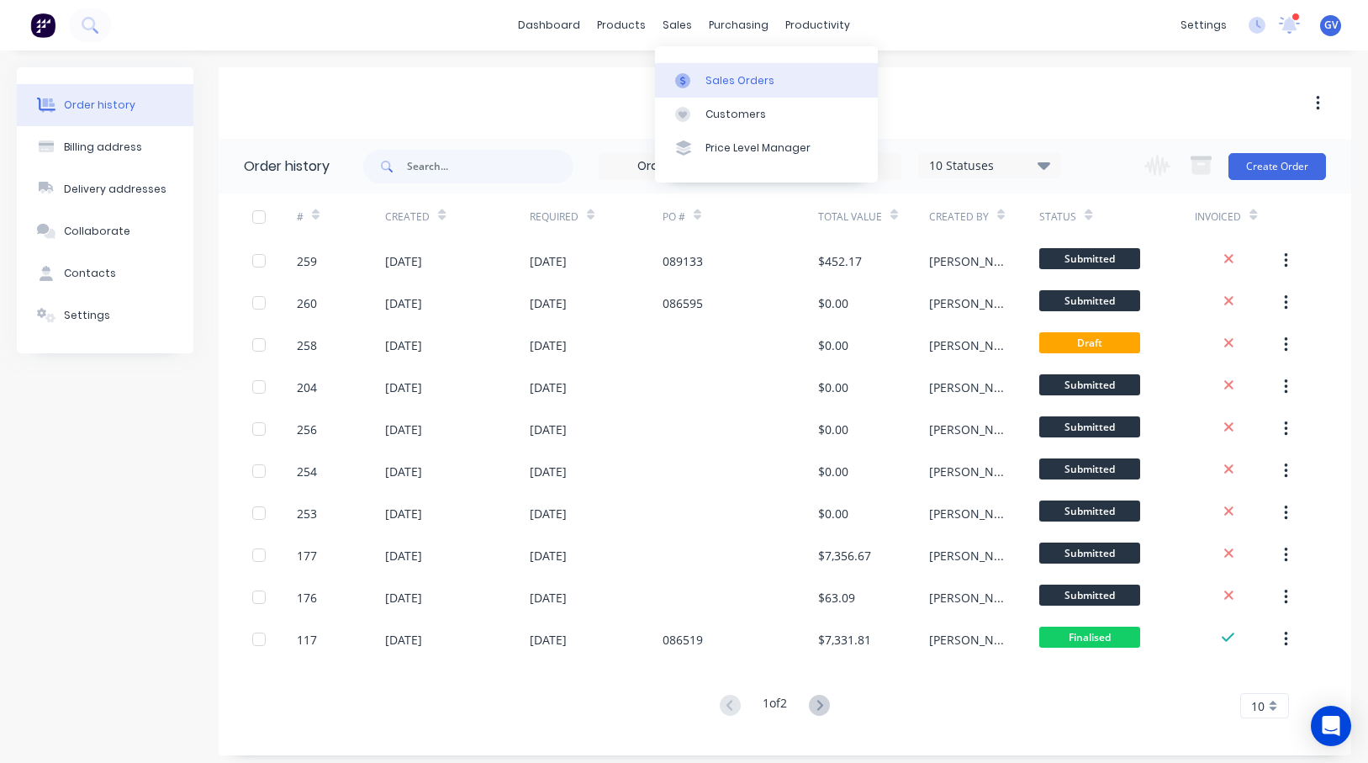
click at [714, 73] on div "Sales Orders" at bounding box center [740, 80] width 69 height 15
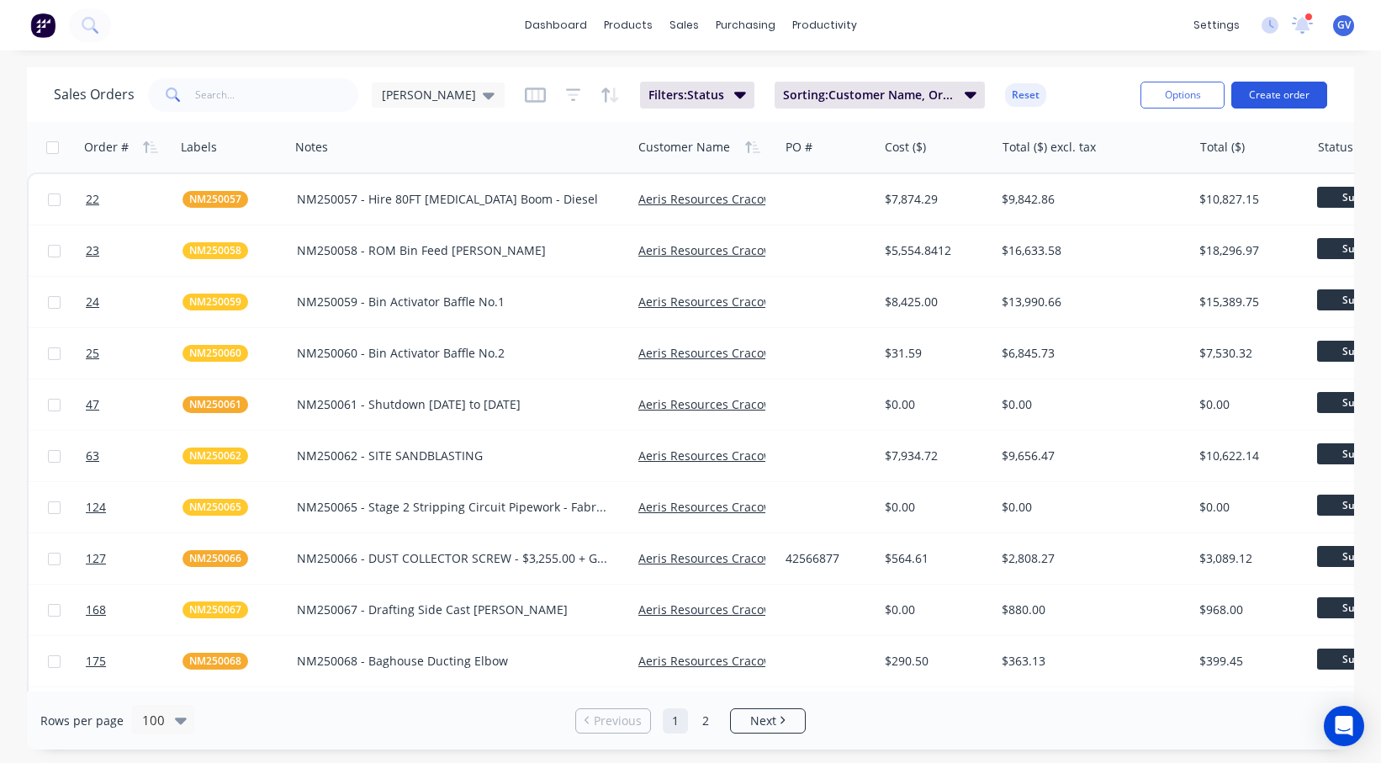
click at [1257, 93] on button "Create order" at bounding box center [1279, 95] width 96 height 27
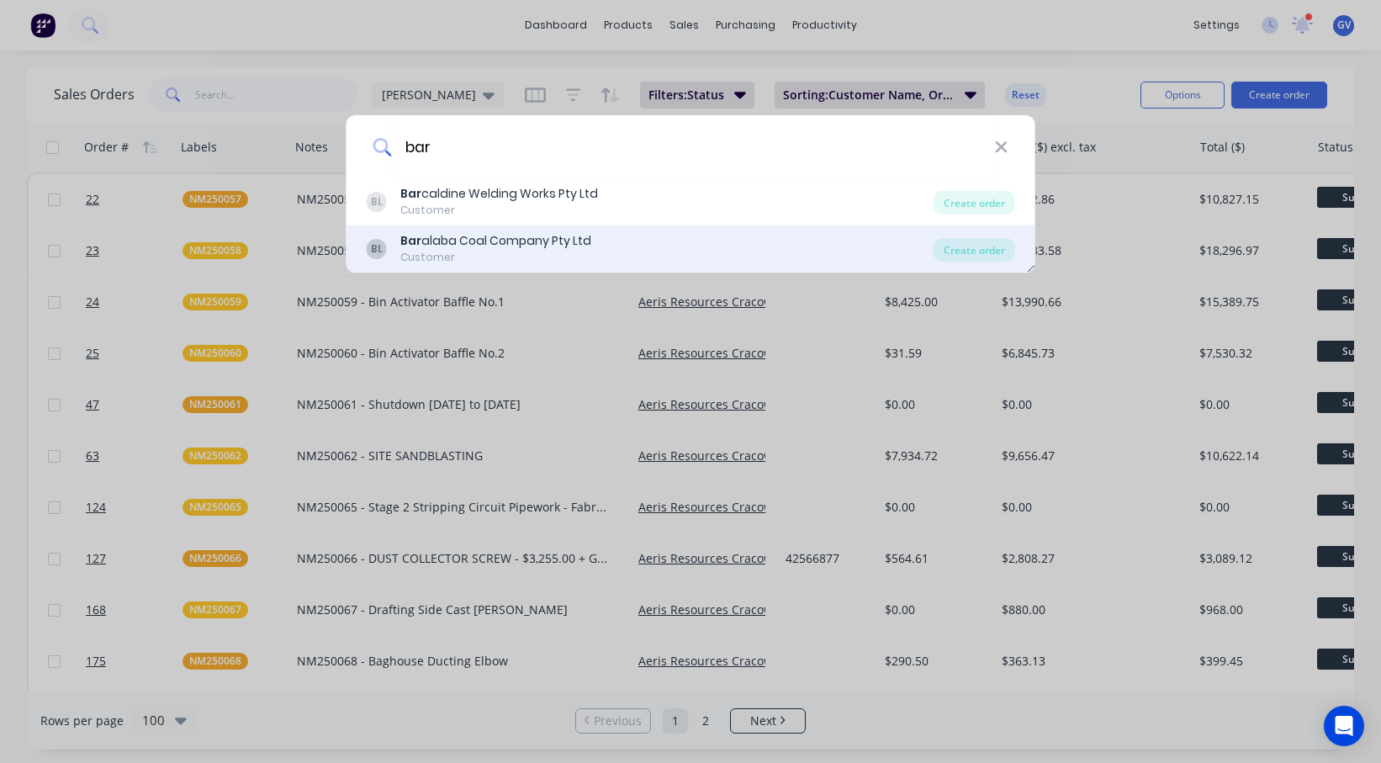
type input "bar"
click at [459, 236] on div "Bar alaba Coal Company Pty Ltd" at bounding box center [495, 241] width 191 height 18
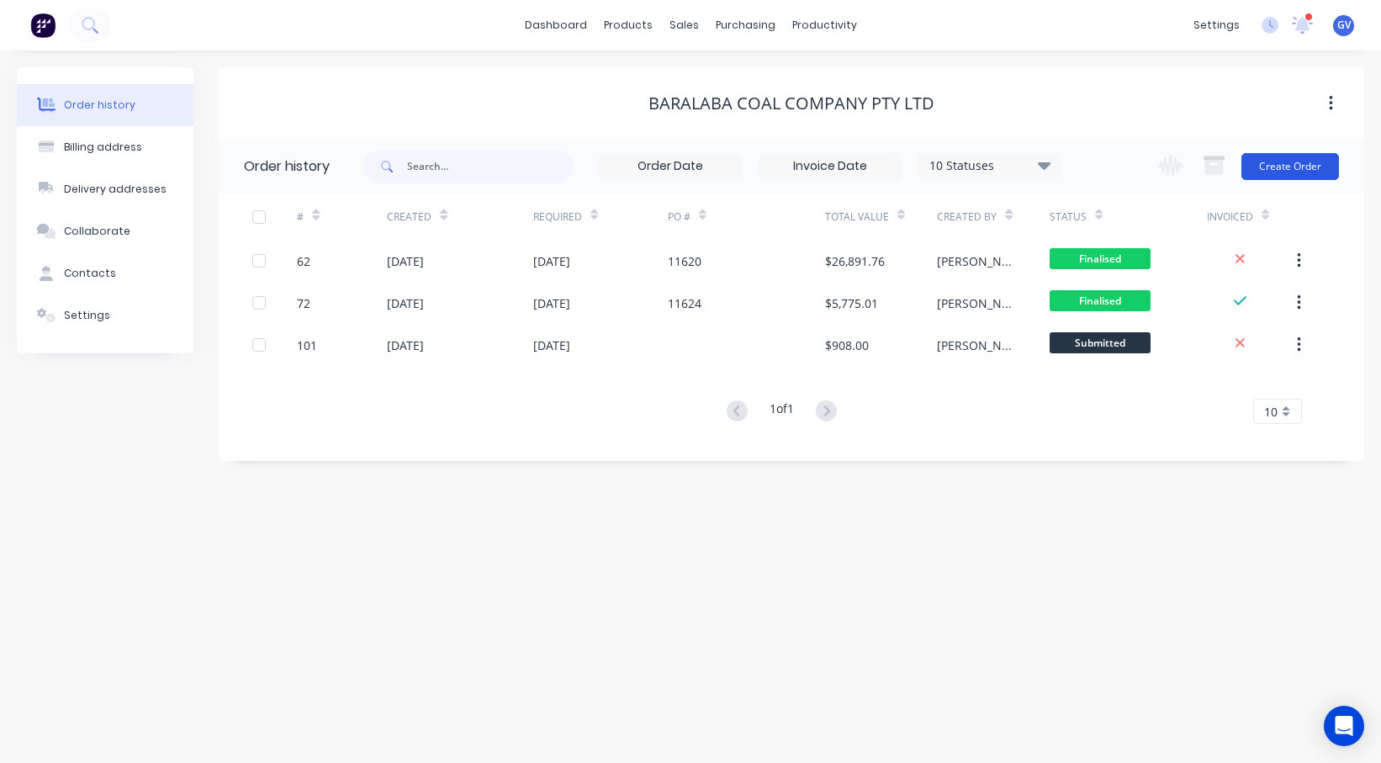
click at [1257, 164] on button "Create Order" at bounding box center [1290, 166] width 98 height 27
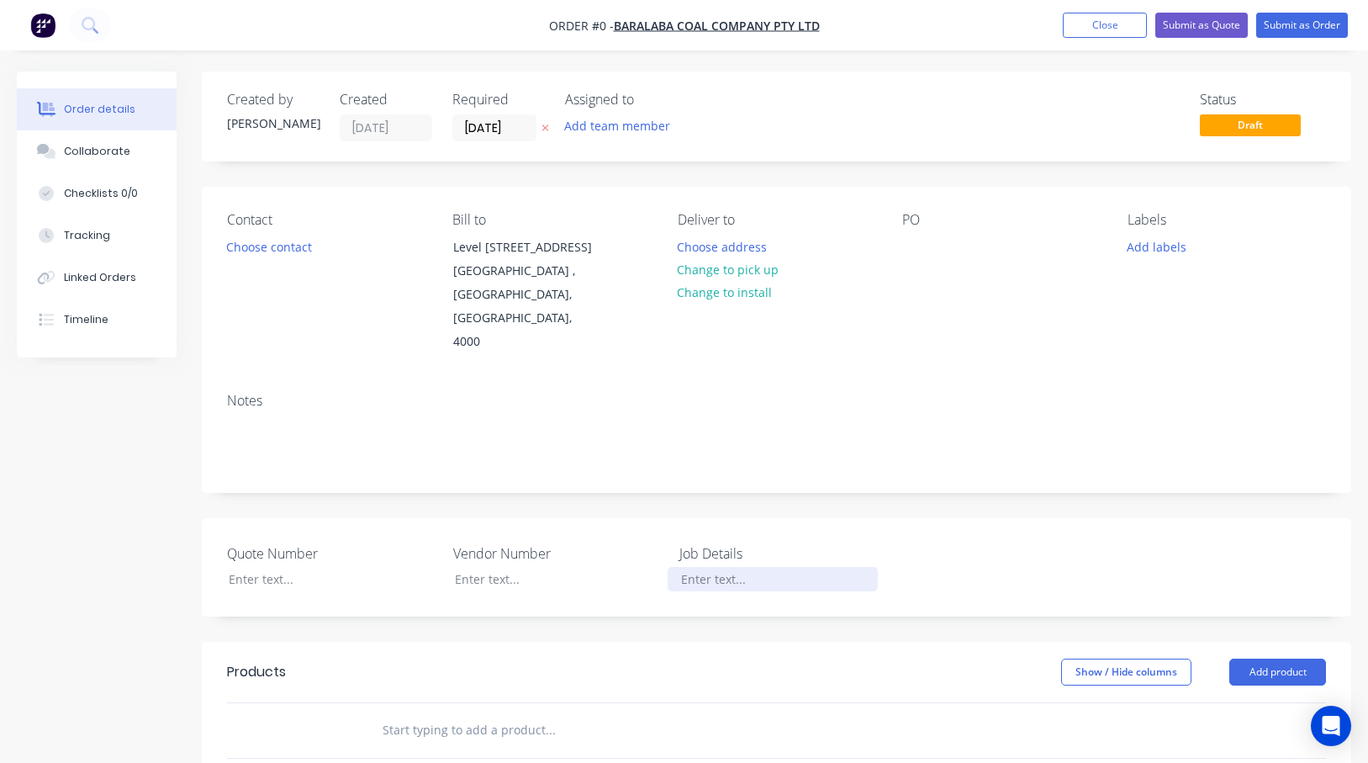
click at [744, 567] on div at bounding box center [773, 579] width 210 height 24
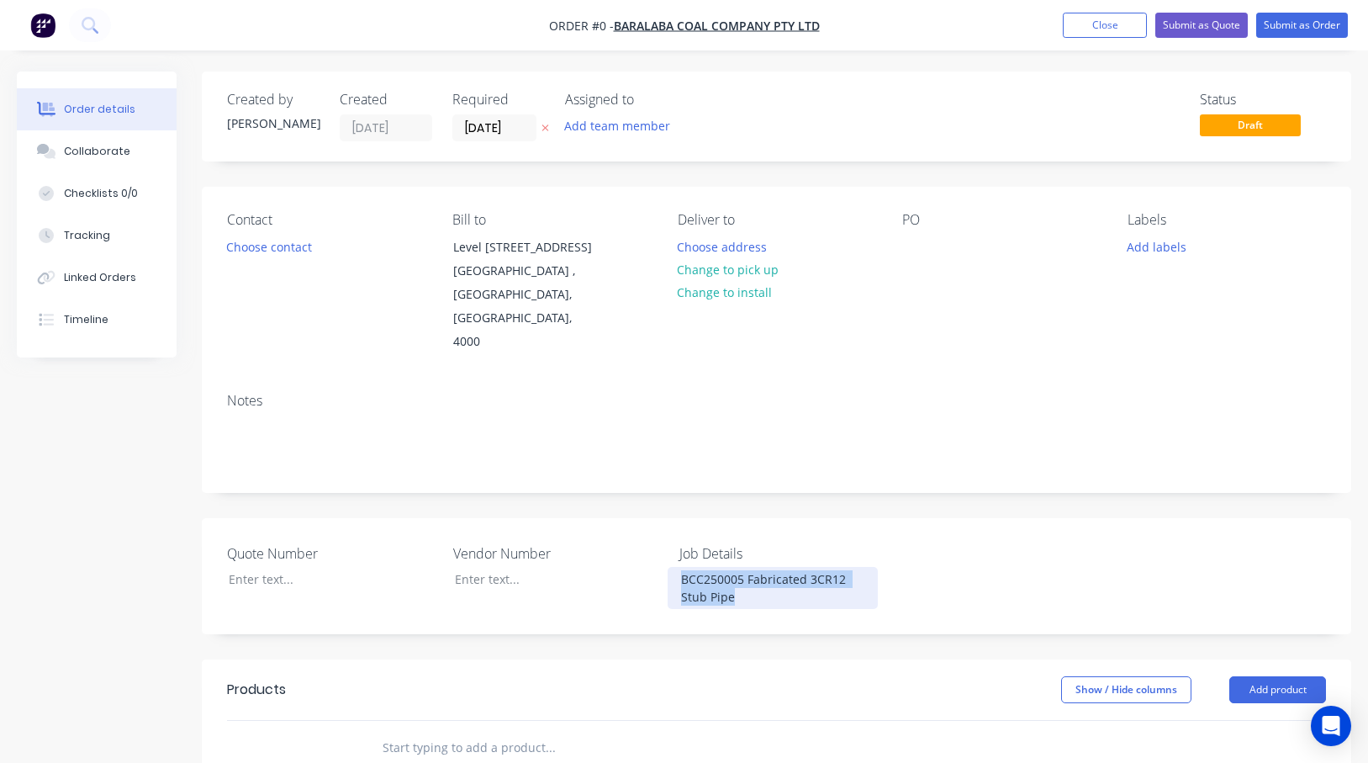
drag, startPoint x: 766, startPoint y: 558, endPoint x: 670, endPoint y: 538, distance: 97.8
click at [670, 567] on div "BCC250005 Fabricated 3CR12 Stub Pipe" at bounding box center [773, 588] width 210 height 42
copy div "BCC250005 Fabricated 3CR12 Stub Pipe"
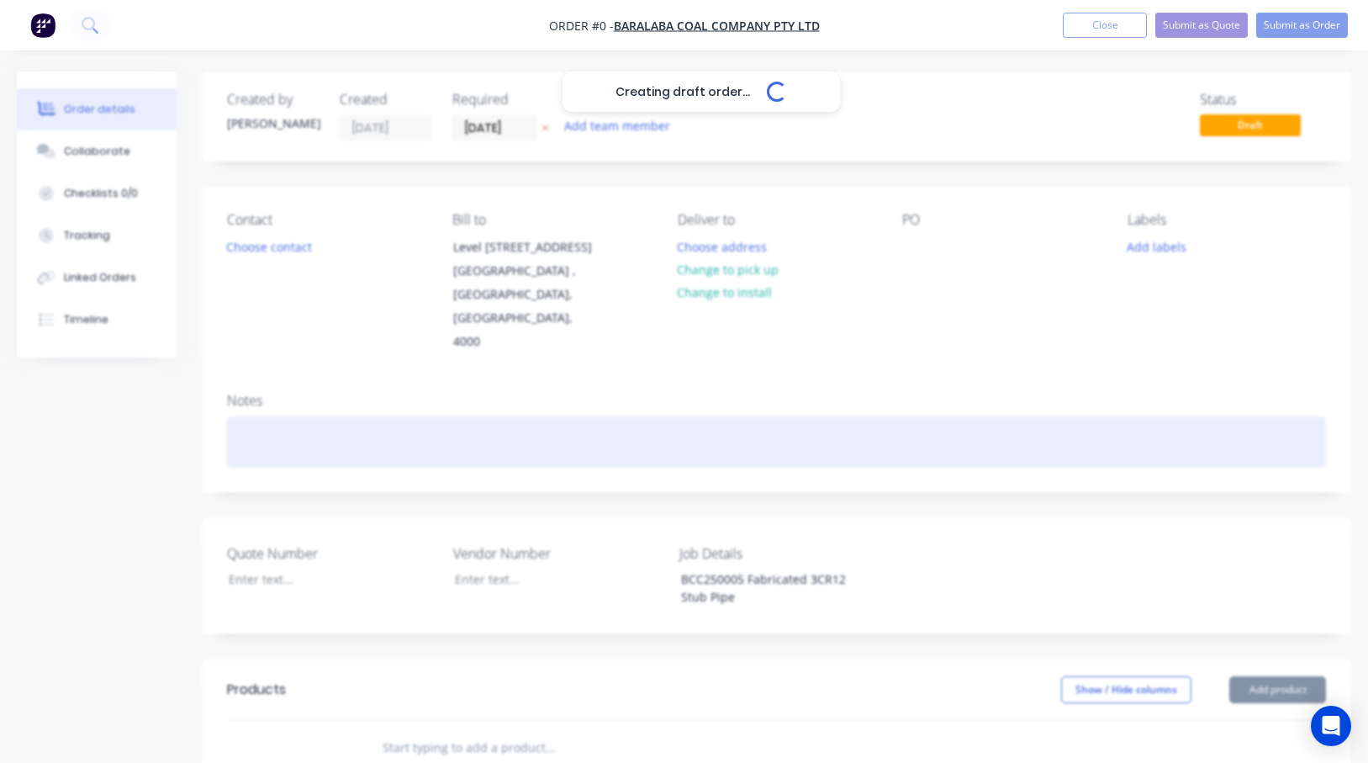
click at [245, 384] on div "Creating draft order... Loading... Order details Collaborate Checklists 0/0 Tra…" at bounding box center [684, 638] width 1368 height 1134
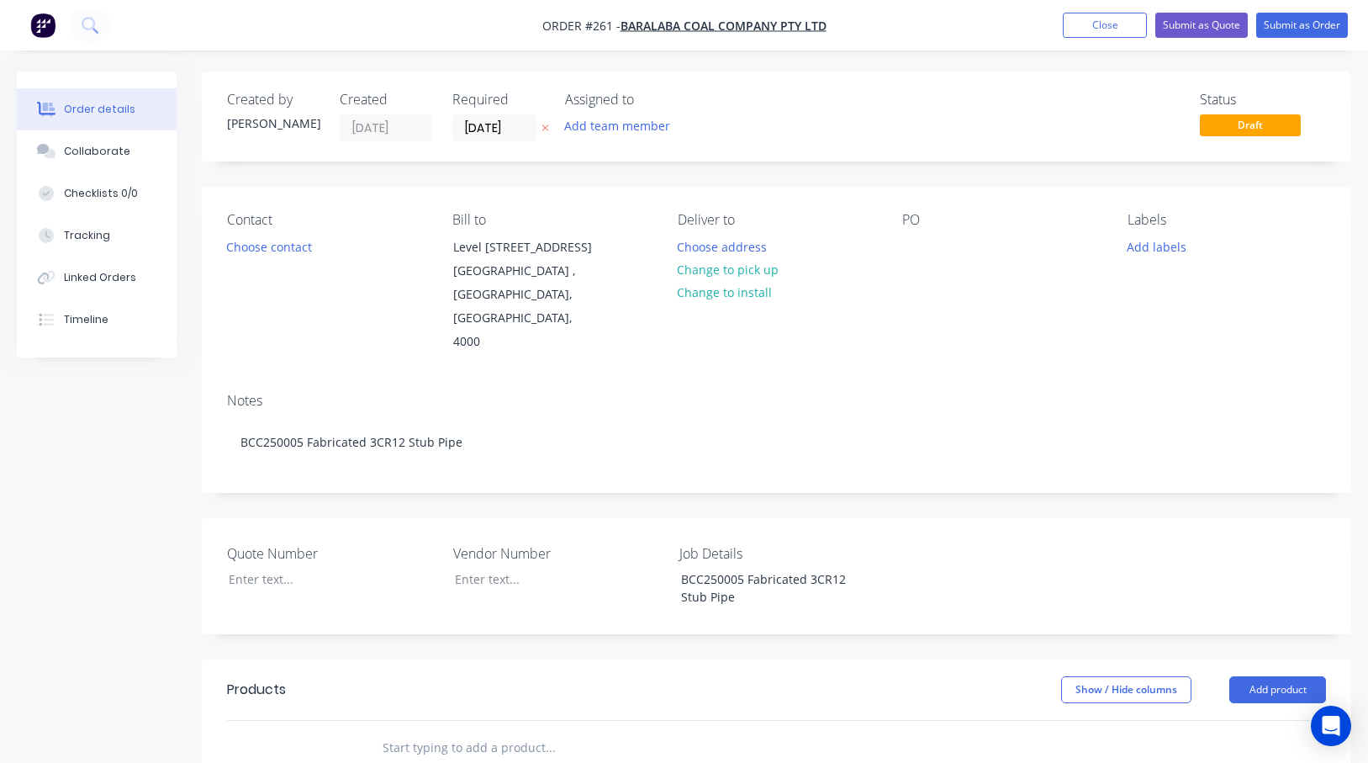
click at [929, 518] on div "Quote Number Vendor Number Job Details BCC250005 Fabricated 3CR12 Stub Pipe" at bounding box center [777, 576] width 1150 height 116
drag, startPoint x: 743, startPoint y: 530, endPoint x: 681, endPoint y: 530, distance: 62.2
click at [681, 567] on div "BCC250005 Fabricated 3CR12 Stub Pipe" at bounding box center [773, 588] width 210 height 42
copy div "BCC250005"
click at [1161, 250] on button "Add labels" at bounding box center [1157, 246] width 77 height 23
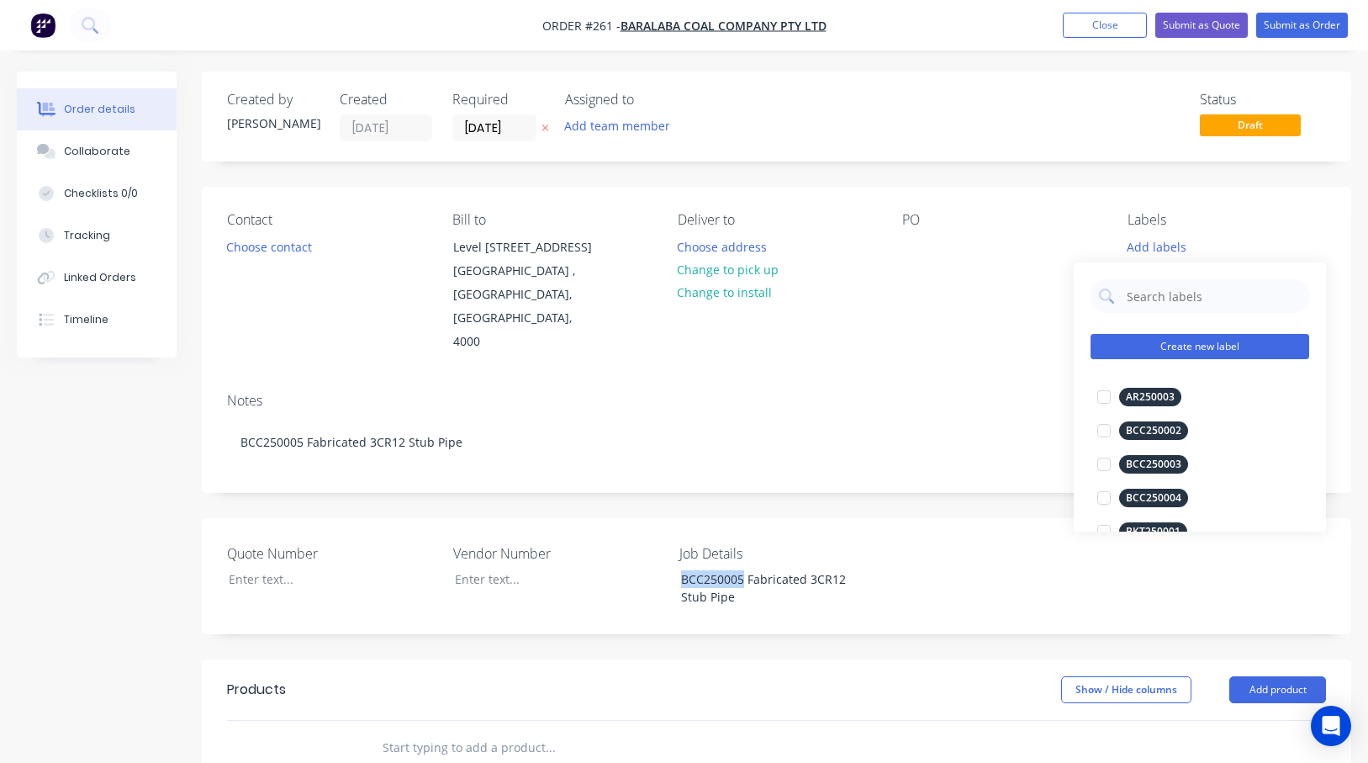
click at [1172, 347] on button "Create new label" at bounding box center [1200, 346] width 219 height 25
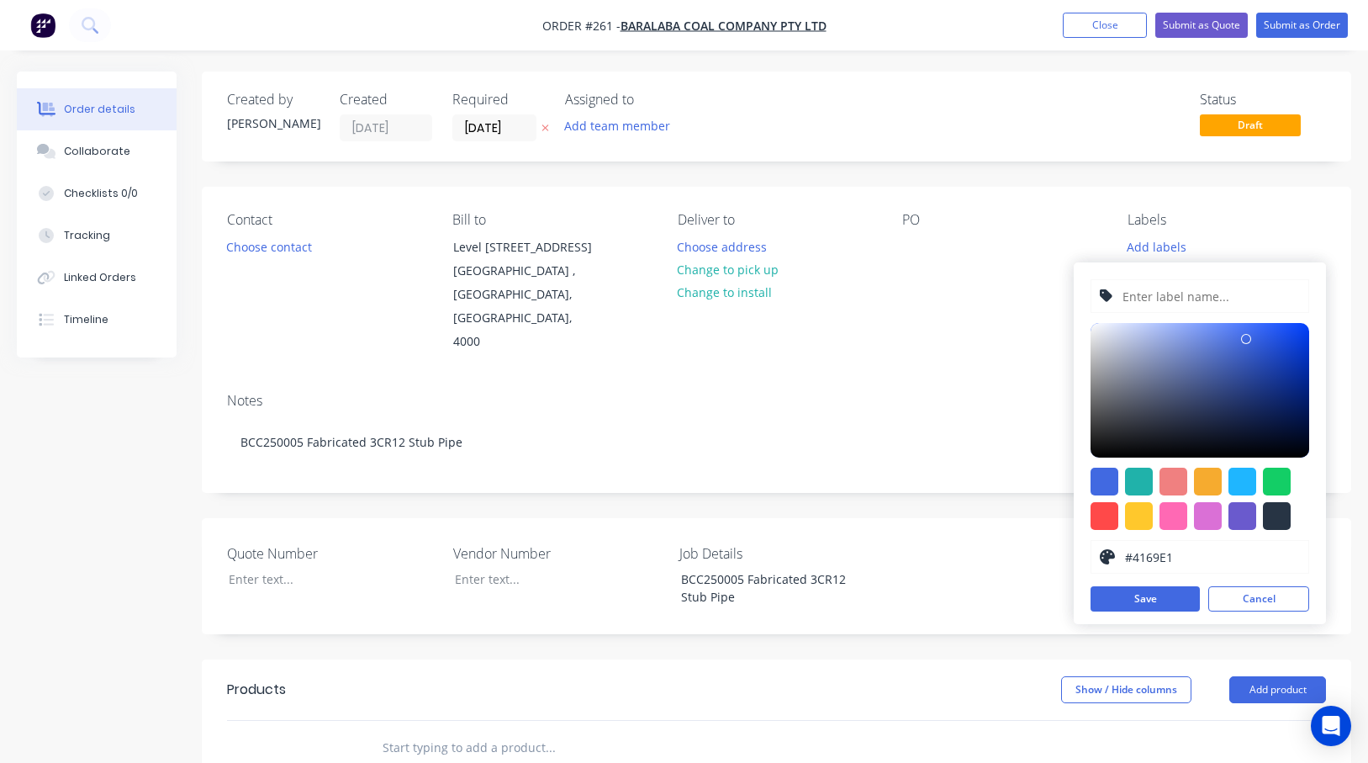
click at [1144, 294] on input "text" at bounding box center [1210, 296] width 179 height 32
paste input "BCC250005"
type input "BCC250005"
click at [1257, 520] on div at bounding box center [1277, 516] width 28 height 28
type input "#273444"
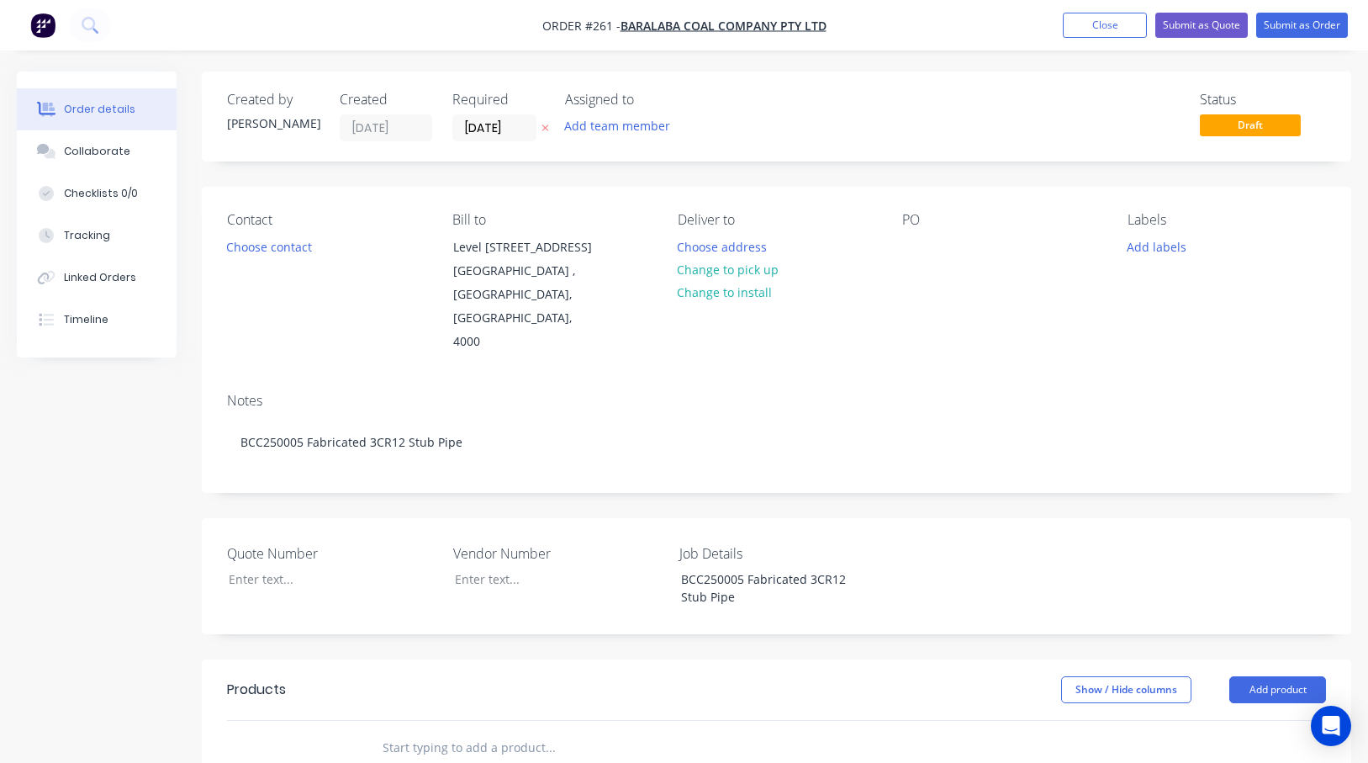
click at [938, 246] on div "PO" at bounding box center [1001, 283] width 198 height 142
click at [923, 225] on div "PO" at bounding box center [1001, 220] width 198 height 16
drag, startPoint x: 919, startPoint y: 233, endPoint x: 917, endPoint y: 245, distance: 12.0
click at [919, 235] on div "PO" at bounding box center [1001, 283] width 198 height 142
click at [916, 245] on div at bounding box center [915, 247] width 27 height 24
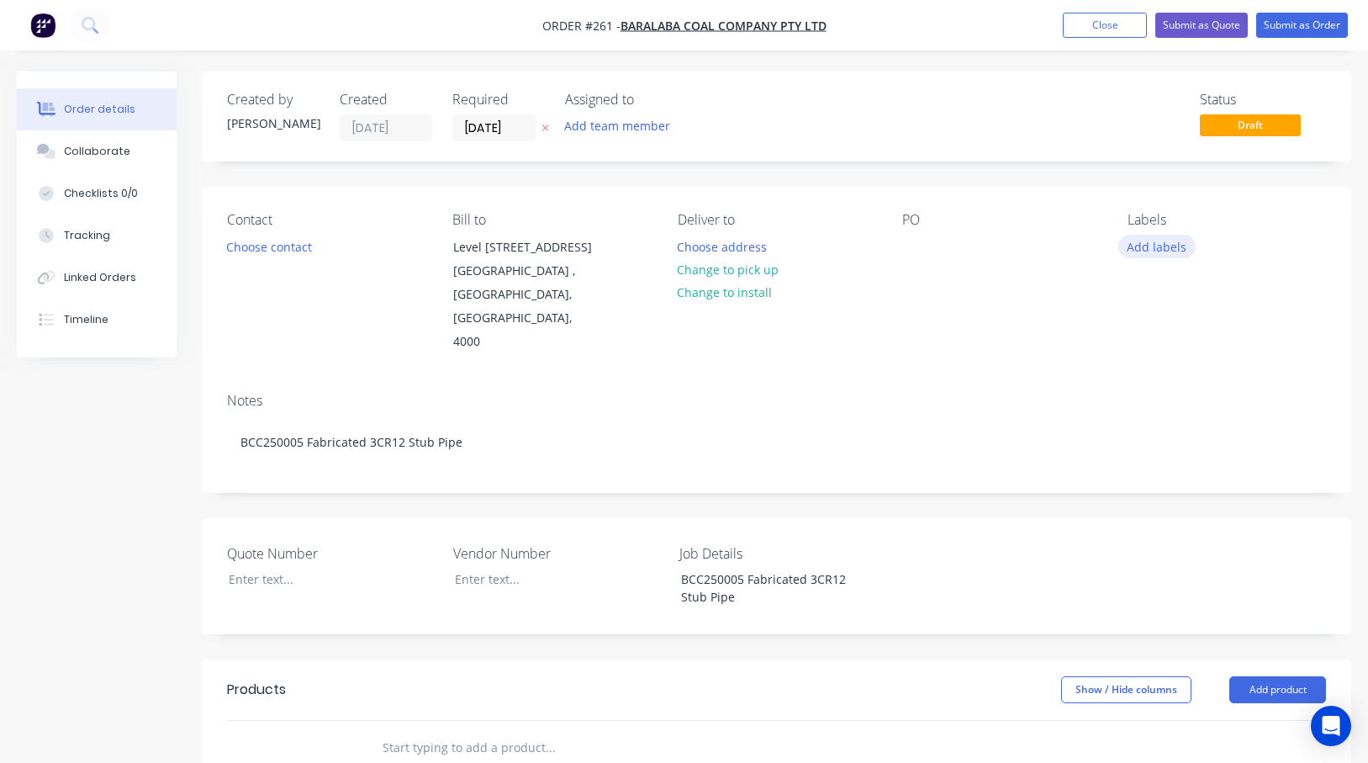
click at [1150, 244] on button "Add labels" at bounding box center [1157, 246] width 77 height 23
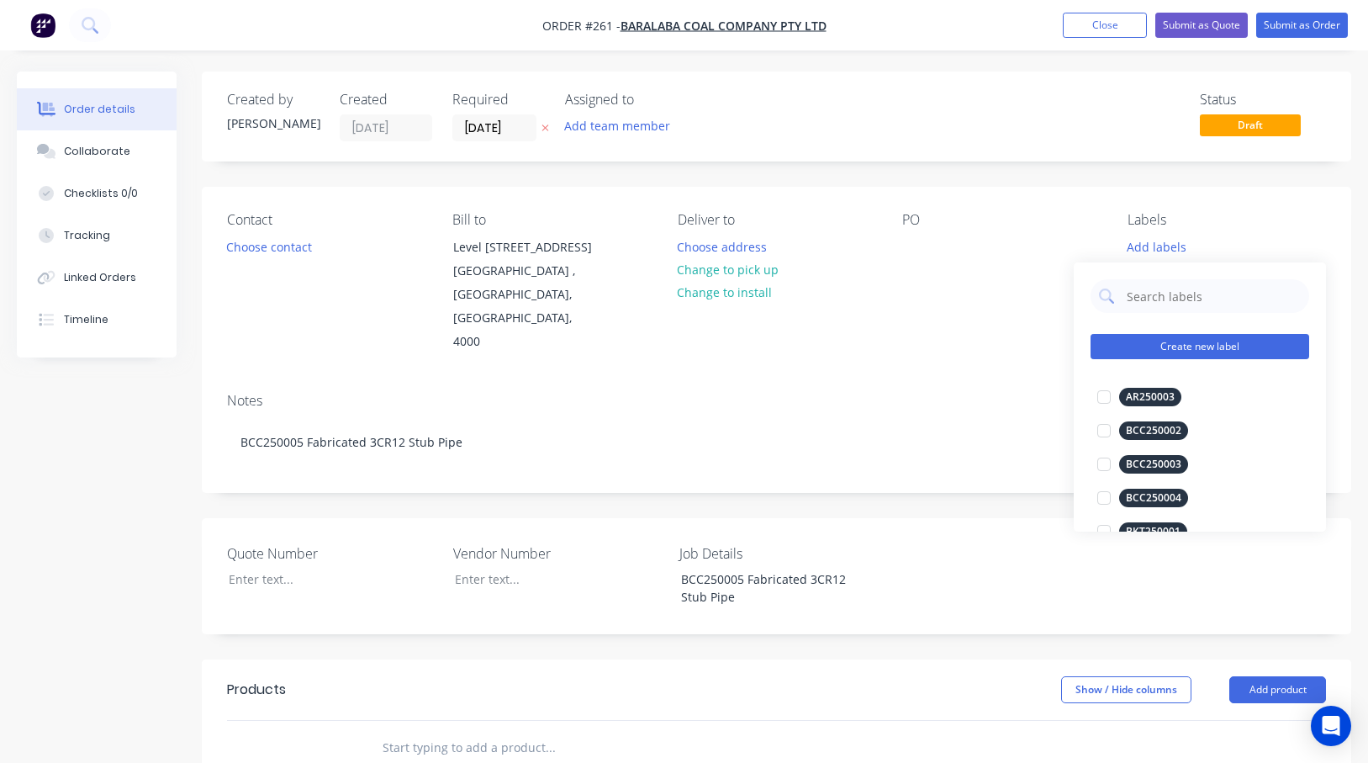
click at [1141, 343] on button "Create new label" at bounding box center [1200, 346] width 219 height 25
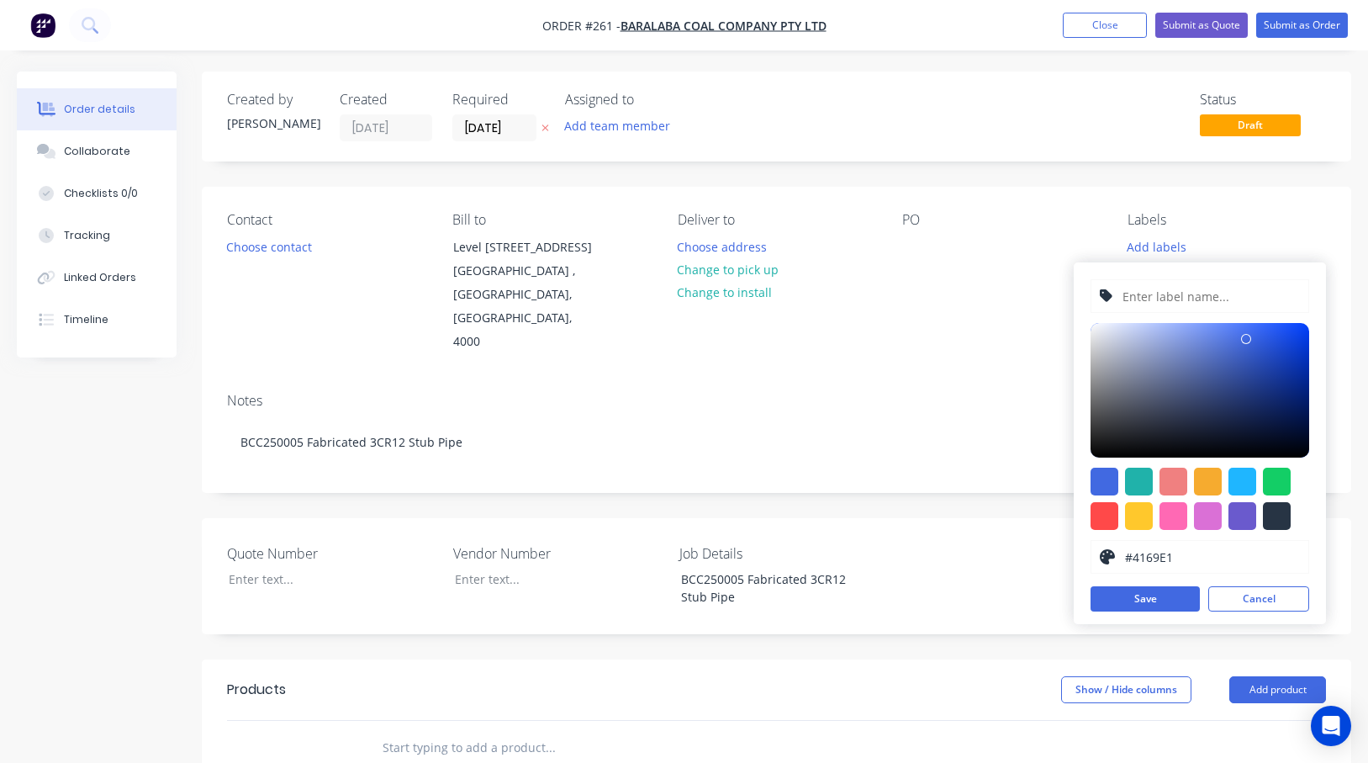
paste input "BCC250005"
type input "BCC250005"
click at [1257, 521] on div at bounding box center [1277, 516] width 28 height 28
type input "#273444"
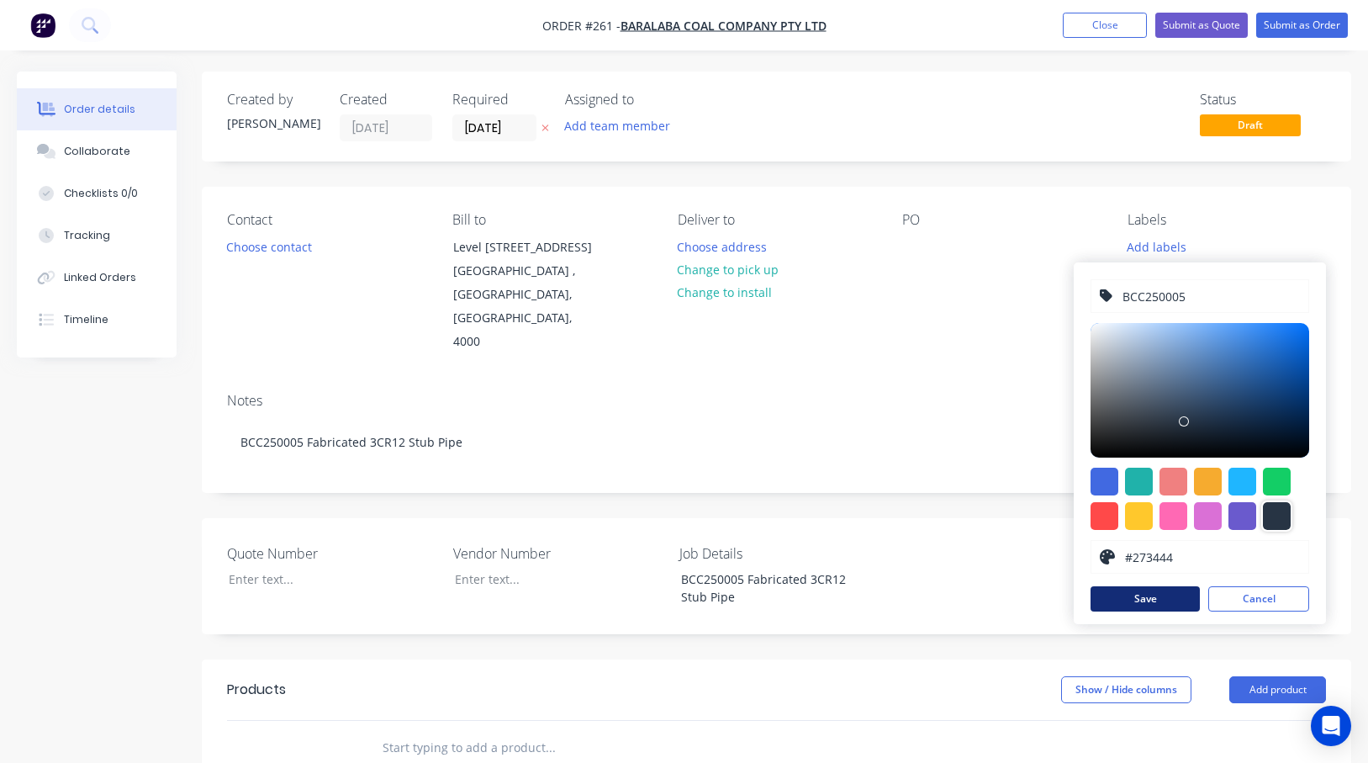
click at [1176, 605] on button "Save" at bounding box center [1145, 598] width 109 height 25
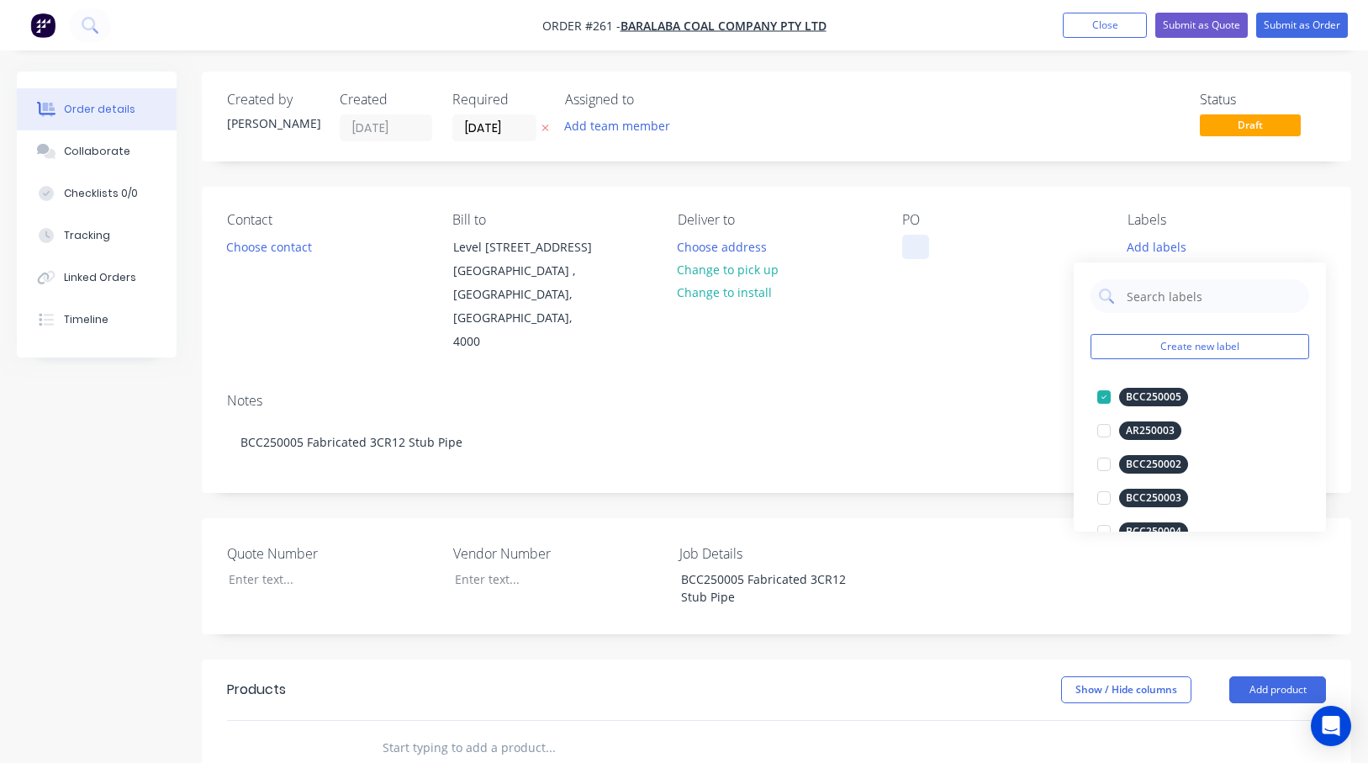
click at [910, 244] on div at bounding box center [915, 247] width 27 height 24
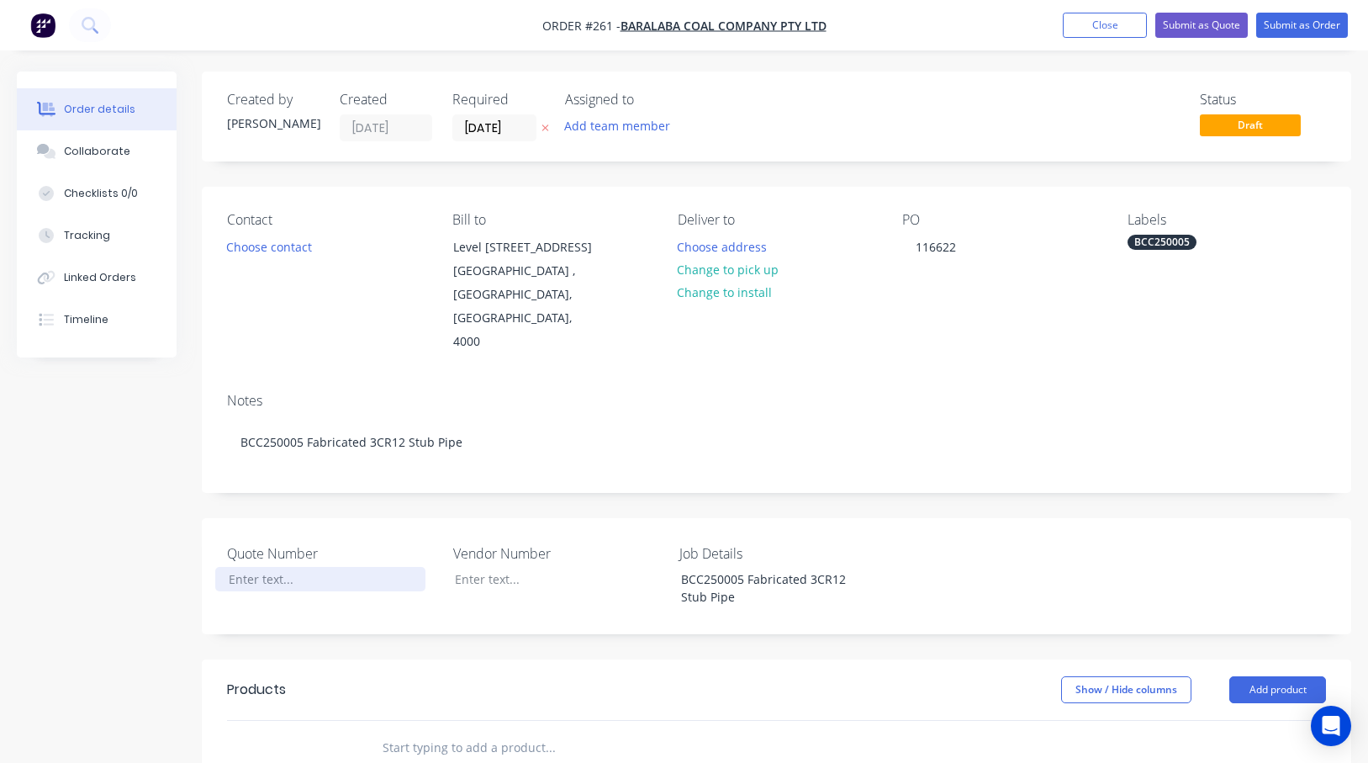
click at [249, 567] on div at bounding box center [320, 579] width 210 height 24
click at [1257, 19] on button "Submit as Order" at bounding box center [1303, 25] width 92 height 25
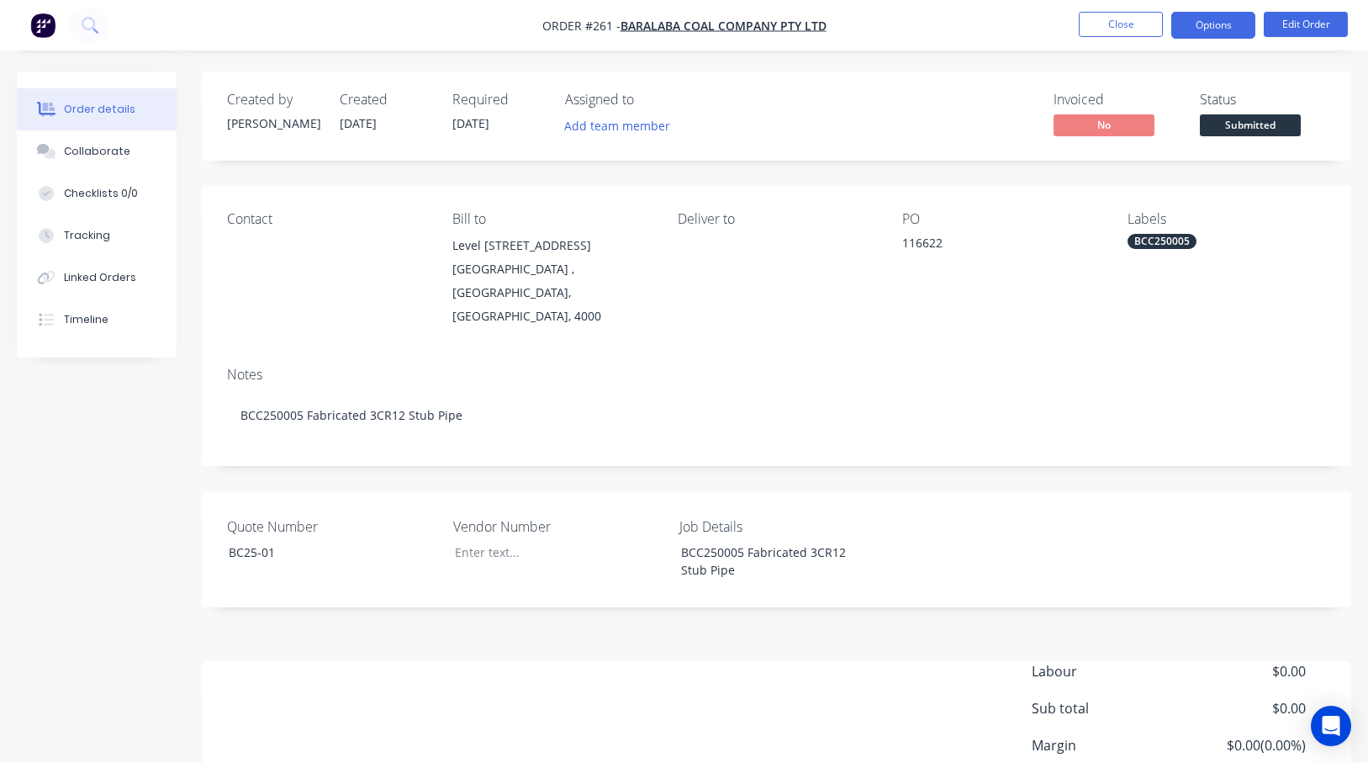
click at [1218, 24] on button "Options" at bounding box center [1214, 25] width 84 height 27
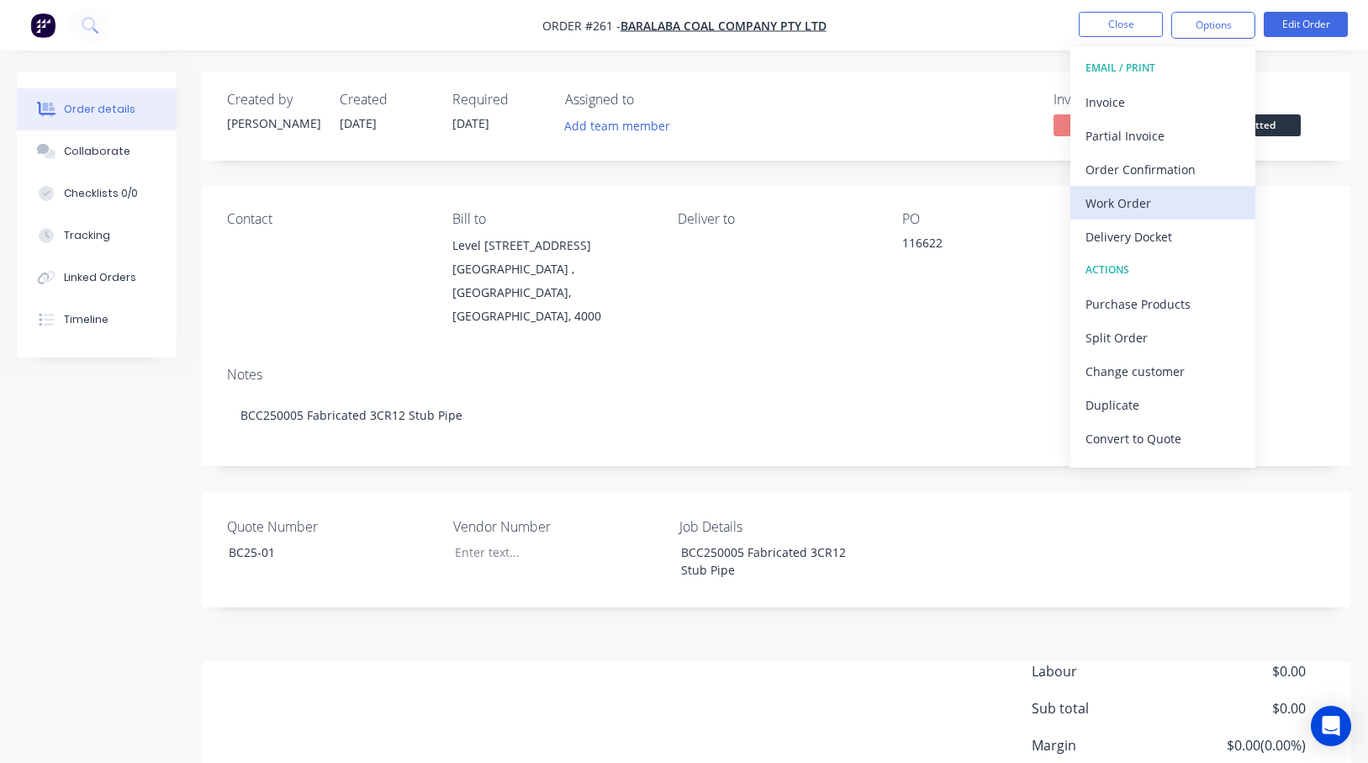
click at [1132, 195] on div "Work Order" at bounding box center [1163, 203] width 155 height 24
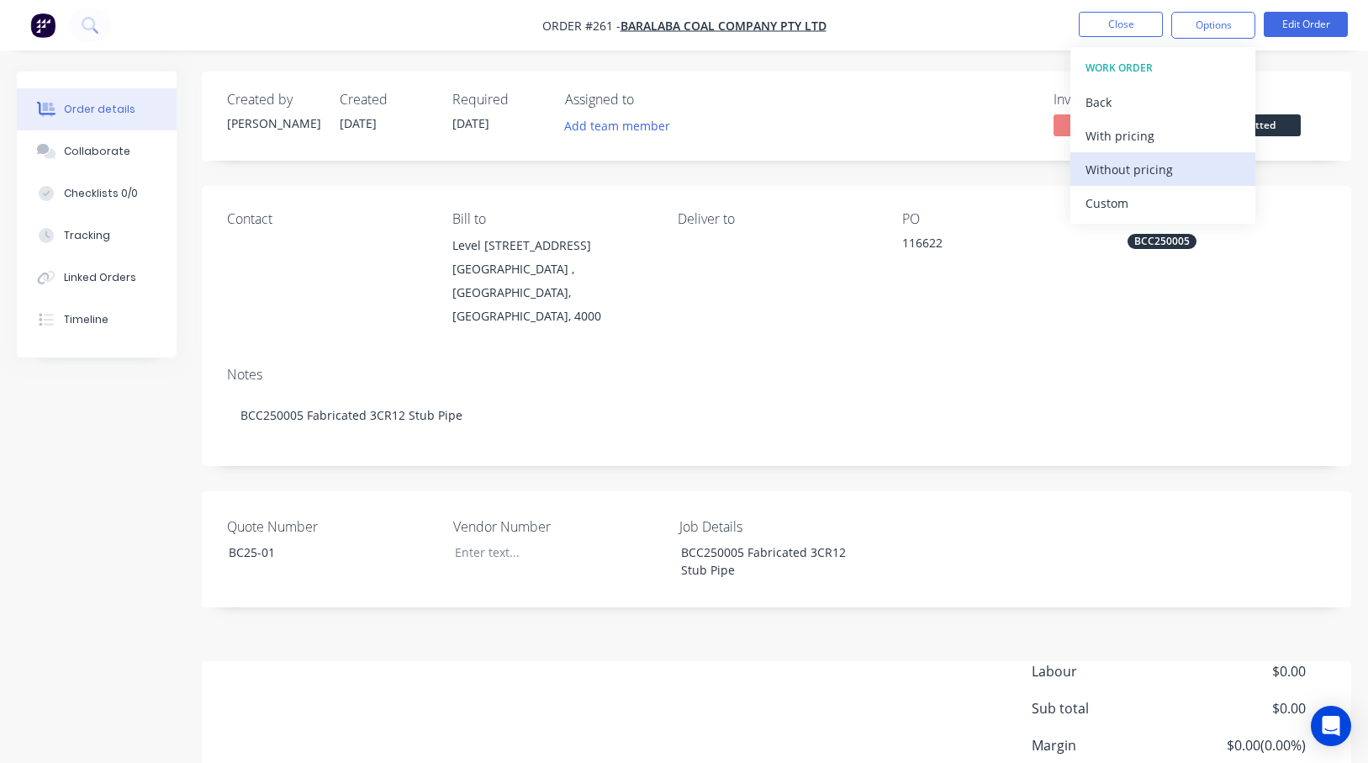
click at [1123, 168] on div "Without pricing" at bounding box center [1163, 169] width 155 height 24
